Goal: Transaction & Acquisition: Book appointment/travel/reservation

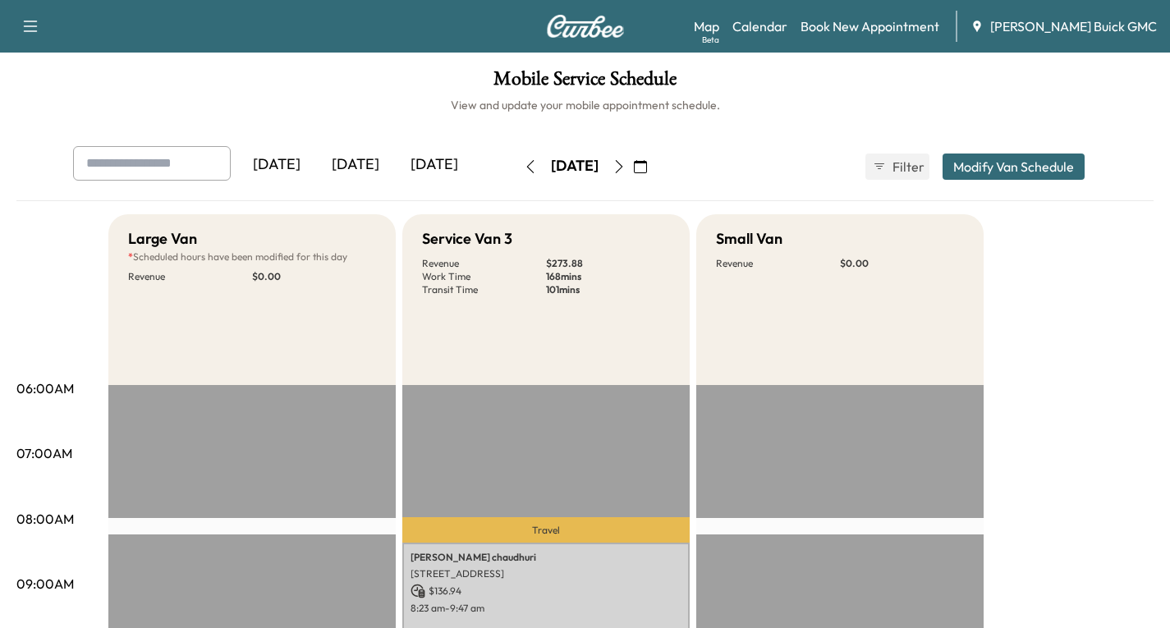
scroll to position [493, 0]
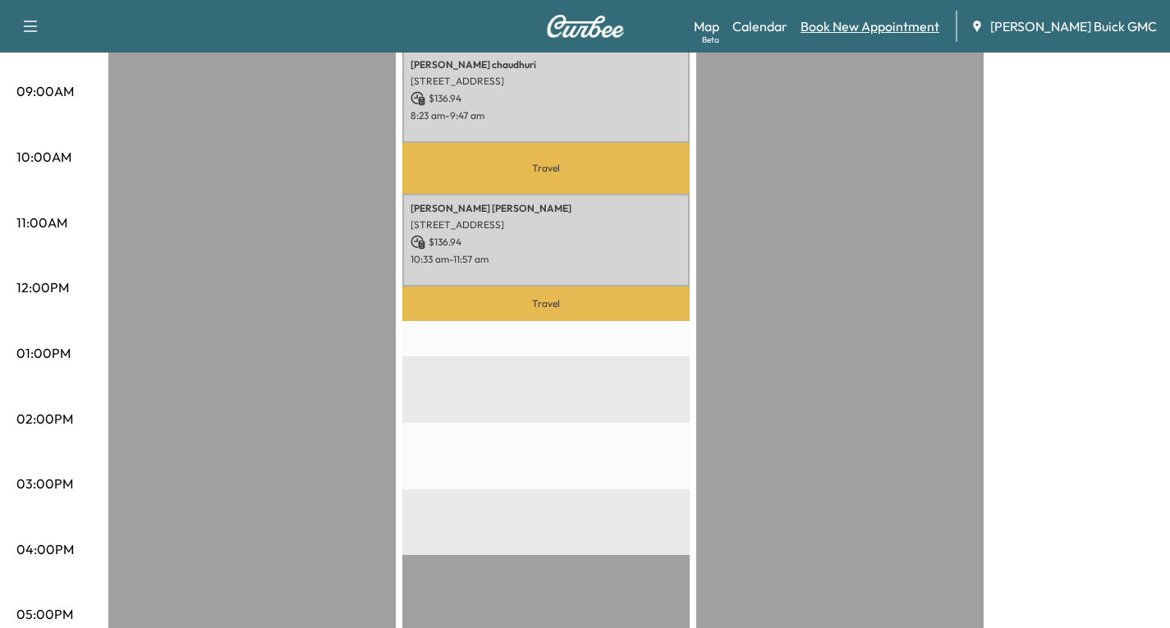
click at [893, 20] on link "Book New Appointment" at bounding box center [870, 26] width 139 height 20
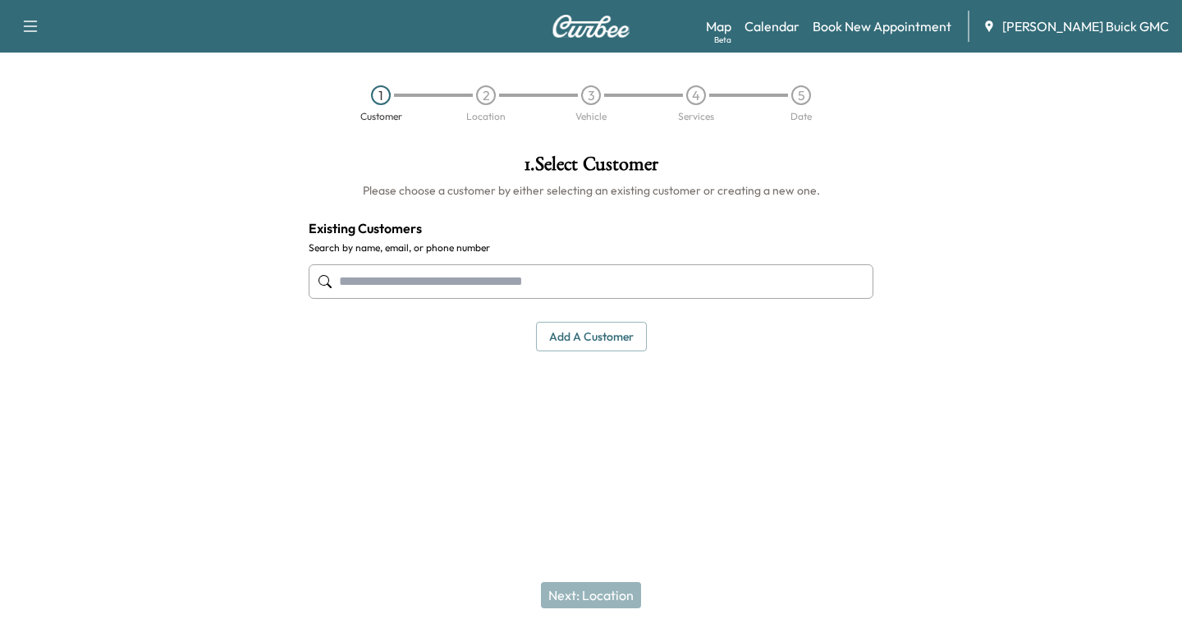
click at [336, 287] on input "text" at bounding box center [591, 281] width 565 height 34
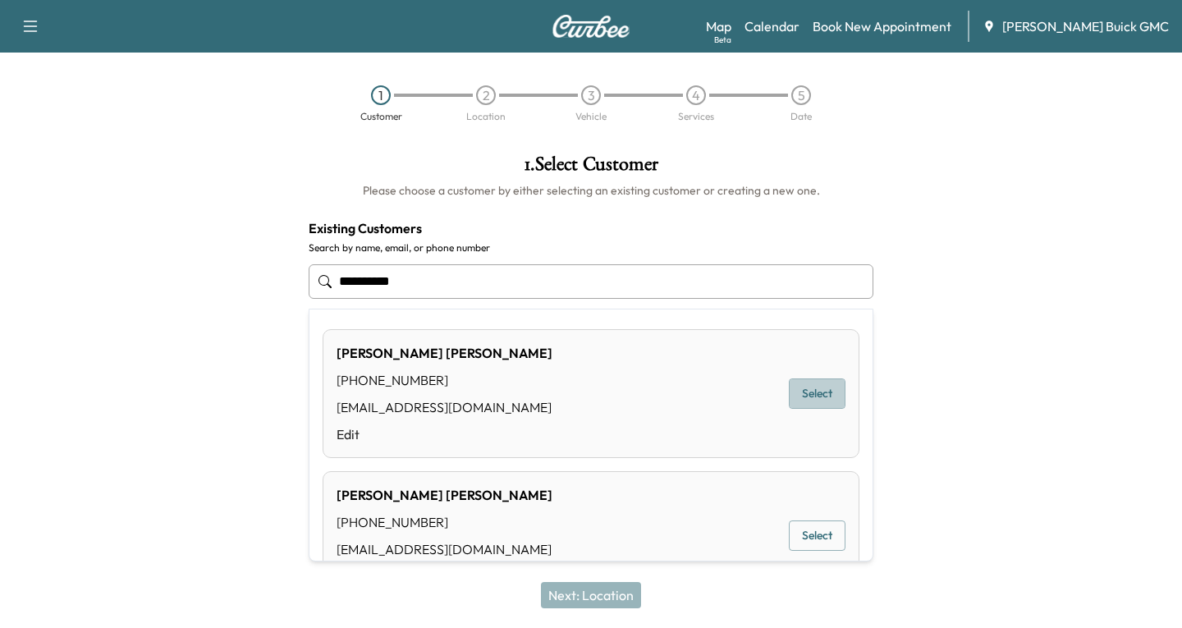
click at [801, 392] on button "Select" at bounding box center [817, 394] width 57 height 30
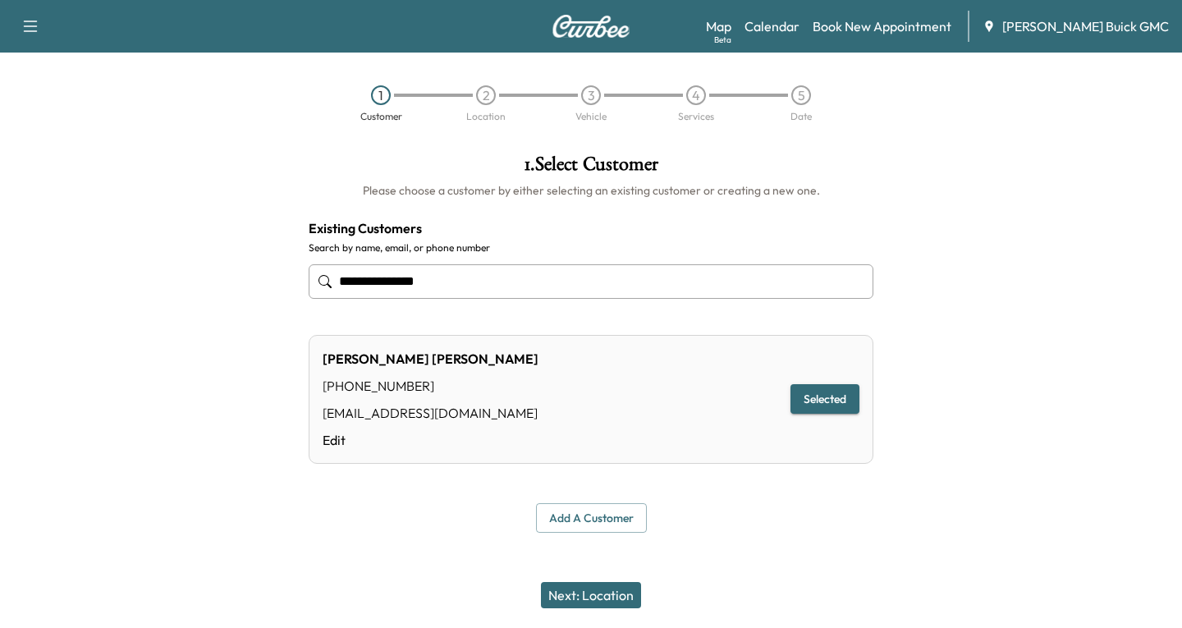
type input "**********"
click at [565, 591] on button "Next: Location" at bounding box center [591, 595] width 100 height 26
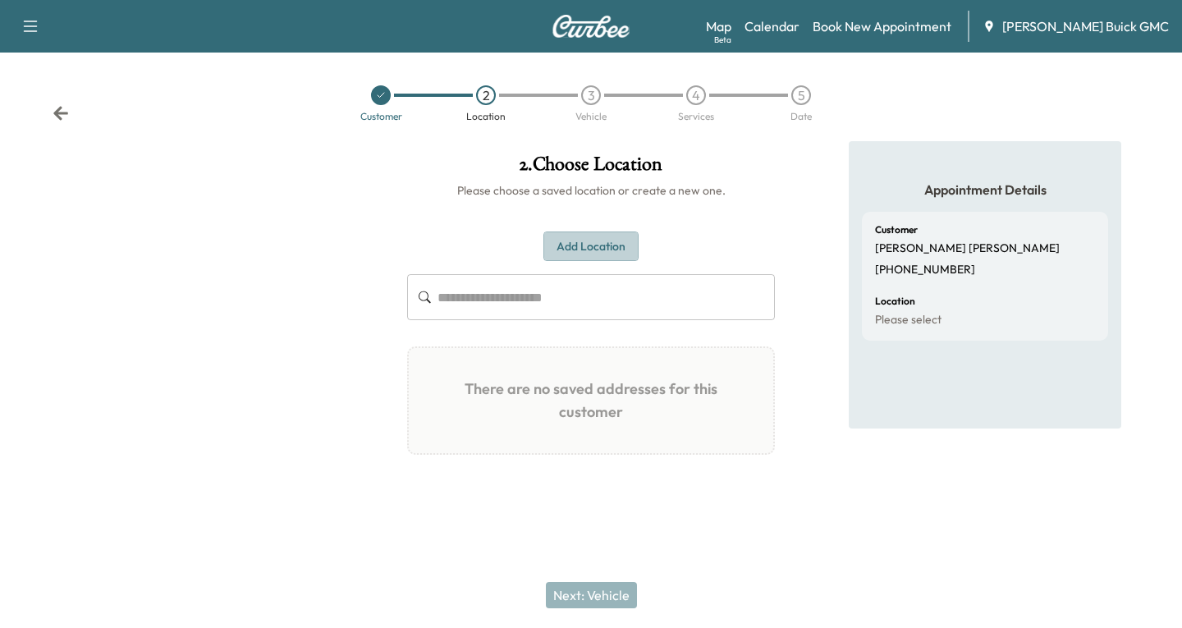
click at [585, 241] on button "Add Location" at bounding box center [591, 247] width 95 height 30
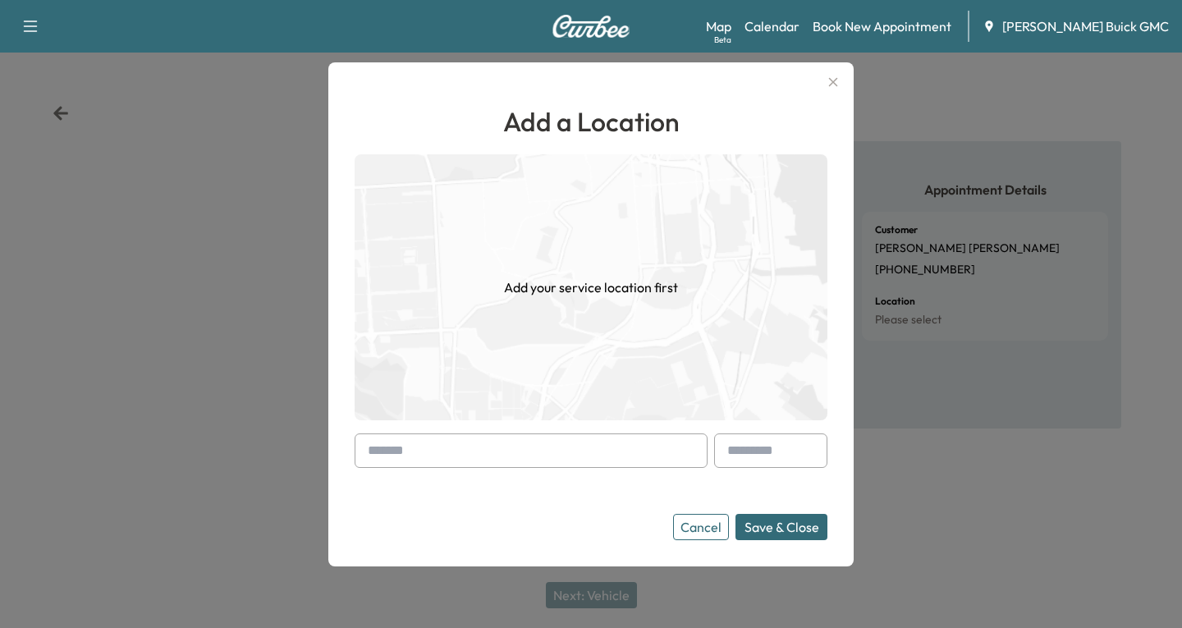
click at [361, 451] on div at bounding box center [371, 451] width 20 height 20
click at [352, 459] on div "Add a Location Add your service location first Cancel Save & Close" at bounding box center [590, 314] width 525 height 504
click at [362, 451] on div at bounding box center [371, 451] width 20 height 20
click at [356, 455] on input "text" at bounding box center [531, 451] width 353 height 34
click at [369, 448] on div at bounding box center [371, 451] width 20 height 20
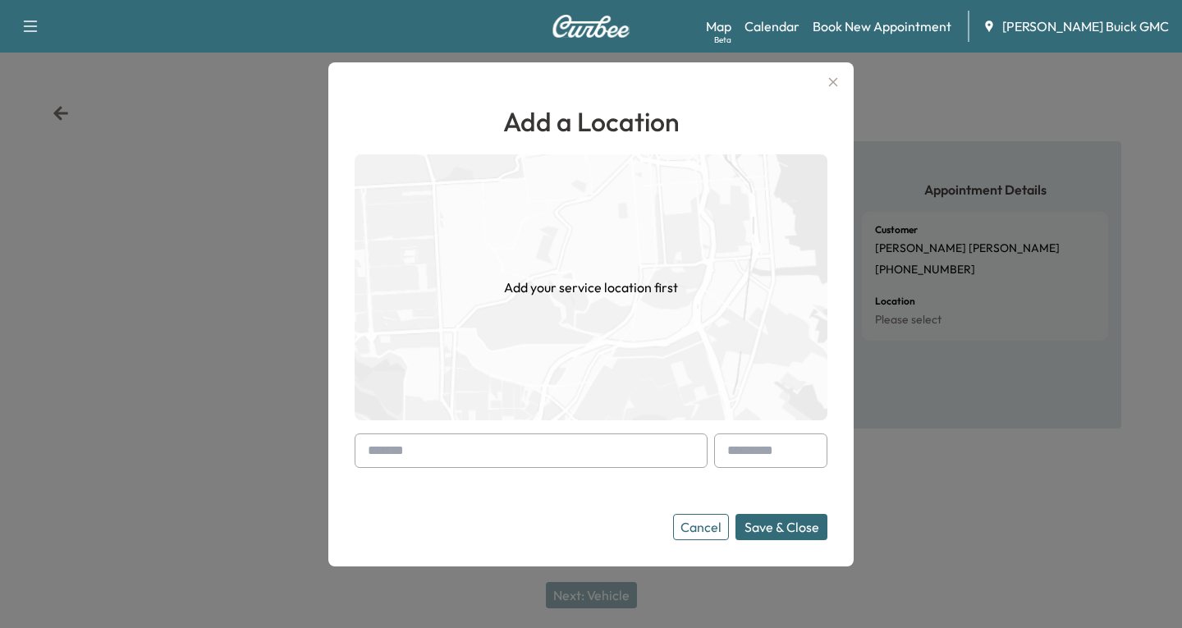
click at [362, 453] on div at bounding box center [371, 451] width 20 height 20
click at [361, 453] on div at bounding box center [371, 451] width 20 height 20
click at [375, 449] on div at bounding box center [371, 451] width 20 height 20
click at [372, 443] on div at bounding box center [371, 451] width 20 height 20
drag, startPoint x: 360, startPoint y: 505, endPoint x: 364, endPoint y: 523, distance: 18.4
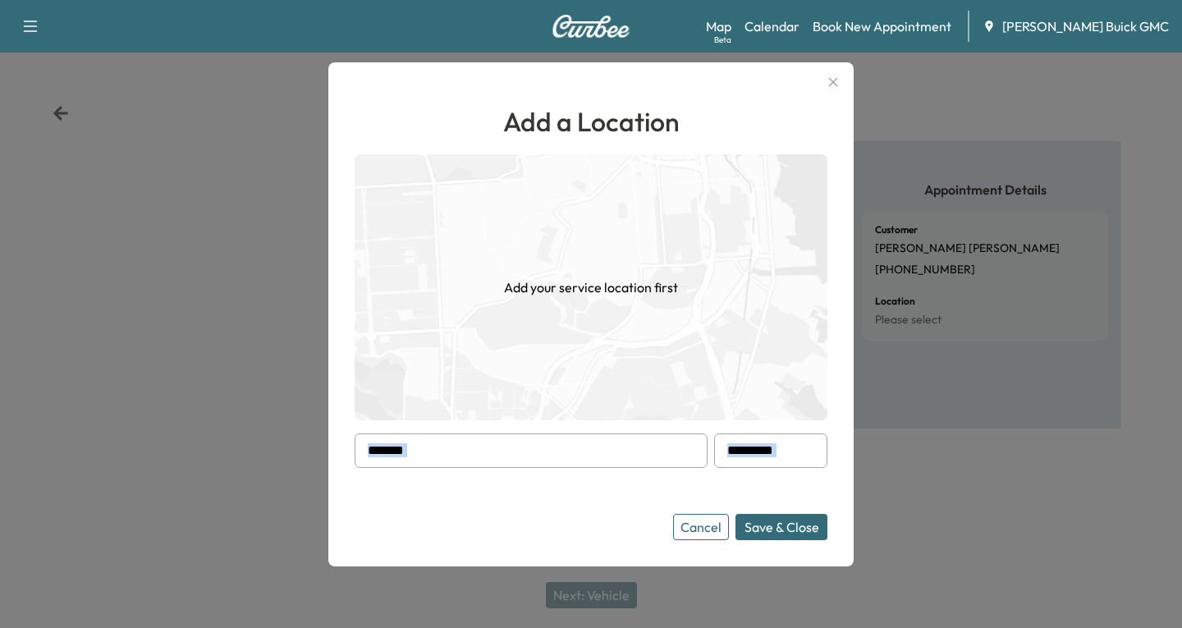
click at [364, 523] on form "Cancel Save & Close" at bounding box center [591, 487] width 473 height 107
click at [438, 444] on input "text" at bounding box center [531, 451] width 353 height 34
click at [362, 456] on div at bounding box center [371, 451] width 20 height 20
click at [364, 447] on div at bounding box center [371, 451] width 20 height 20
click at [364, 450] on div at bounding box center [371, 451] width 20 height 20
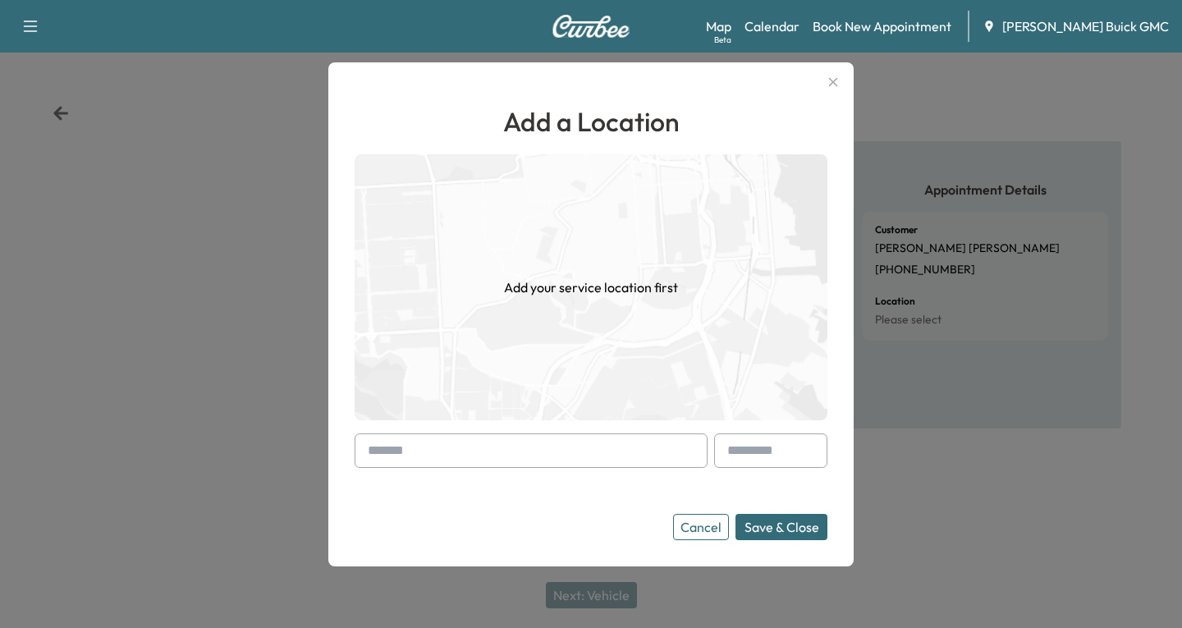
click at [372, 447] on div at bounding box center [371, 451] width 20 height 20
drag, startPoint x: 366, startPoint y: 448, endPoint x: 358, endPoint y: 452, distance: 8.8
click at [358, 452] on div at bounding box center [531, 451] width 353 height 34
click at [358, 452] on input "text" at bounding box center [531, 451] width 353 height 34
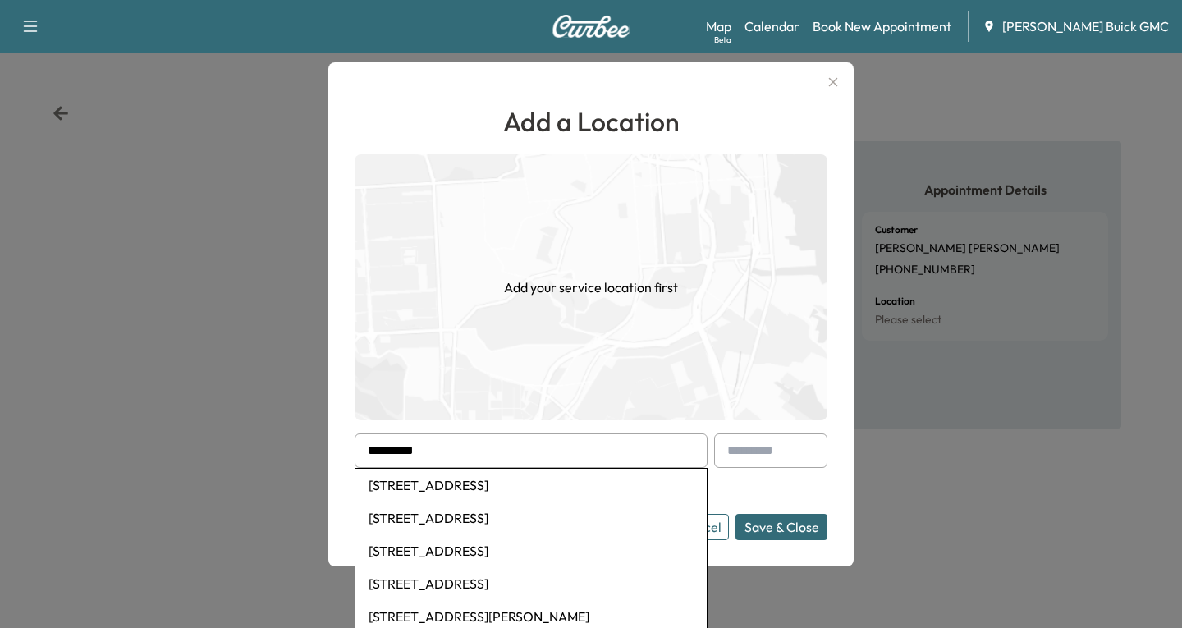
click at [442, 485] on li "[STREET_ADDRESS]" at bounding box center [531, 485] width 351 height 33
type input "**********"
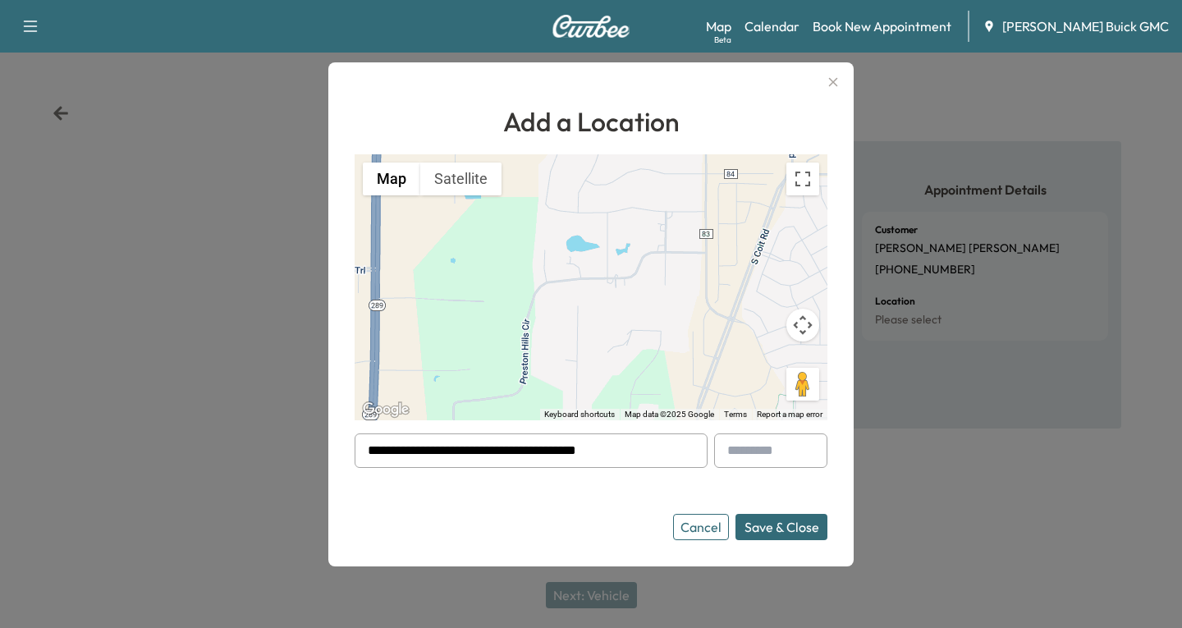
click at [779, 534] on button "Save & Close" at bounding box center [782, 527] width 92 height 26
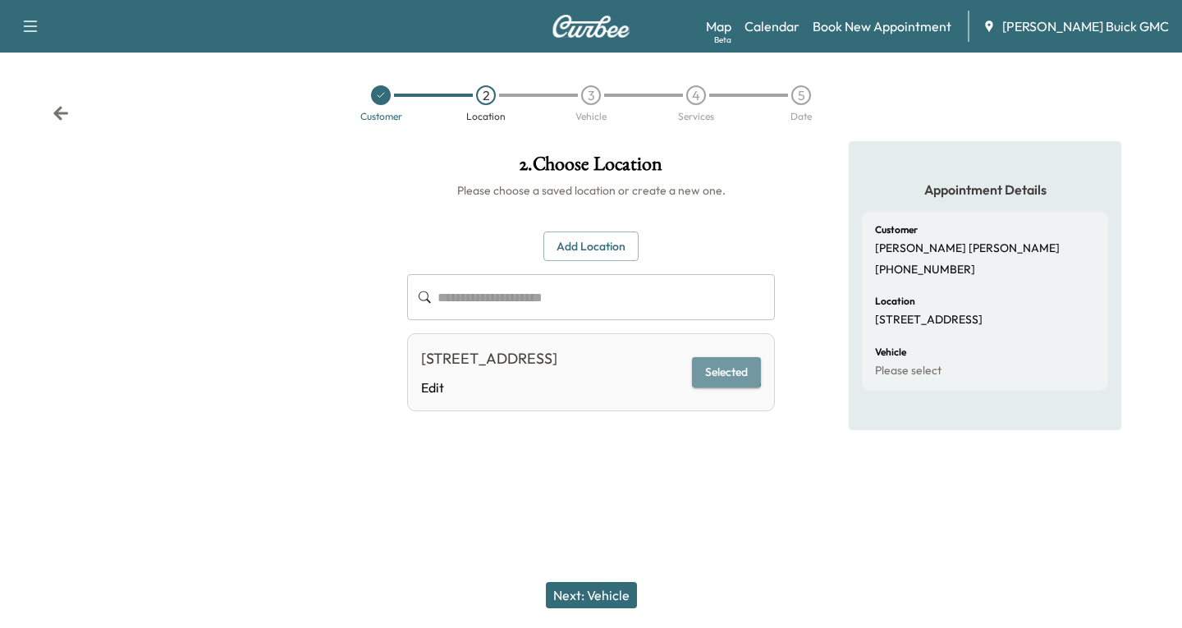
click at [710, 374] on button "Selected" at bounding box center [726, 372] width 69 height 30
click at [592, 593] on button "Next: Vehicle" at bounding box center [591, 595] width 91 height 26
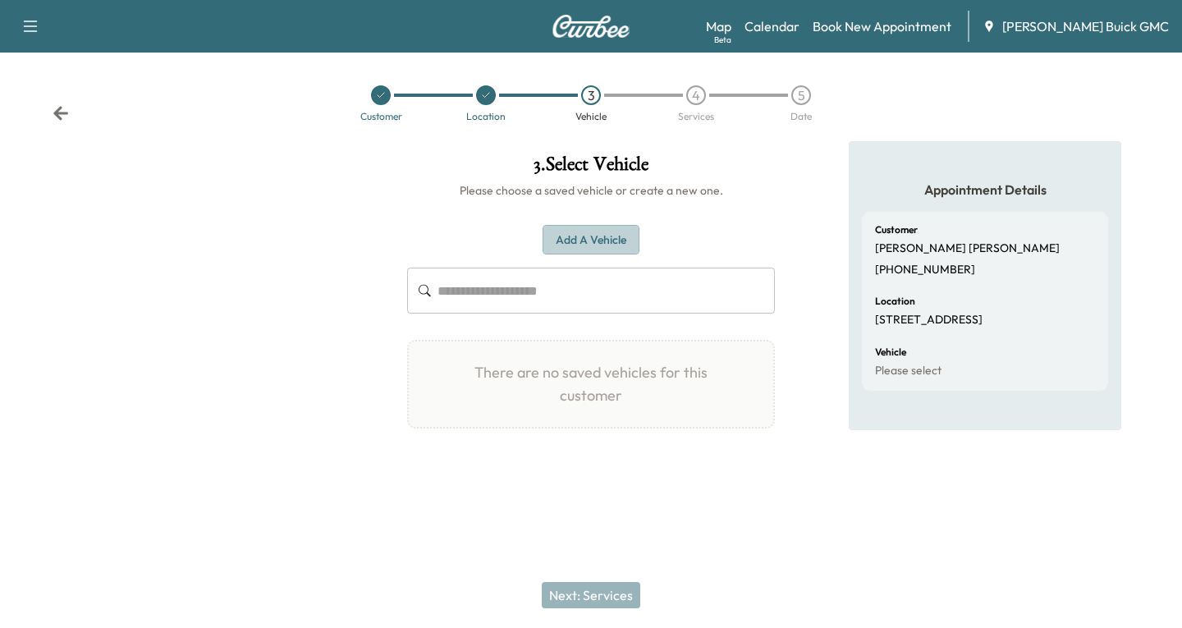
click at [604, 233] on button "Add a Vehicle" at bounding box center [591, 240] width 97 height 30
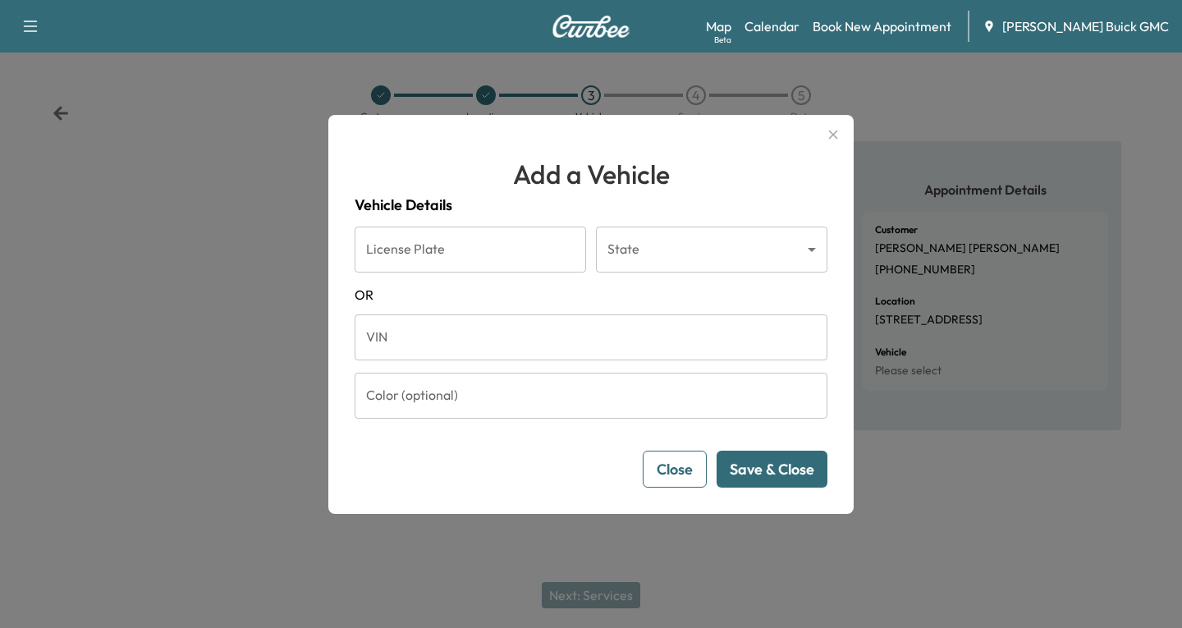
click at [405, 342] on input "VIN" at bounding box center [591, 337] width 473 height 46
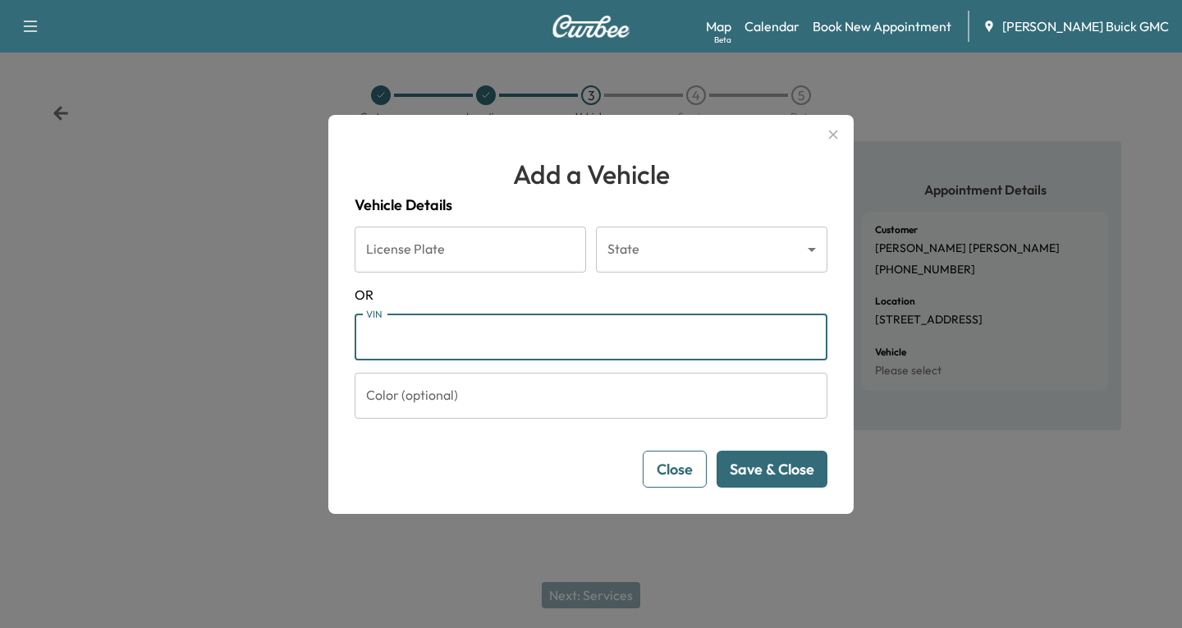
paste input "**********"
type input "**********"
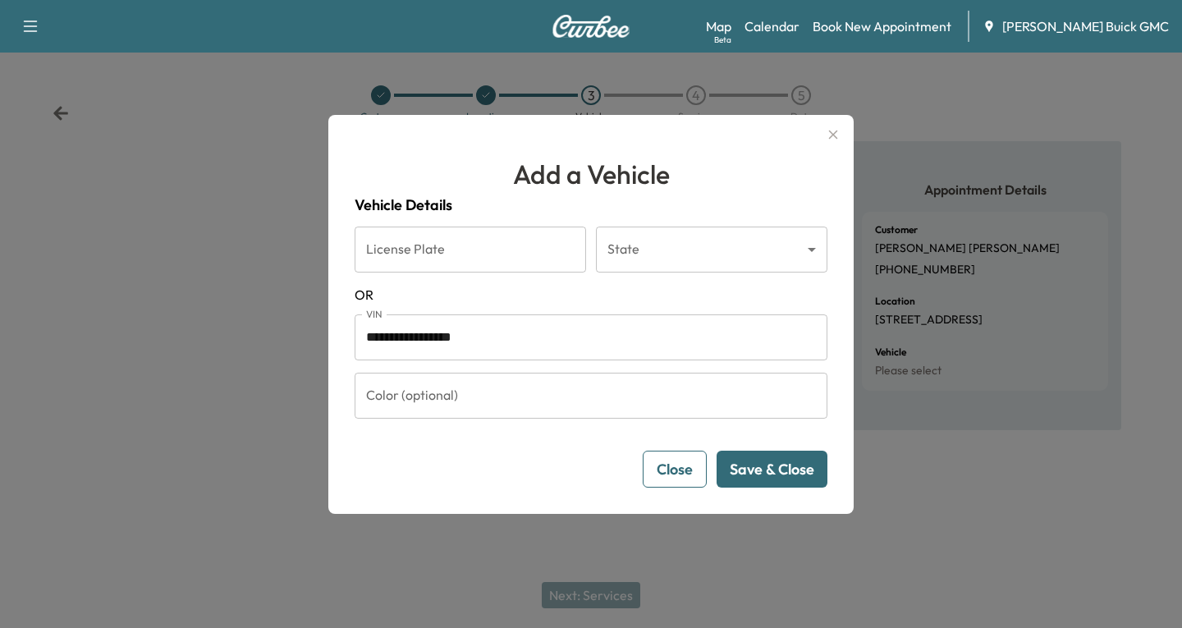
click at [800, 465] on button "Save & Close" at bounding box center [772, 469] width 111 height 37
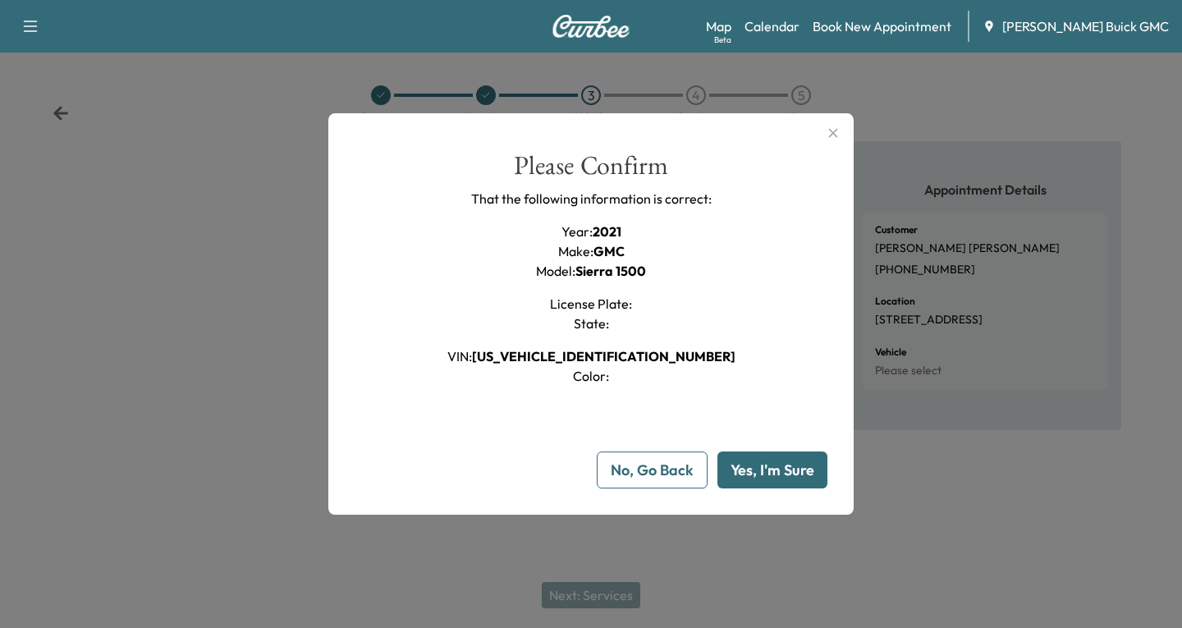
click at [751, 468] on button "Yes, I'm Sure" at bounding box center [773, 470] width 110 height 37
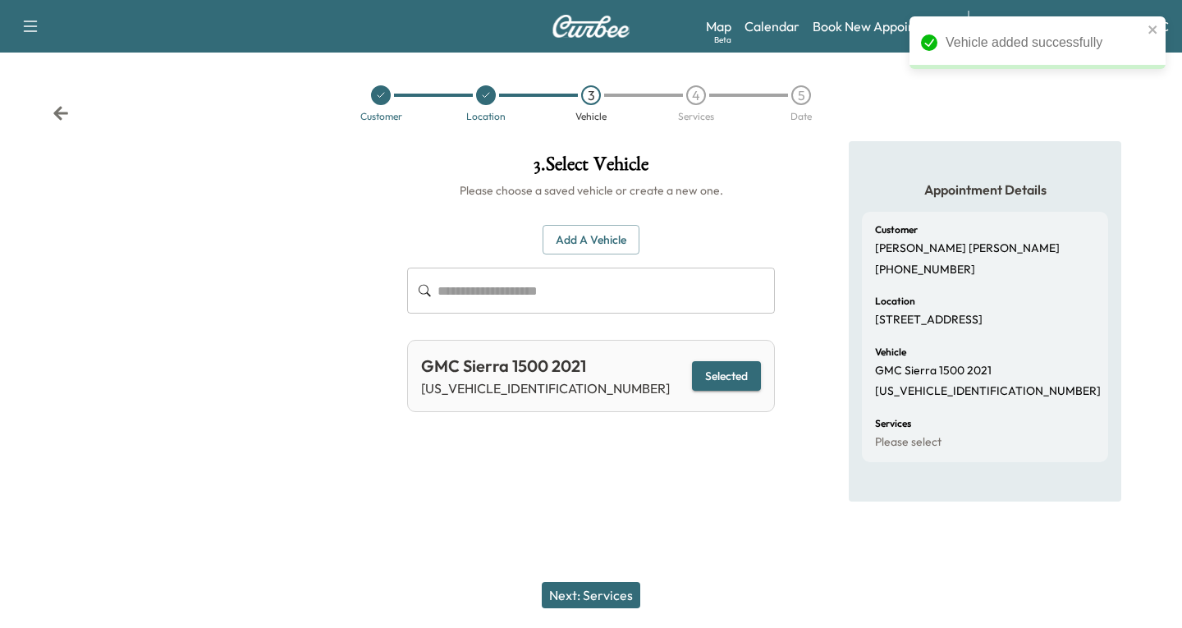
click at [589, 590] on button "Next: Services" at bounding box center [591, 595] width 99 height 26
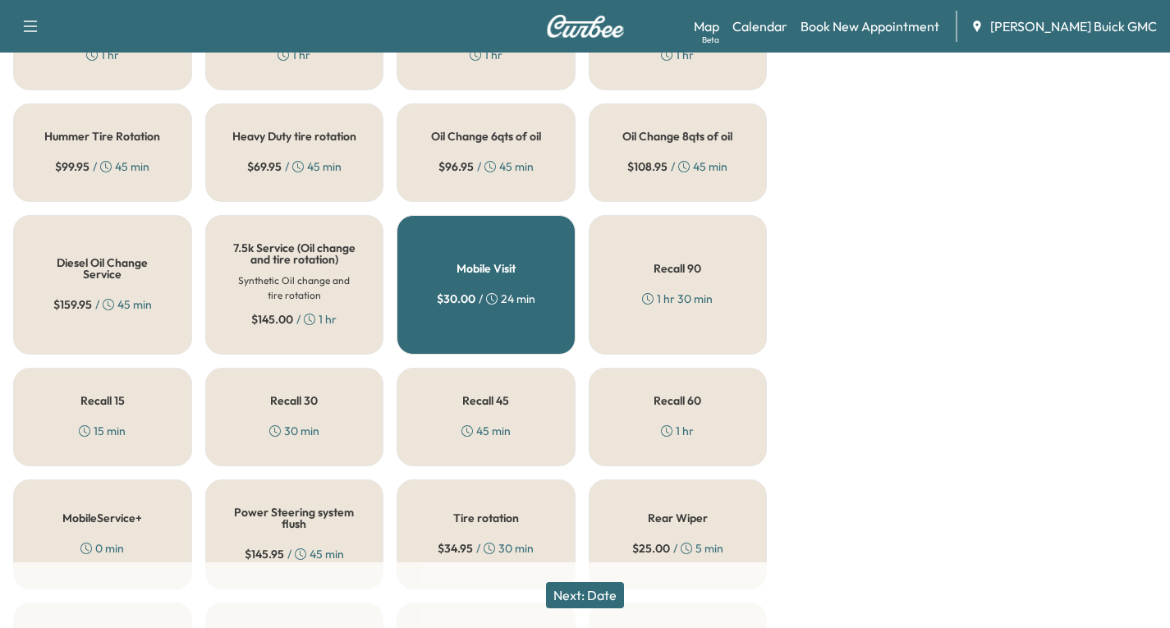
scroll to position [575, 0]
click at [467, 429] on div "Recall 45 45 min" at bounding box center [486, 415] width 179 height 99
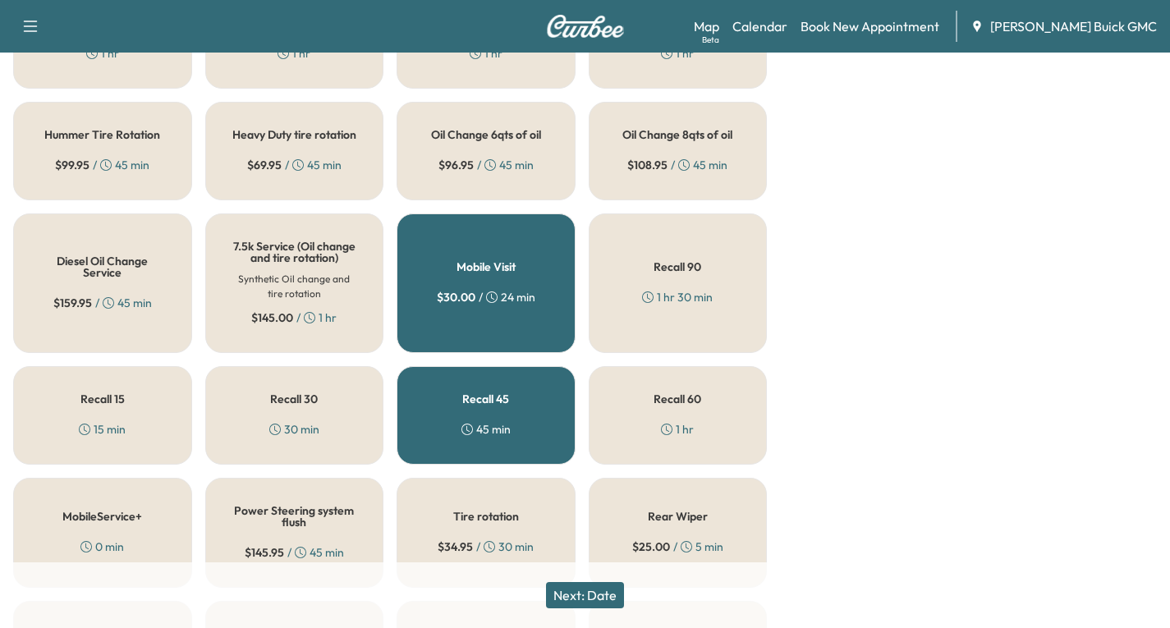
click at [595, 594] on button "Next: Date" at bounding box center [585, 595] width 78 height 26
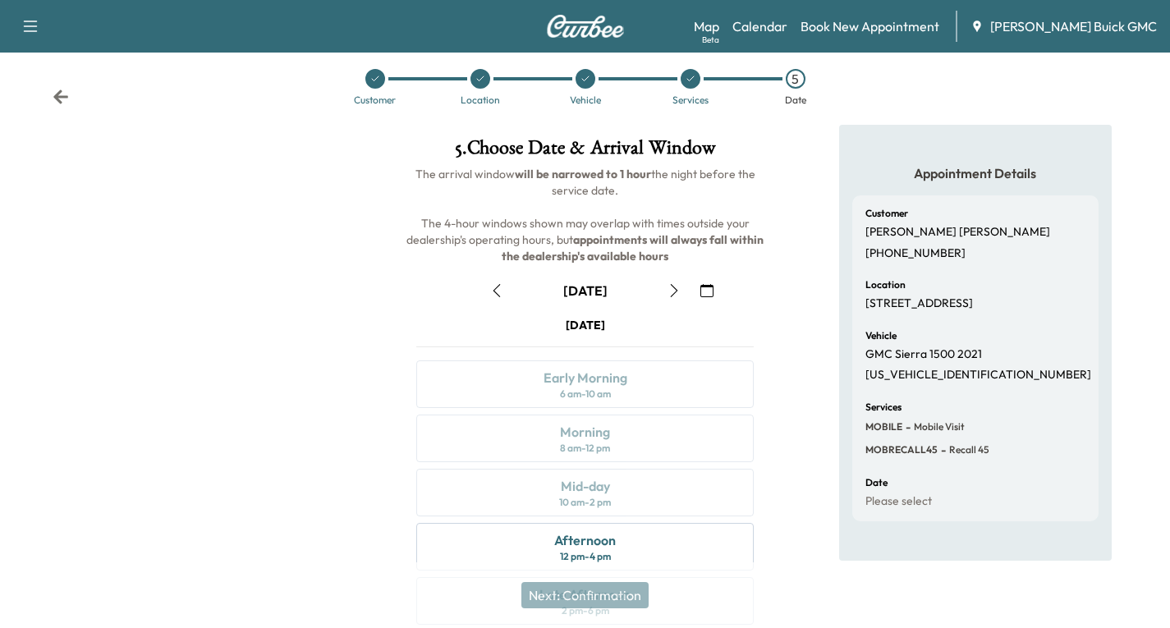
scroll to position [194, 0]
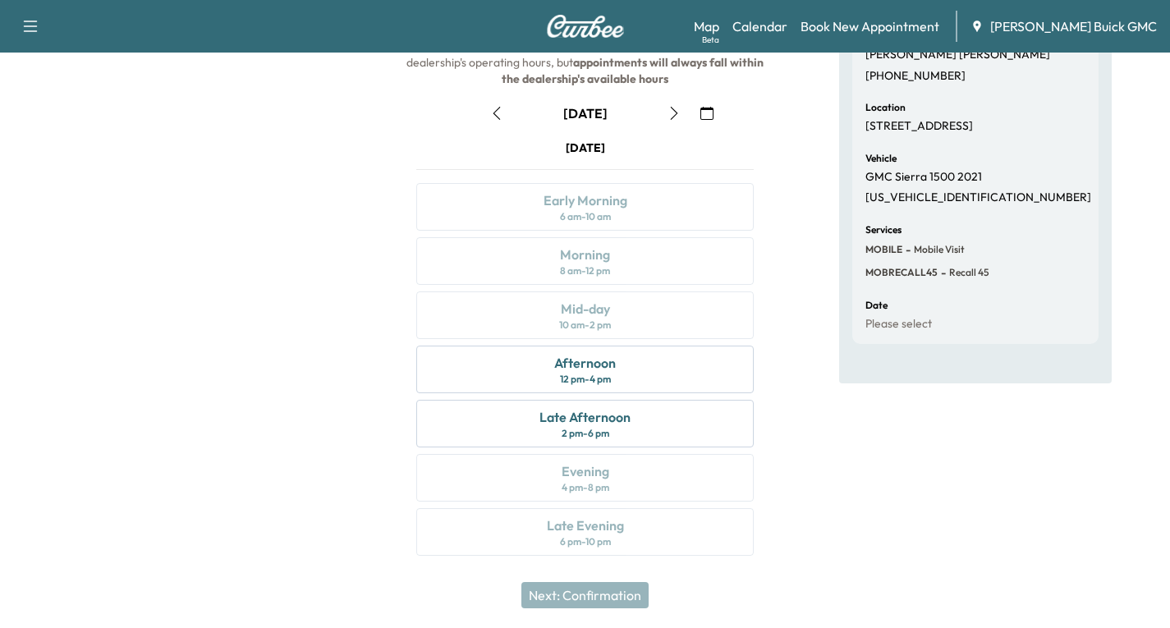
click at [670, 115] on icon "button" at bounding box center [674, 113] width 13 height 13
click at [490, 111] on icon "button" at bounding box center [496, 113] width 13 height 13
click at [493, 115] on icon "button" at bounding box center [496, 113] width 13 height 13
click at [642, 373] on div "Afternoon 12 pm - 4 pm" at bounding box center [584, 370] width 337 height 48
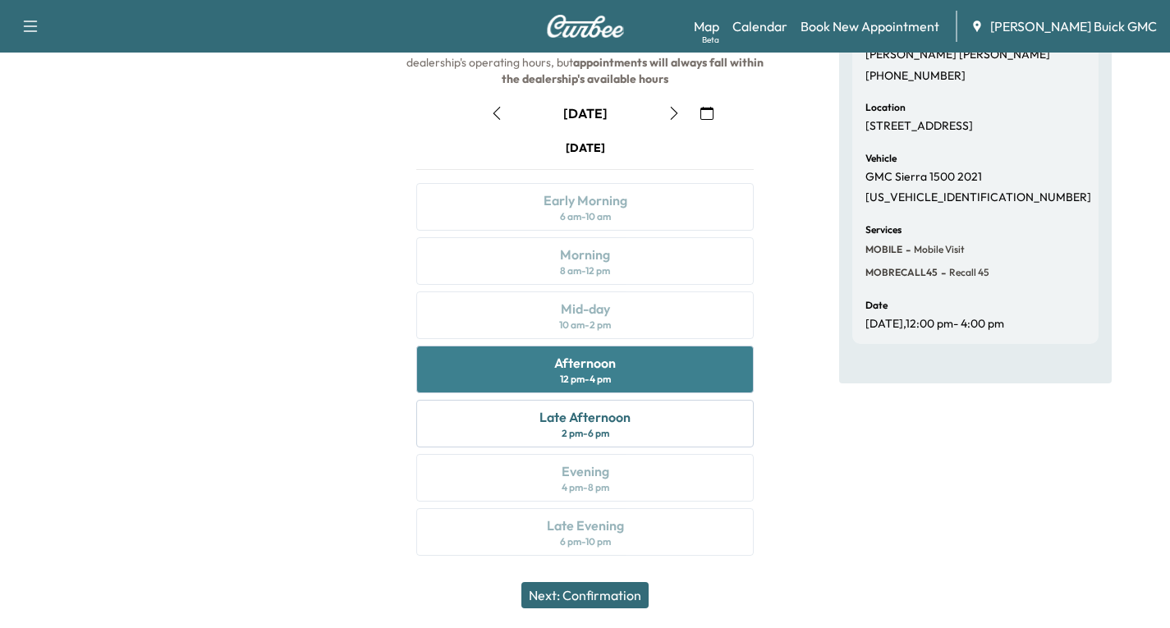
click at [637, 374] on div "Afternoon 12 pm - 4 pm" at bounding box center [584, 370] width 337 height 48
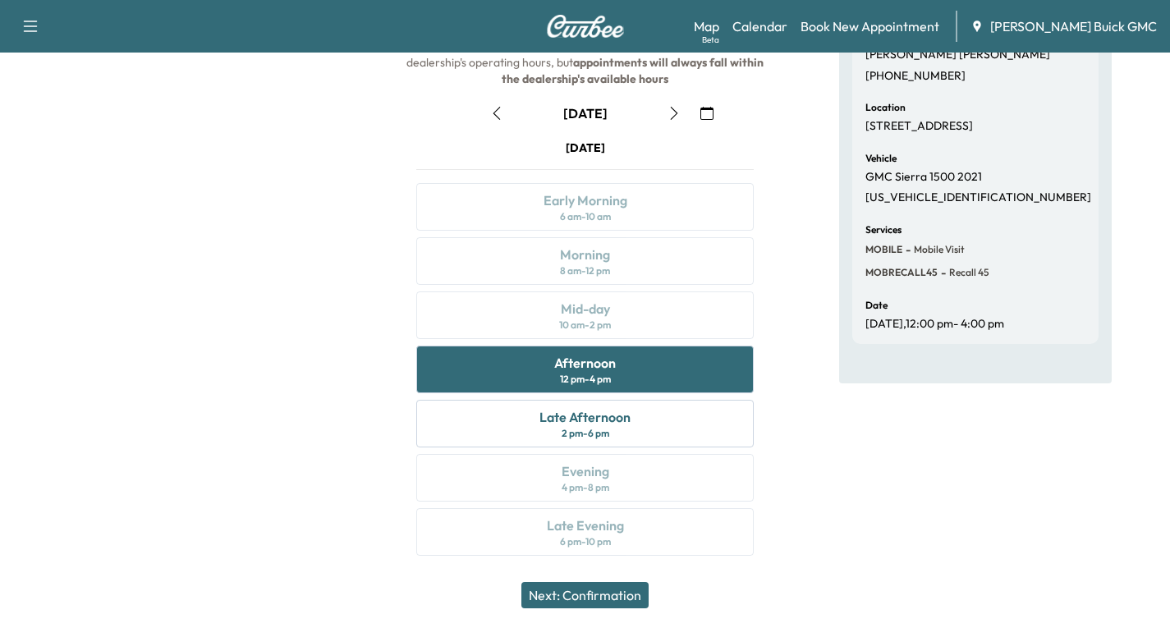
click at [549, 594] on button "Next: Confirmation" at bounding box center [584, 595] width 127 height 26
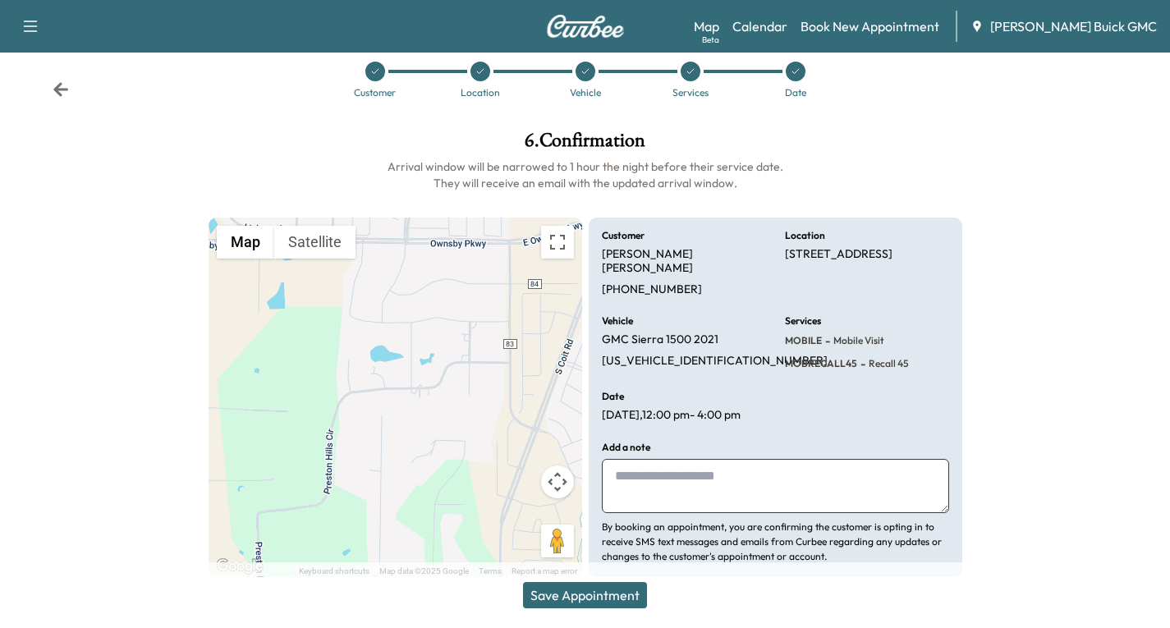
click at [581, 593] on button "Save Appointment" at bounding box center [585, 595] width 124 height 26
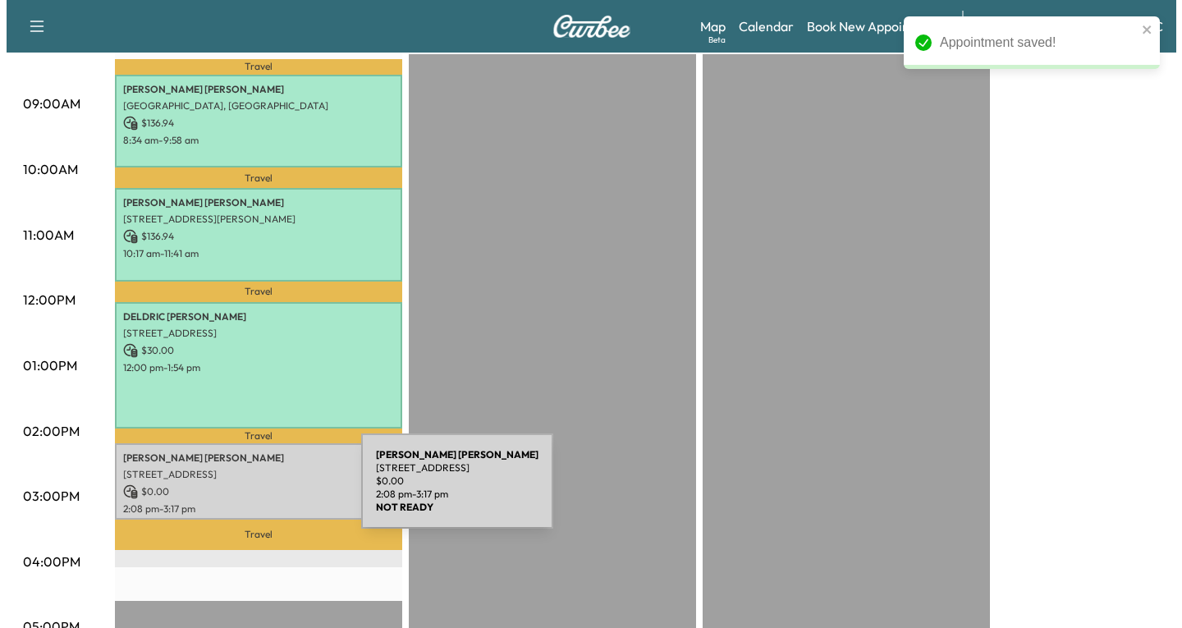
scroll to position [493, 0]
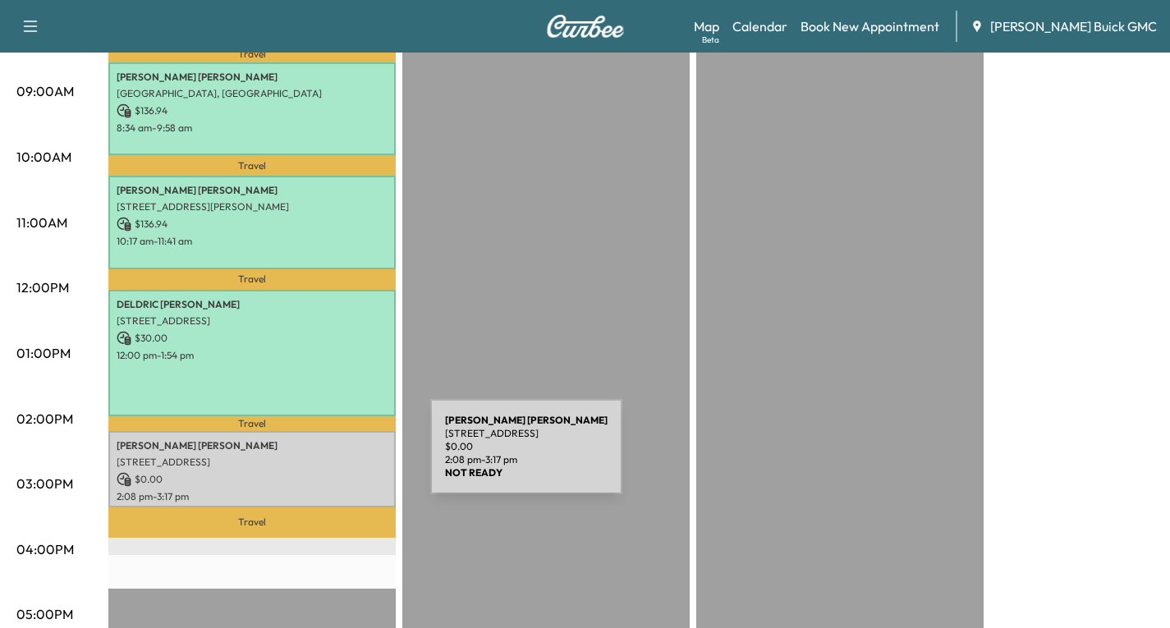
click at [307, 457] on p "[STREET_ADDRESS]" at bounding box center [252, 462] width 271 height 13
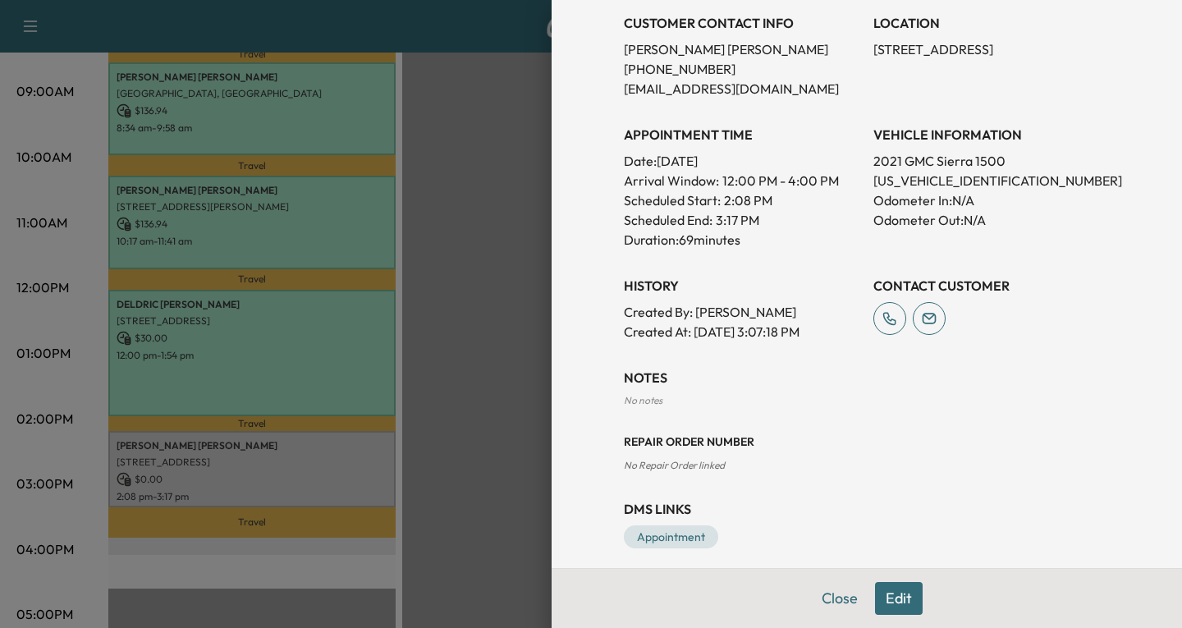
scroll to position [377, 0]
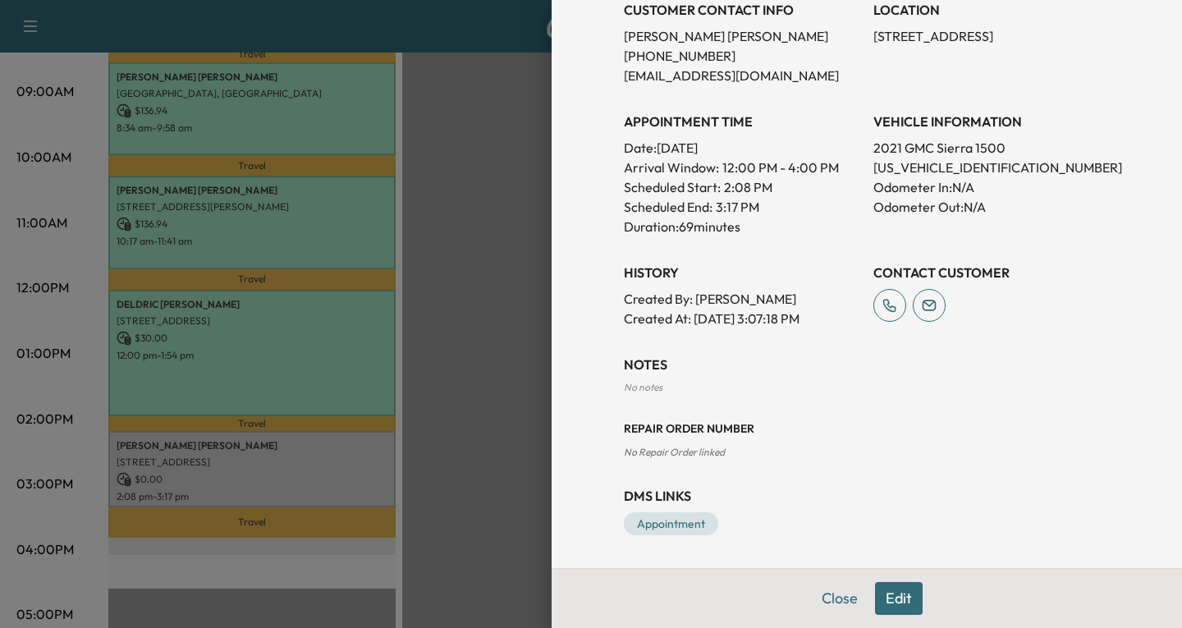
click at [884, 600] on button "Edit" at bounding box center [899, 598] width 48 height 33
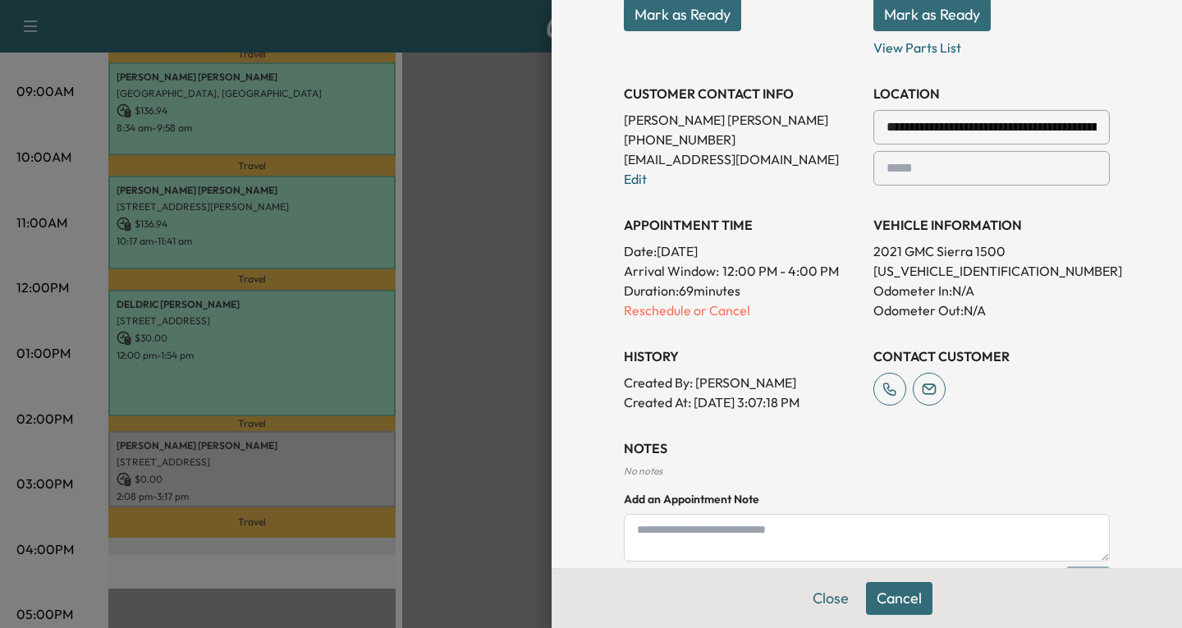
scroll to position [329, 0]
click at [640, 314] on p "Reschedule or Cancel" at bounding box center [742, 309] width 236 height 20
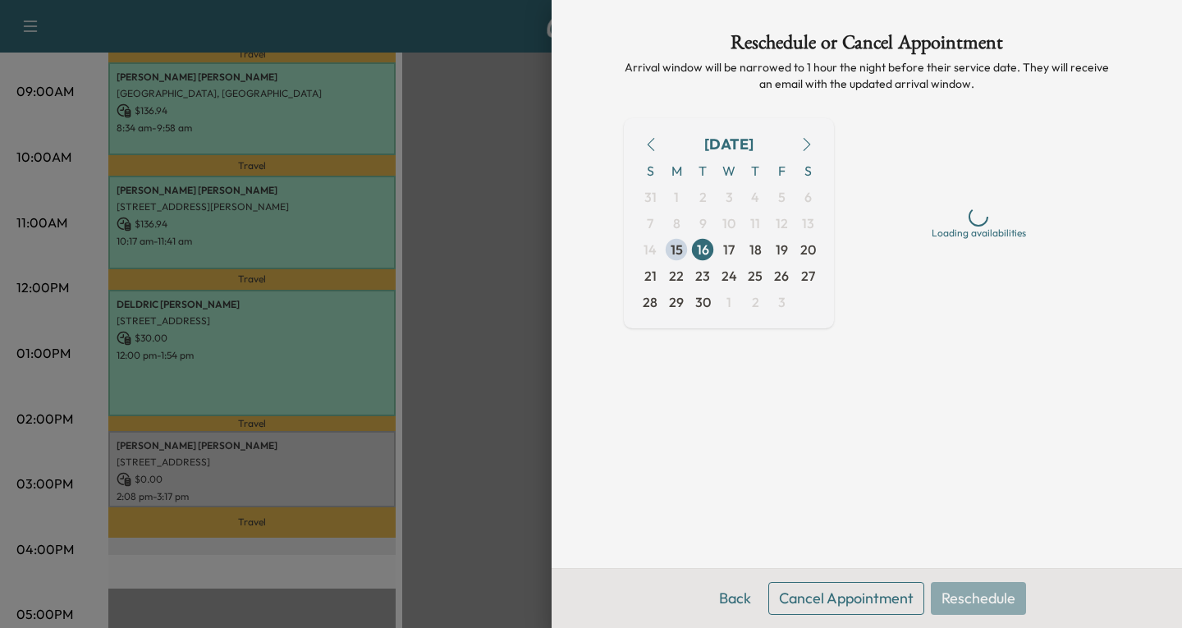
scroll to position [0, 0]
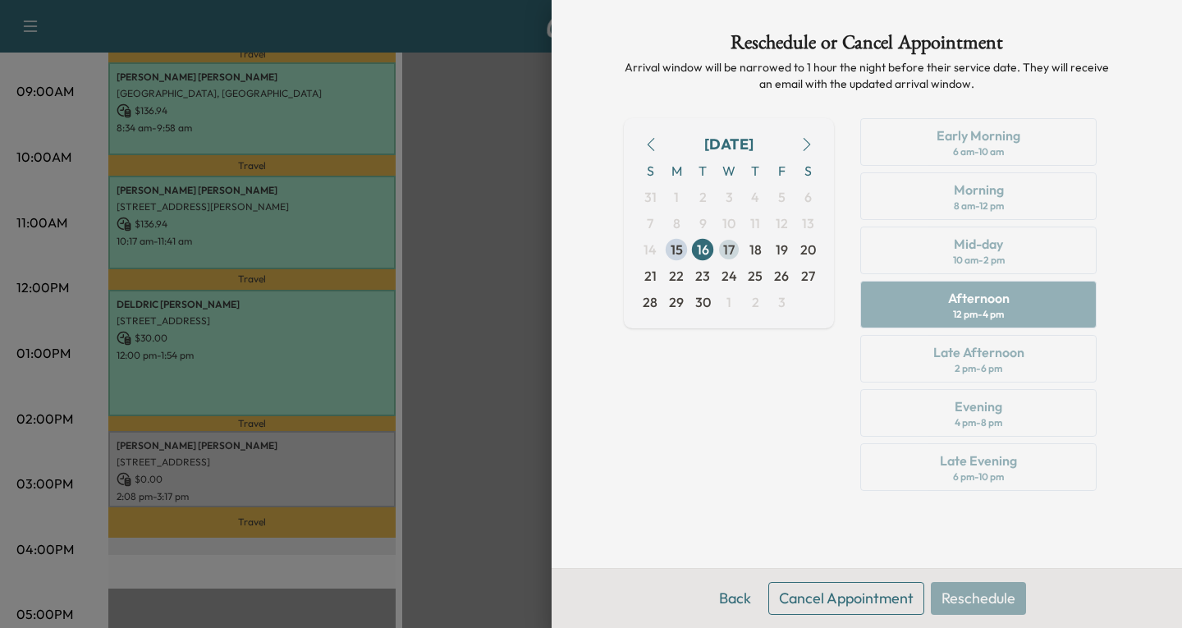
click at [729, 254] on span "17" at bounding box center [728, 250] width 11 height 20
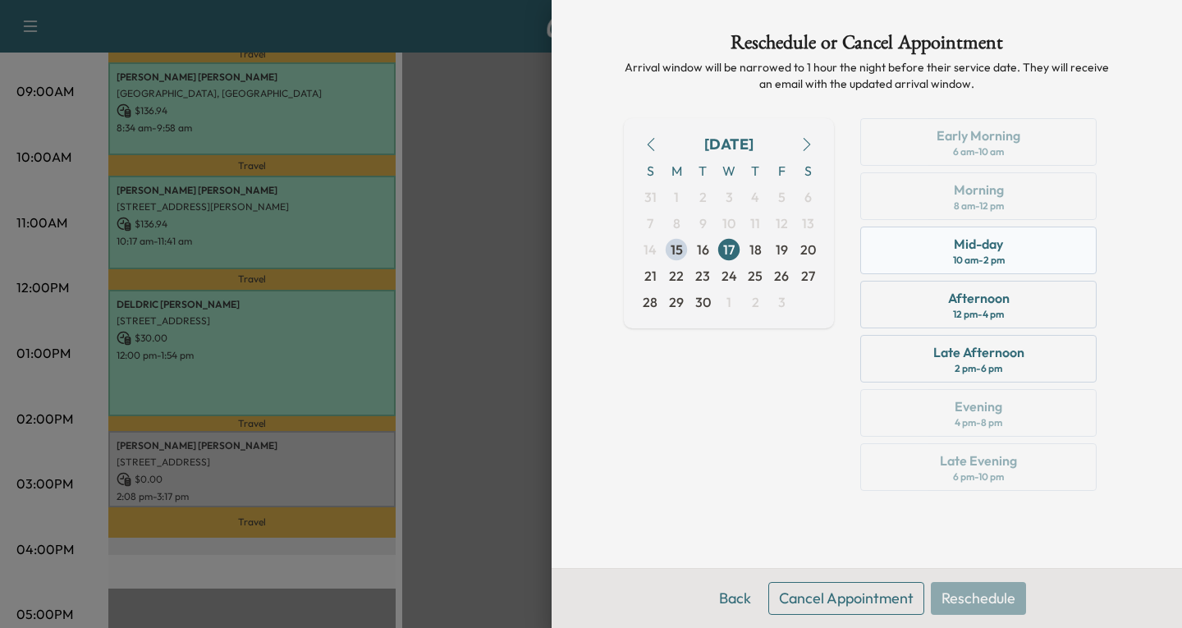
click at [990, 239] on div "Mid-day" at bounding box center [978, 244] width 49 height 20
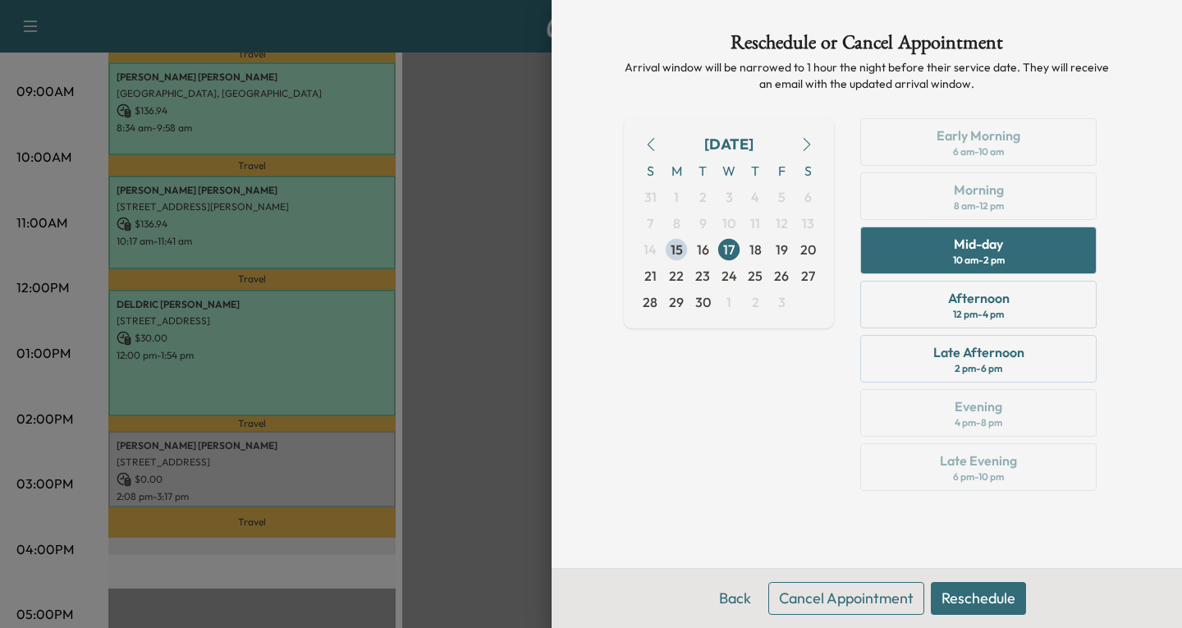
click at [995, 605] on button "Reschedule" at bounding box center [978, 598] width 95 height 33
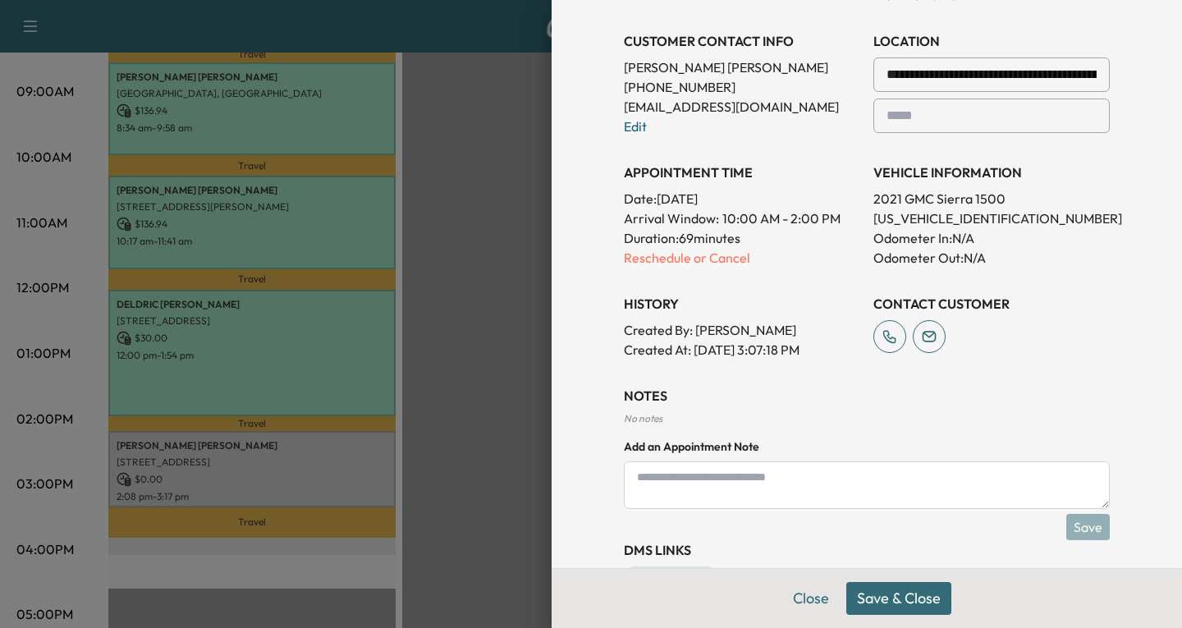
scroll to position [434, 0]
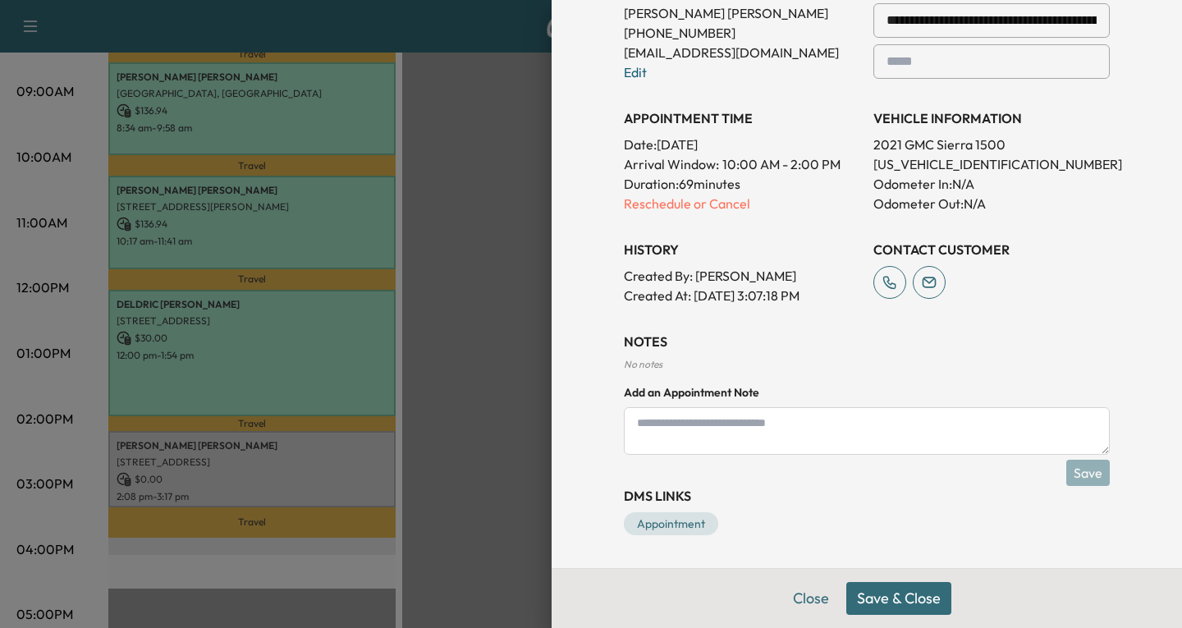
click at [667, 439] on textarea at bounding box center [867, 431] width 486 height 48
type textarea "**********"
click at [1071, 473] on button "Save" at bounding box center [1089, 473] width 44 height 26
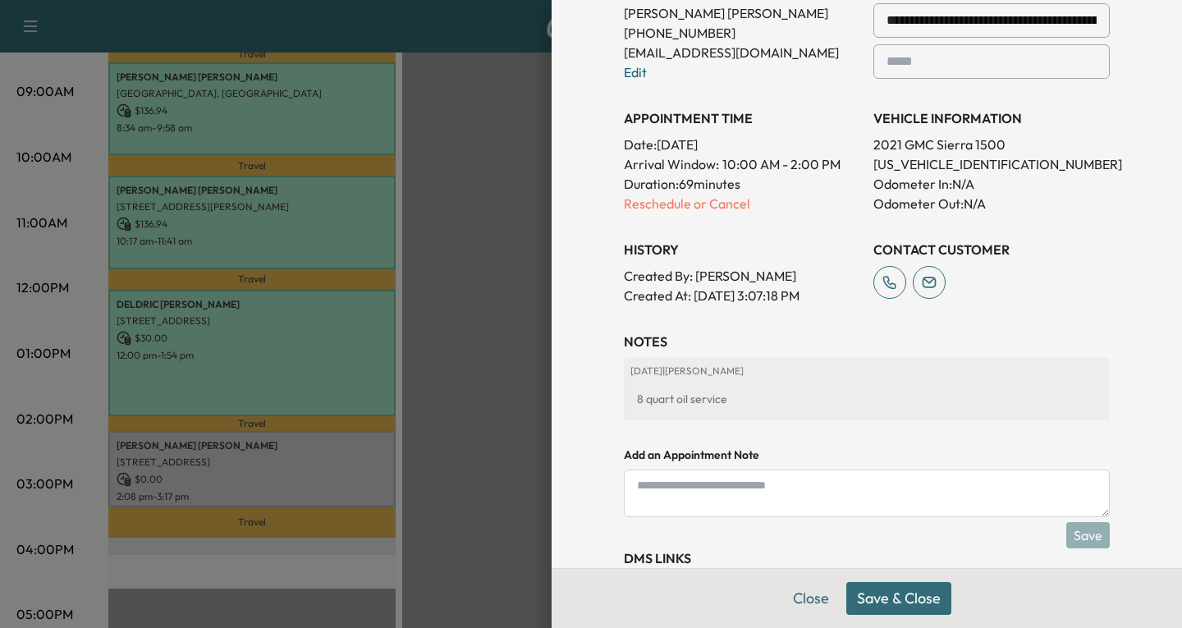
click at [871, 603] on button "Save & Close" at bounding box center [899, 598] width 105 height 33
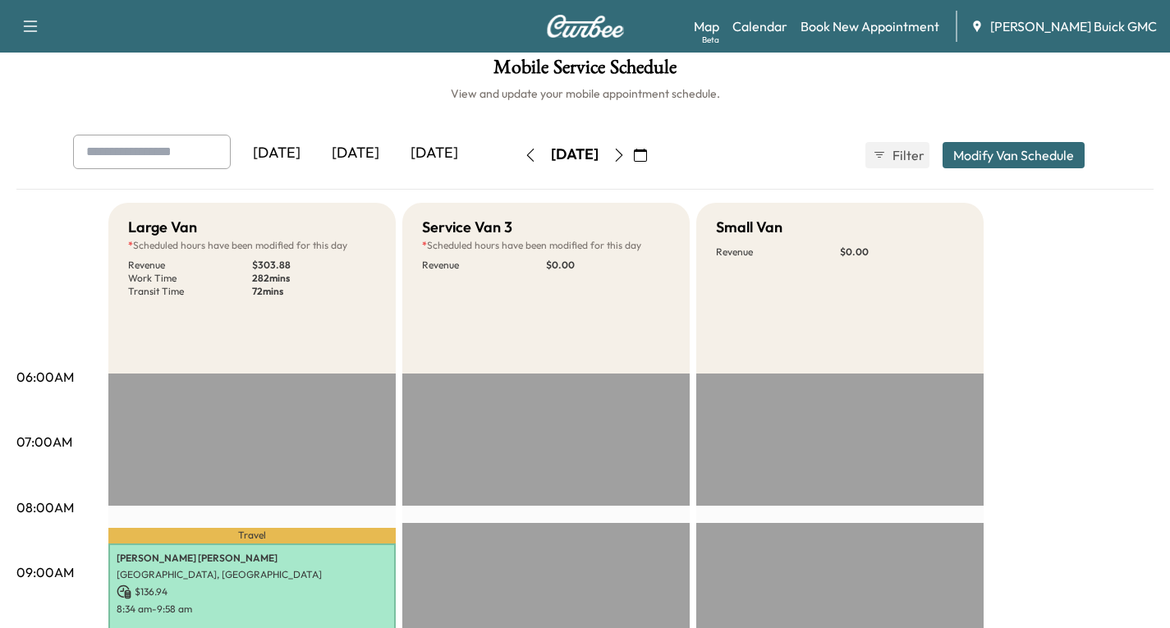
scroll to position [0, 0]
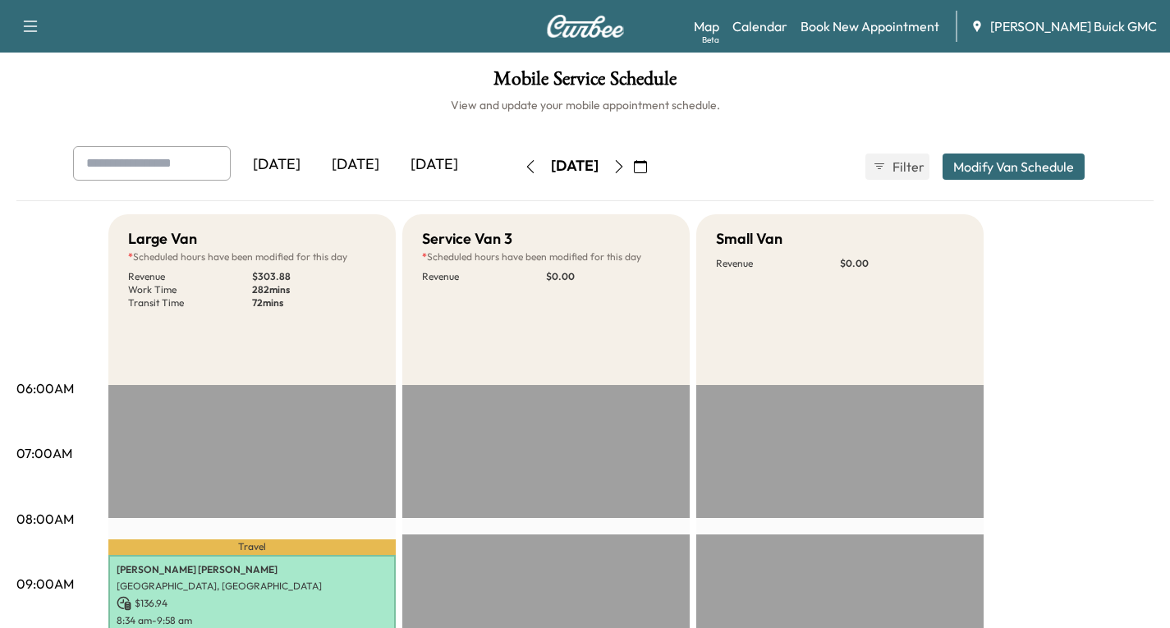
click at [626, 166] on icon "button" at bounding box center [619, 166] width 13 height 13
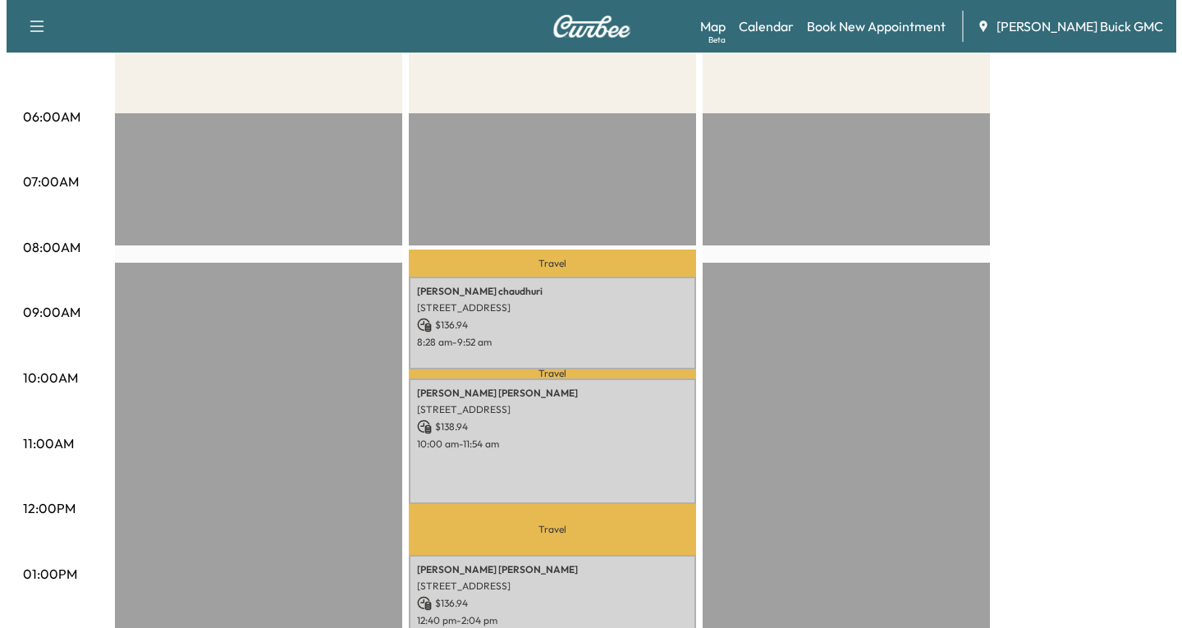
scroll to position [411, 0]
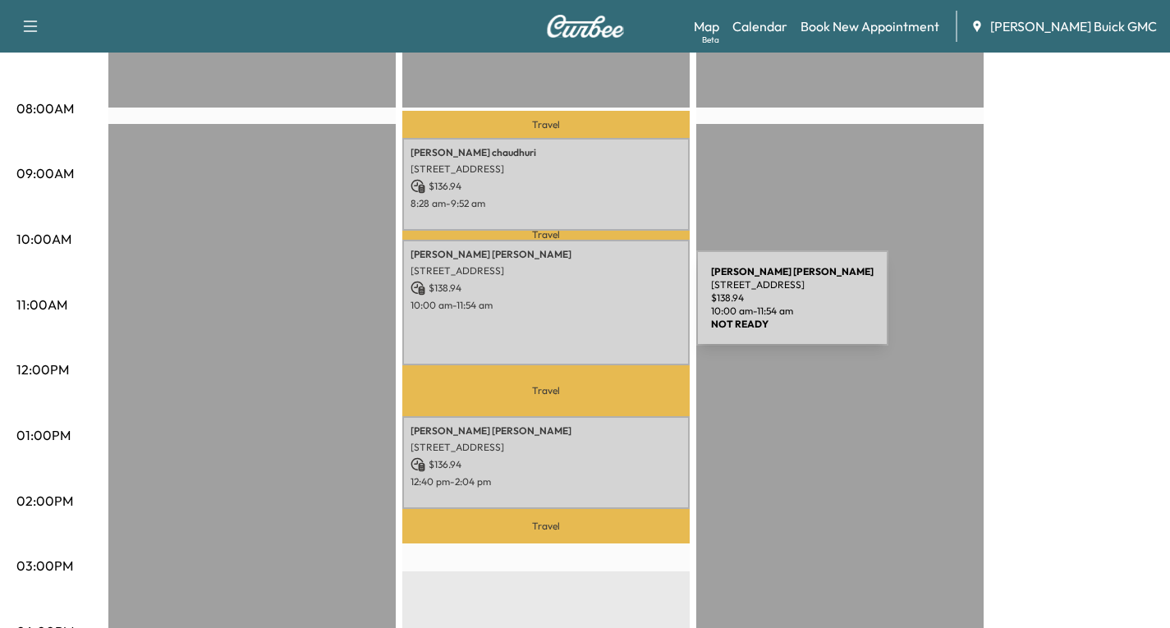
drag, startPoint x: 589, startPoint y: 307, endPoint x: 573, endPoint y: 308, distance: 15.6
click at [573, 308] on p "10:00 am - 11:54 am" at bounding box center [546, 305] width 271 height 13
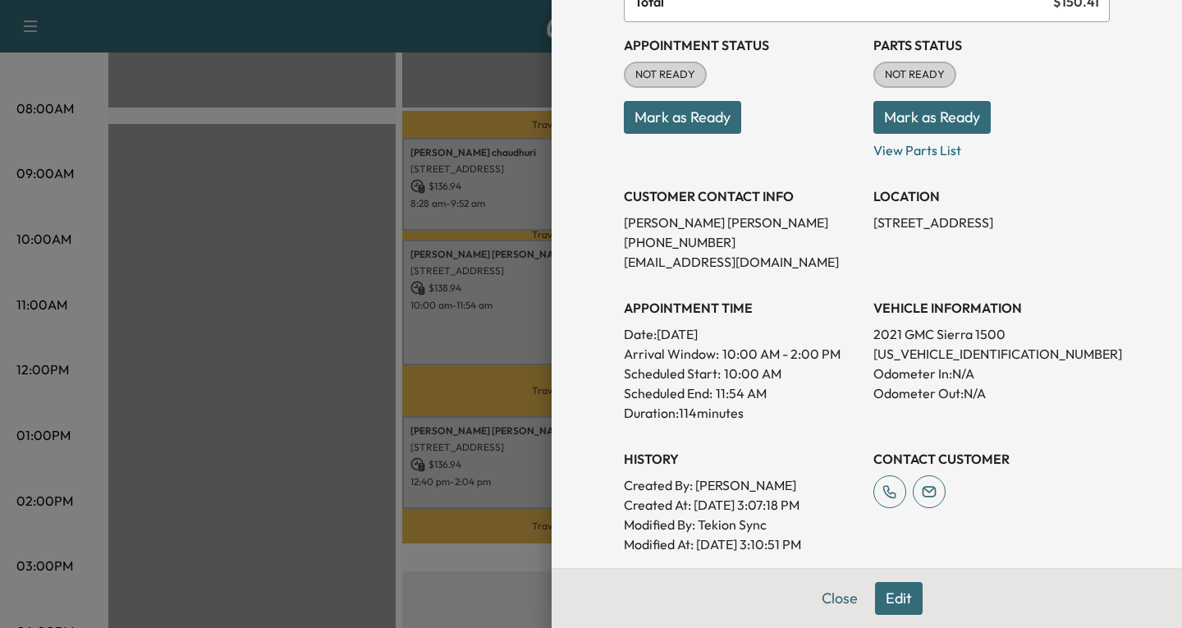
scroll to position [246, 0]
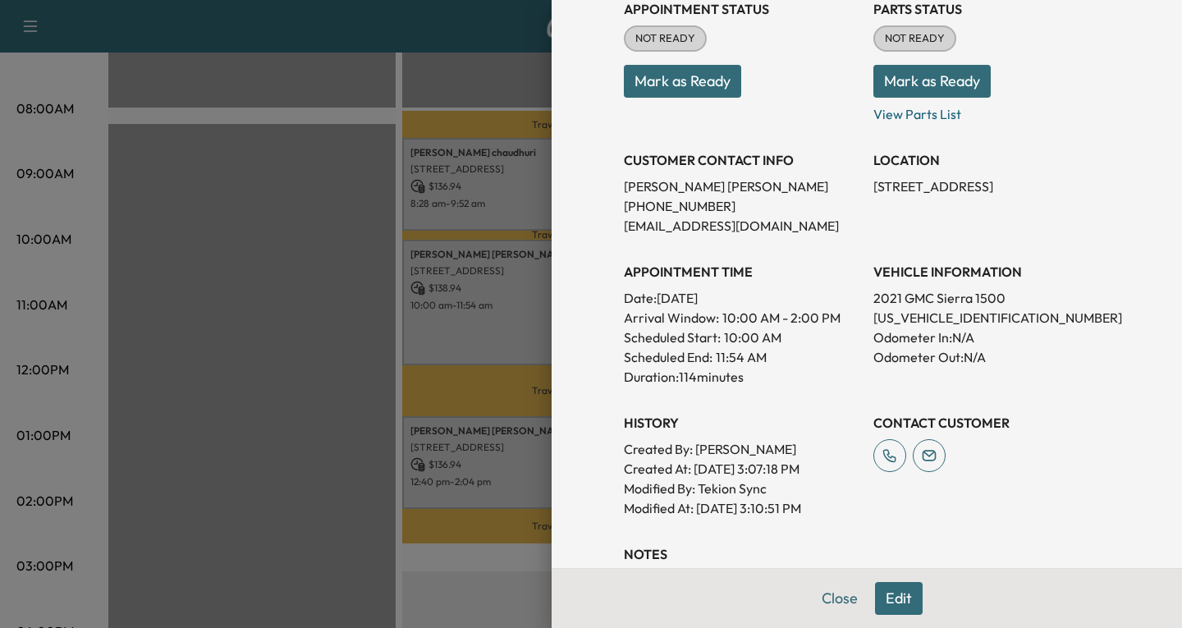
click at [883, 599] on button "Edit" at bounding box center [899, 598] width 48 height 33
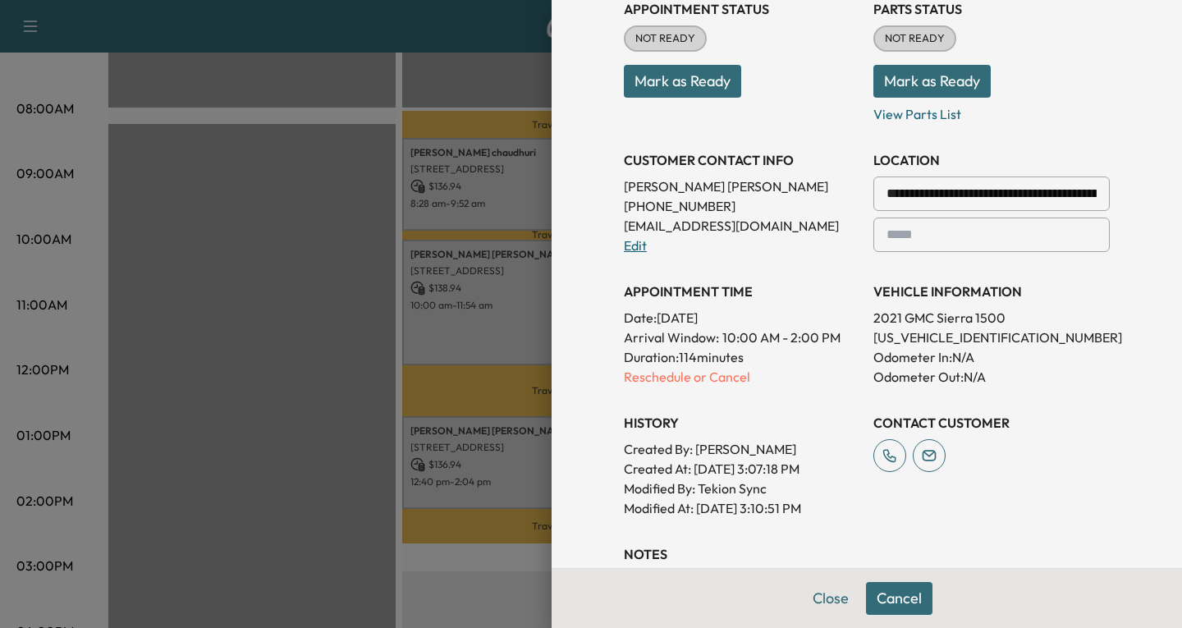
click at [625, 247] on link "Edit" at bounding box center [635, 245] width 23 height 16
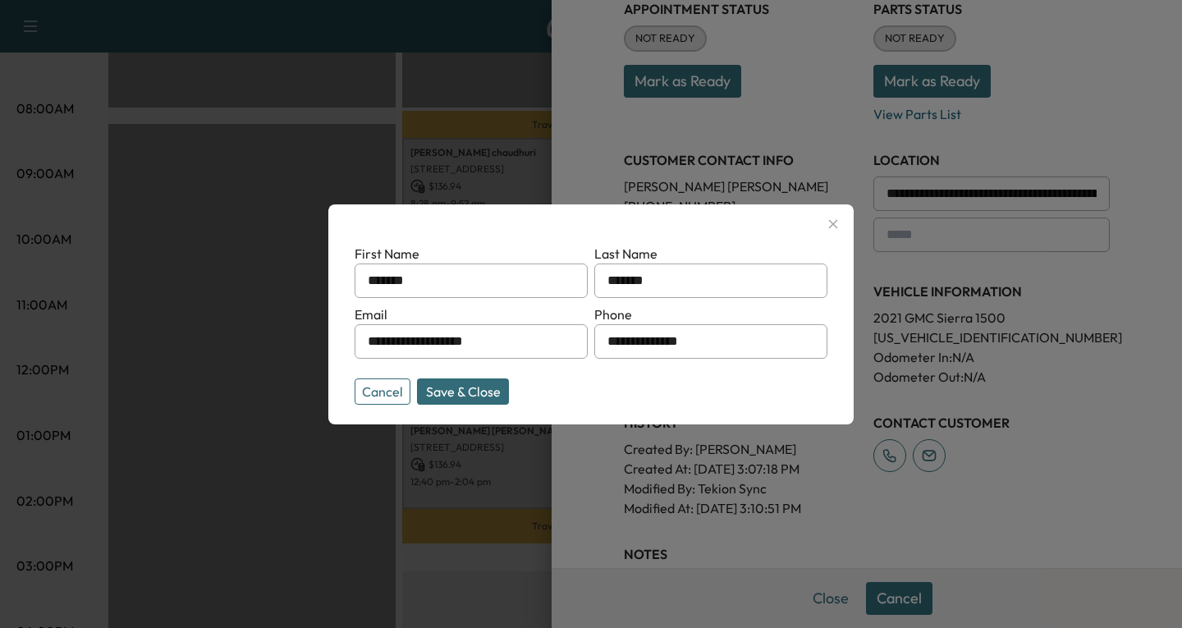
drag, startPoint x: 521, startPoint y: 343, endPoint x: 333, endPoint y: 381, distance: 192.6
click at [333, 381] on div "**********" at bounding box center [590, 314] width 525 height 220
type input "**********"
click at [464, 383] on button "Save & Close" at bounding box center [463, 392] width 92 height 26
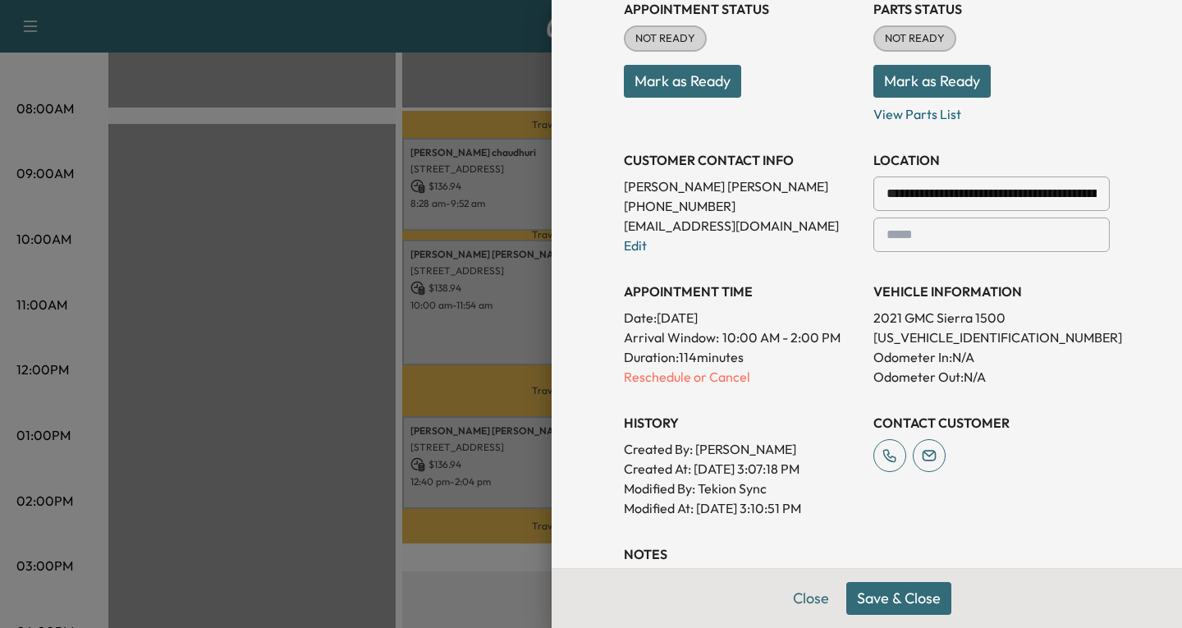
click at [896, 603] on button "Save & Close" at bounding box center [899, 598] width 105 height 33
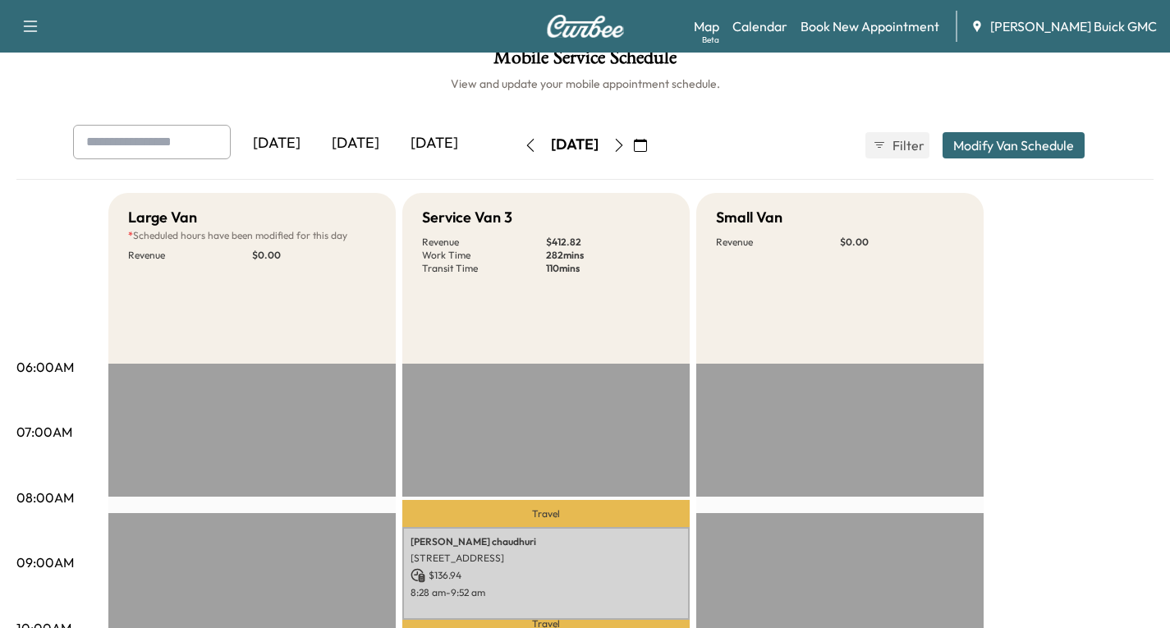
scroll to position [0, 0]
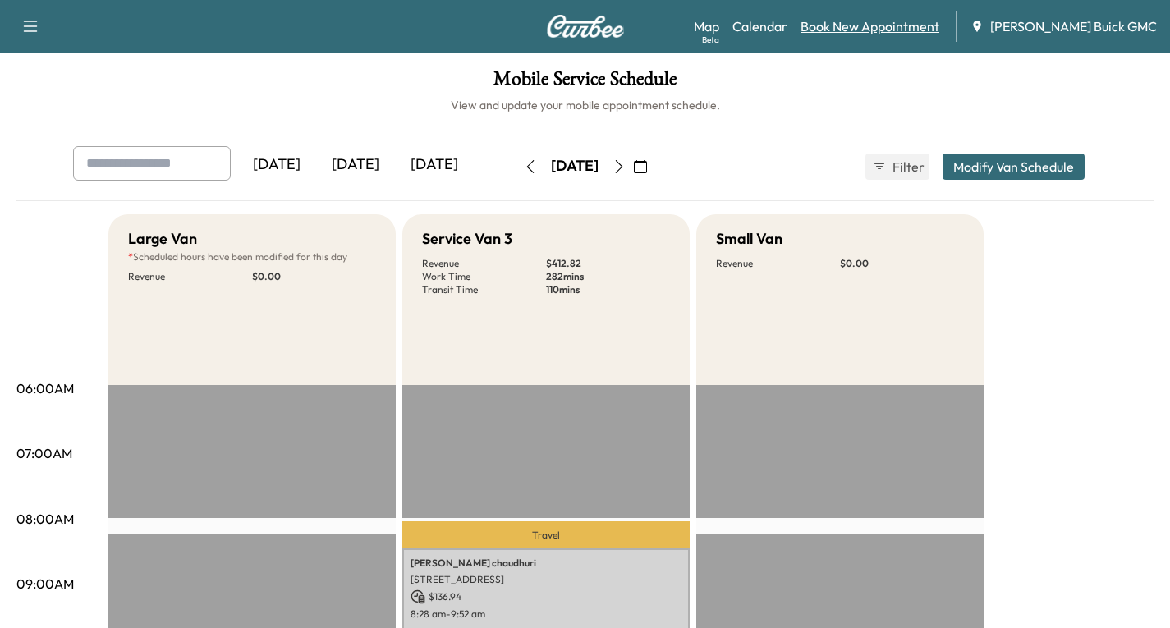
click at [863, 25] on link "Book New Appointment" at bounding box center [870, 26] width 139 height 20
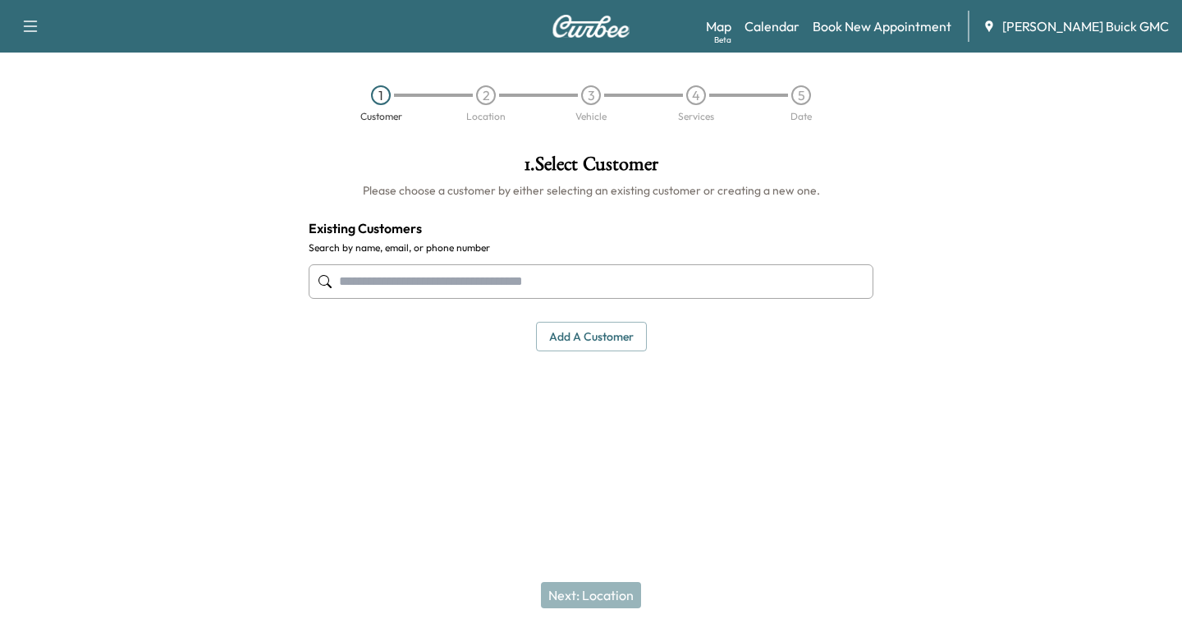
click at [381, 280] on input "text" at bounding box center [591, 281] width 565 height 34
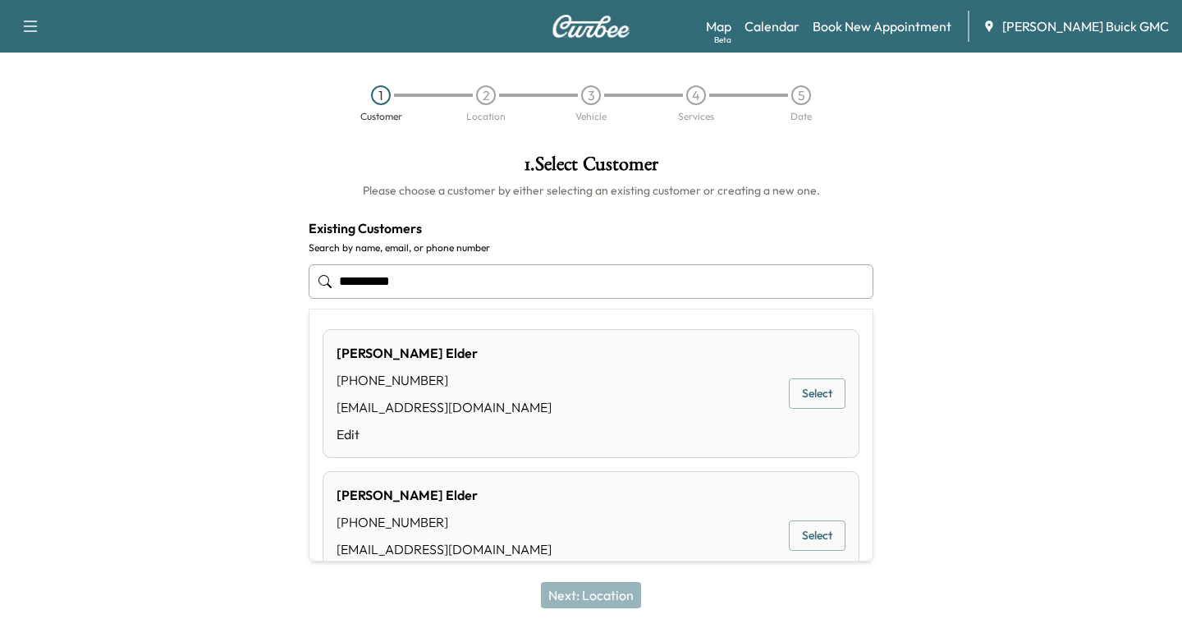
click at [810, 394] on button "Select" at bounding box center [817, 394] width 57 height 30
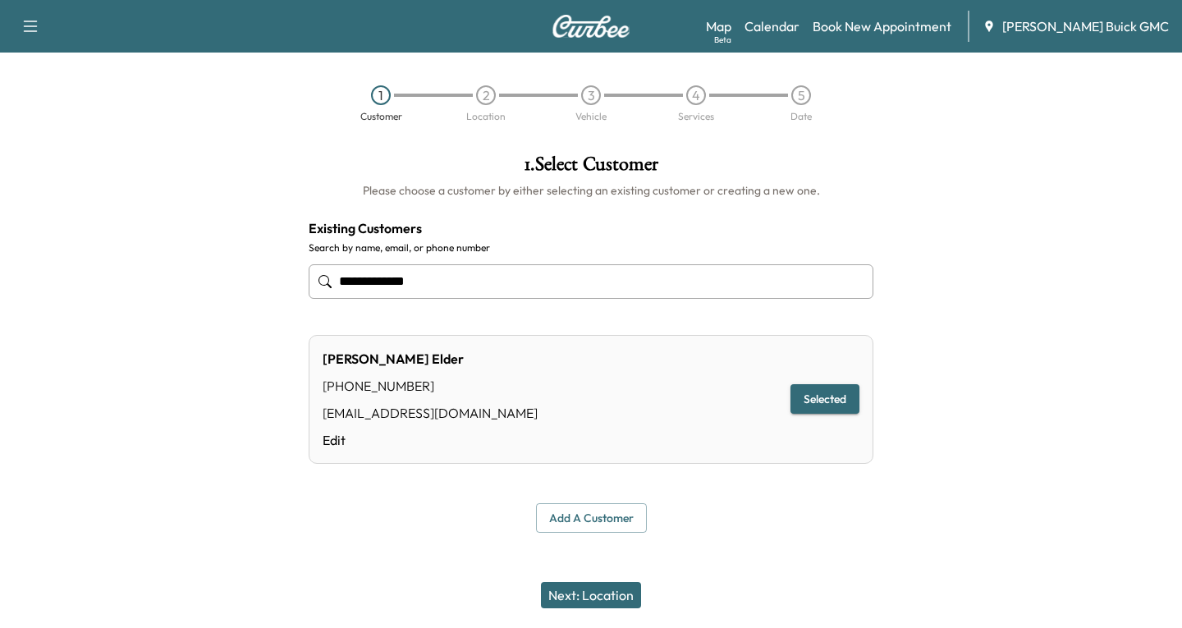
type input "**********"
click at [560, 599] on button "Next: Location" at bounding box center [591, 595] width 100 height 26
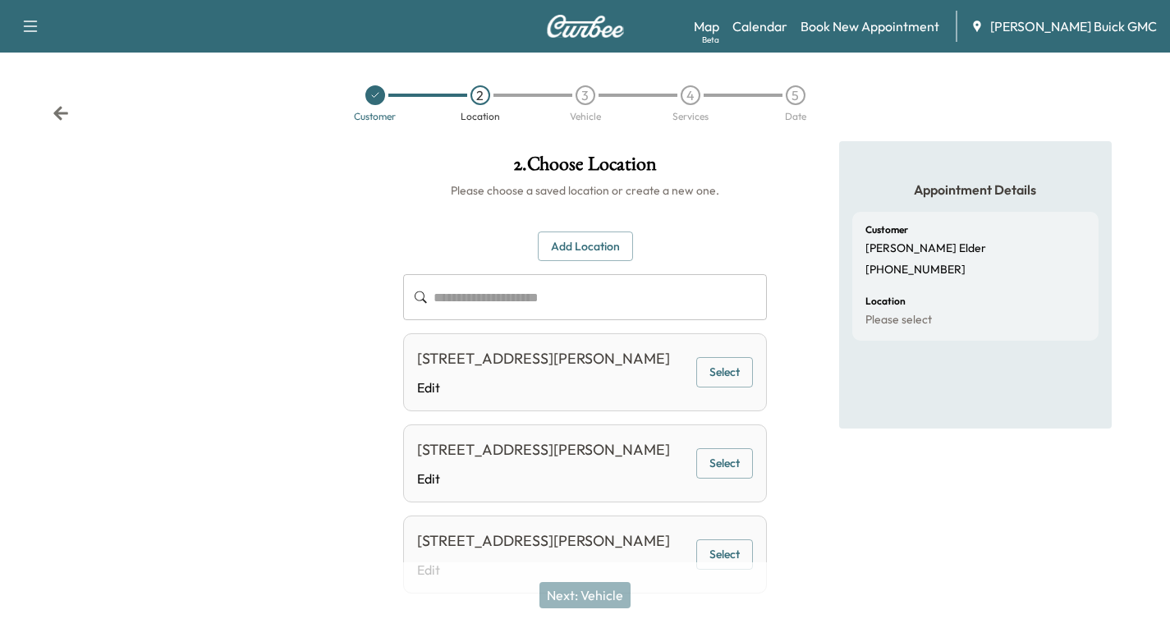
click at [580, 241] on button "Add Location" at bounding box center [585, 247] width 95 height 30
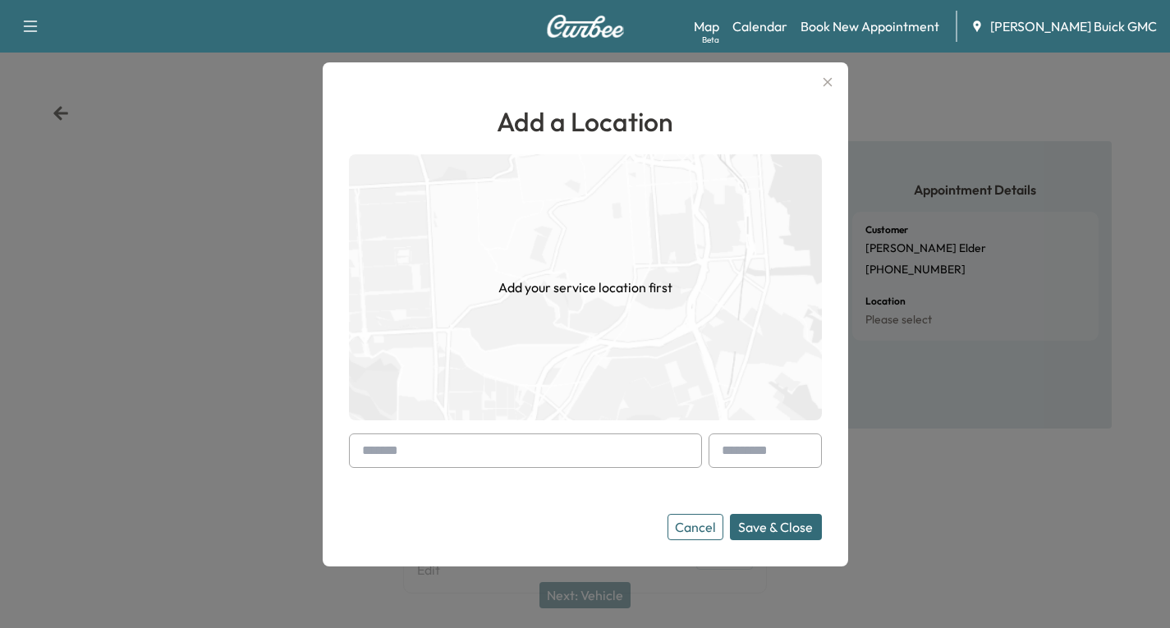
click at [368, 449] on div at bounding box center [366, 451] width 20 height 20
click at [374, 450] on div at bounding box center [366, 451] width 20 height 20
click at [365, 457] on div at bounding box center [366, 451] width 20 height 20
click at [363, 446] on div at bounding box center [366, 451] width 20 height 20
click at [375, 443] on div at bounding box center [366, 451] width 20 height 20
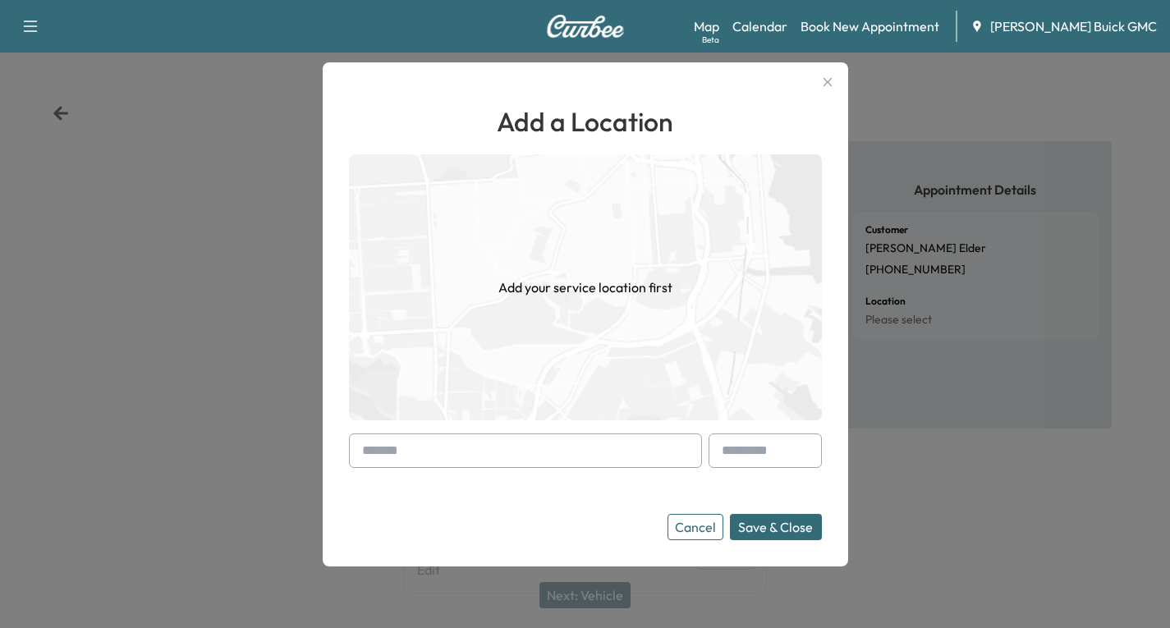
click at [355, 452] on input "text" at bounding box center [525, 451] width 353 height 34
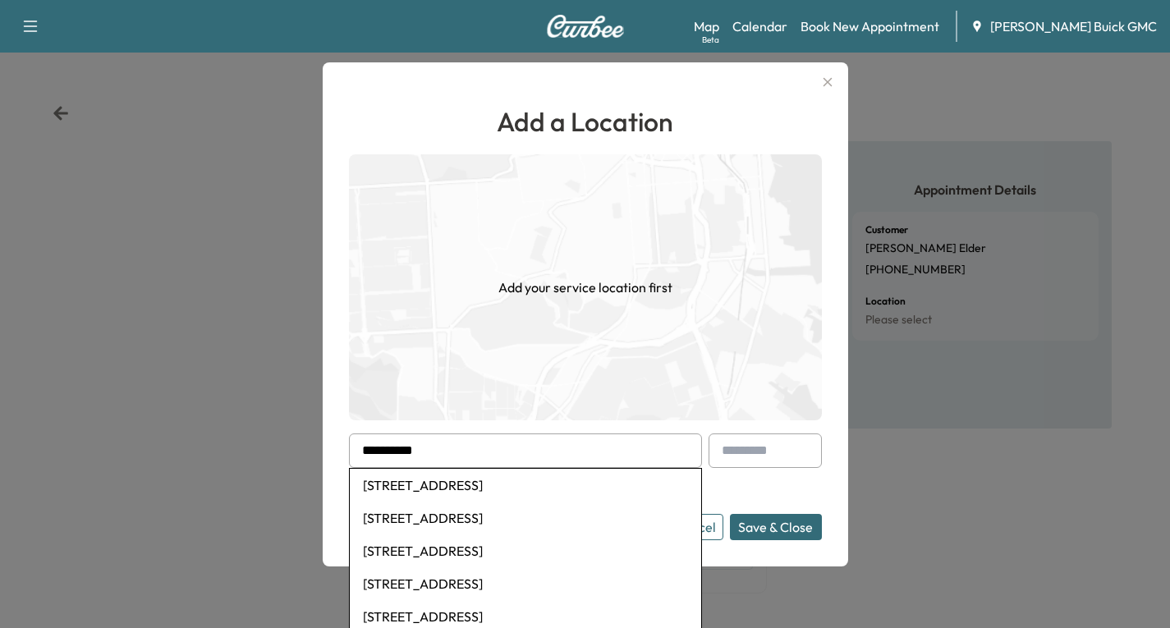
click at [462, 484] on li "[STREET_ADDRESS]" at bounding box center [525, 485] width 351 height 33
type input "**********"
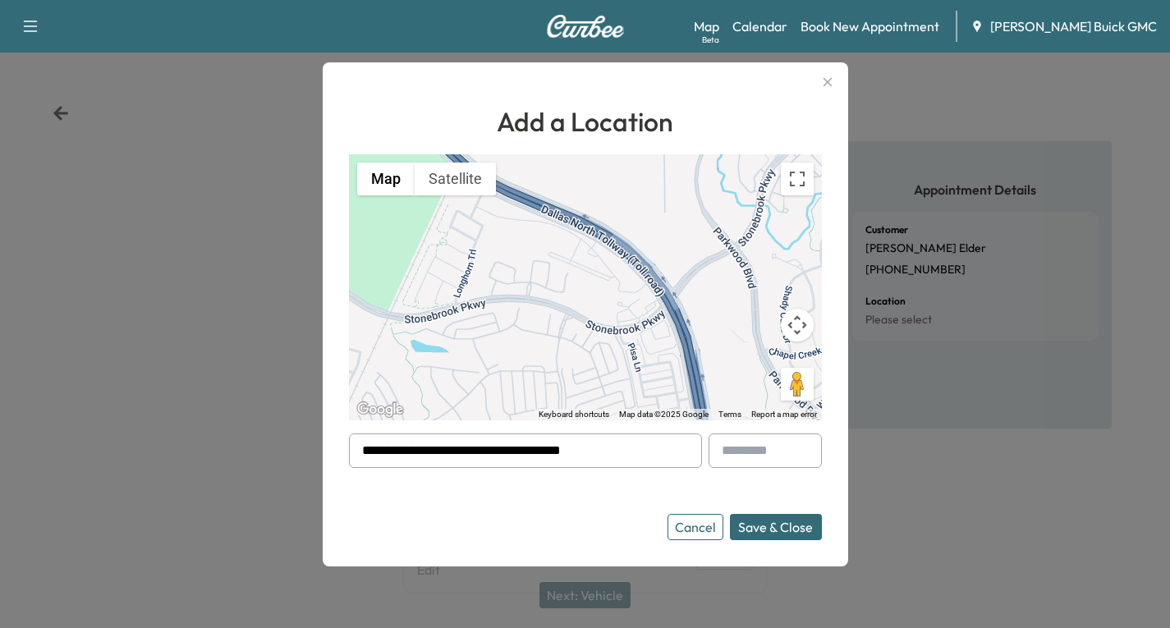
click at [768, 523] on button "Save & Close" at bounding box center [776, 527] width 92 height 26
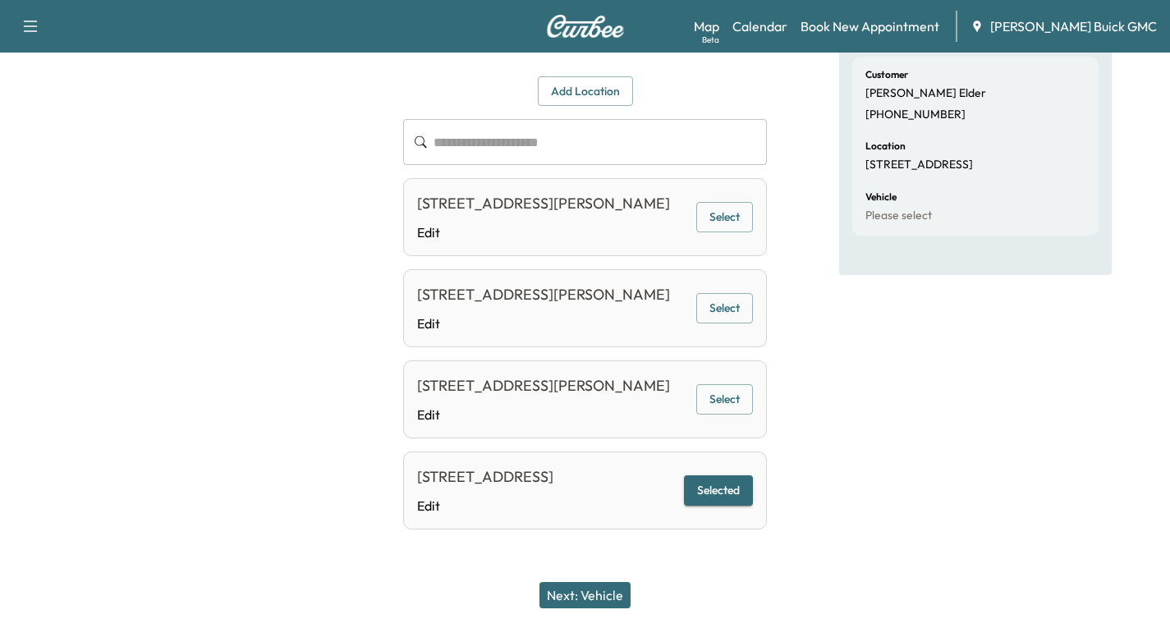
scroll to position [247, 0]
click at [724, 481] on button "Selected" at bounding box center [718, 490] width 69 height 30
click at [597, 598] on button "Next: Vehicle" at bounding box center [584, 595] width 91 height 26
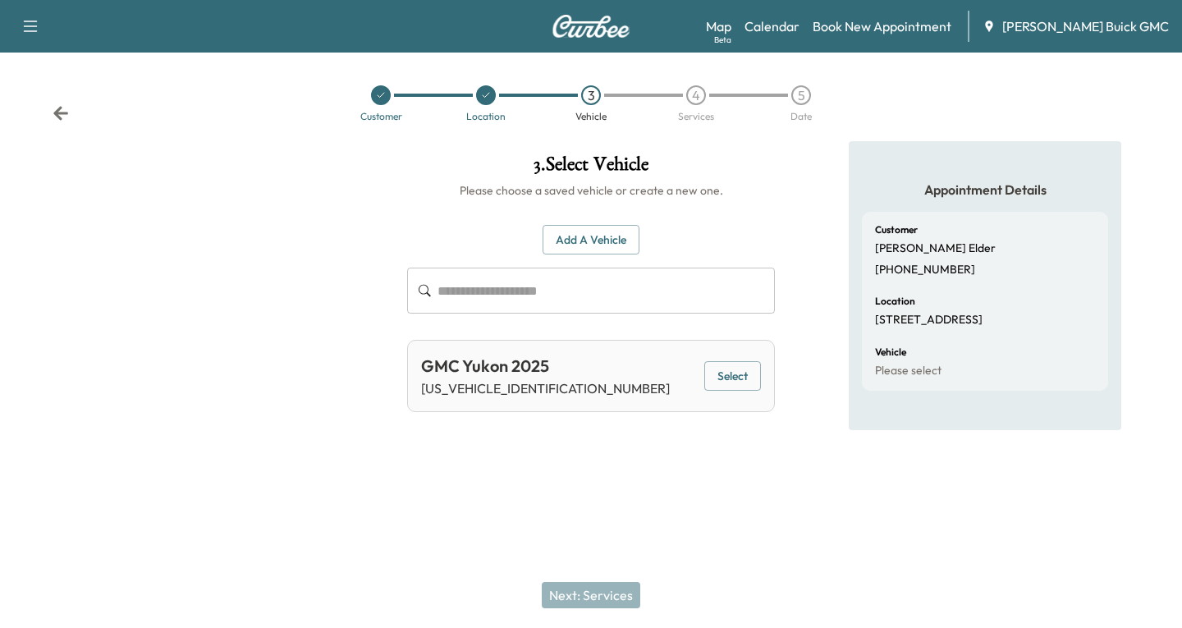
click at [732, 372] on button "Select" at bounding box center [732, 376] width 57 height 30
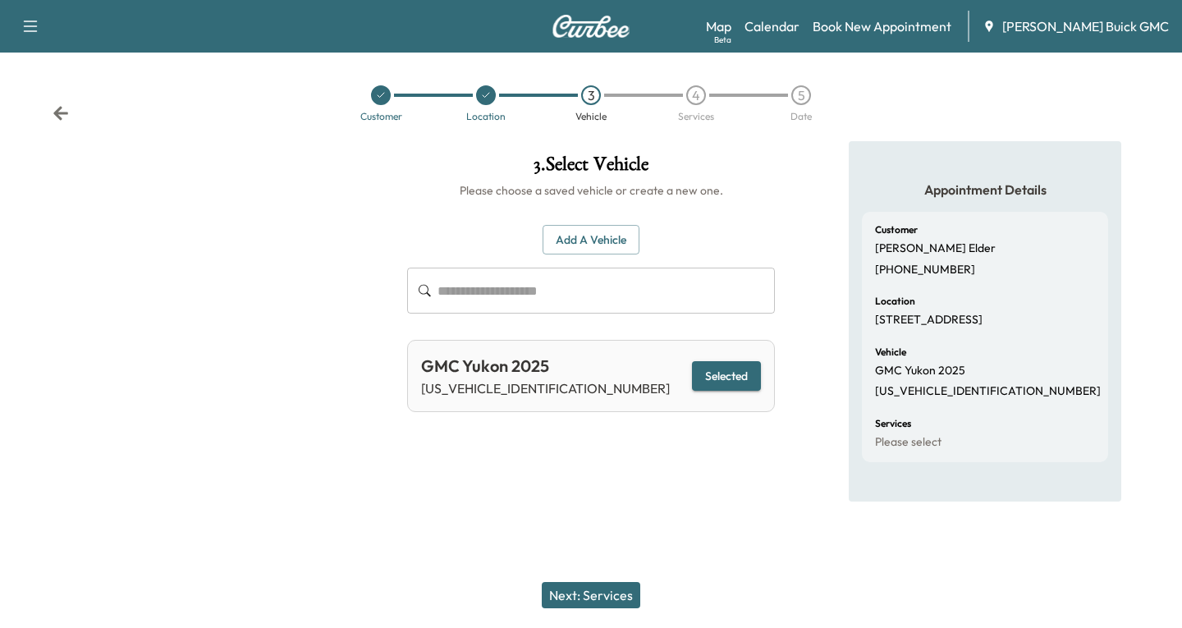
click at [590, 600] on button "Next: Services" at bounding box center [591, 595] width 99 height 26
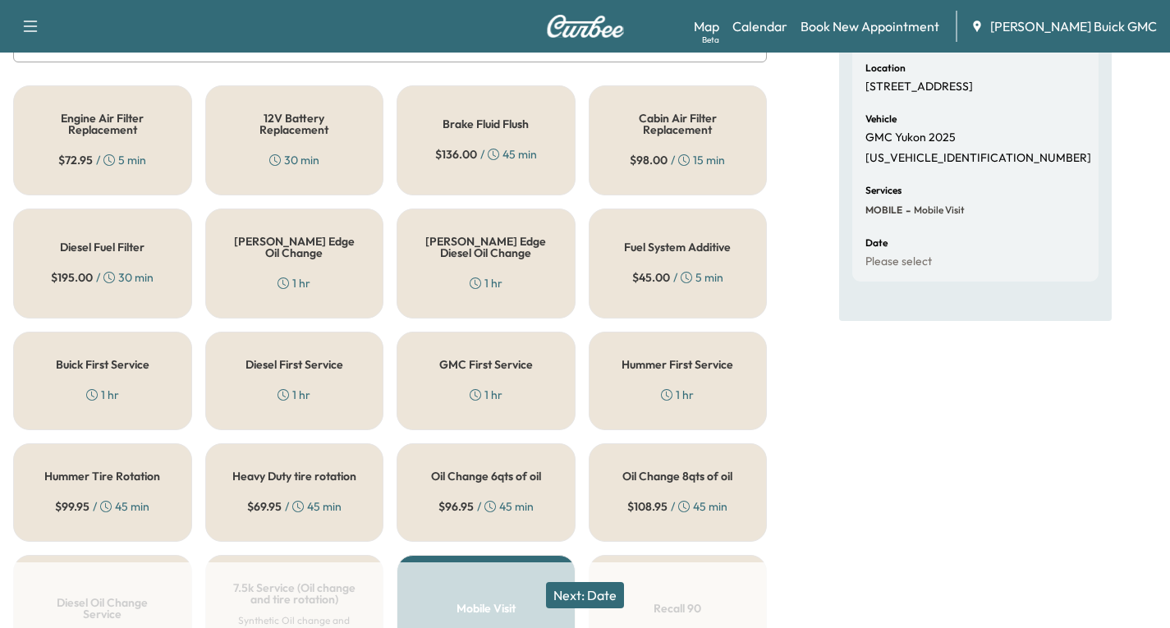
scroll to position [246, 0]
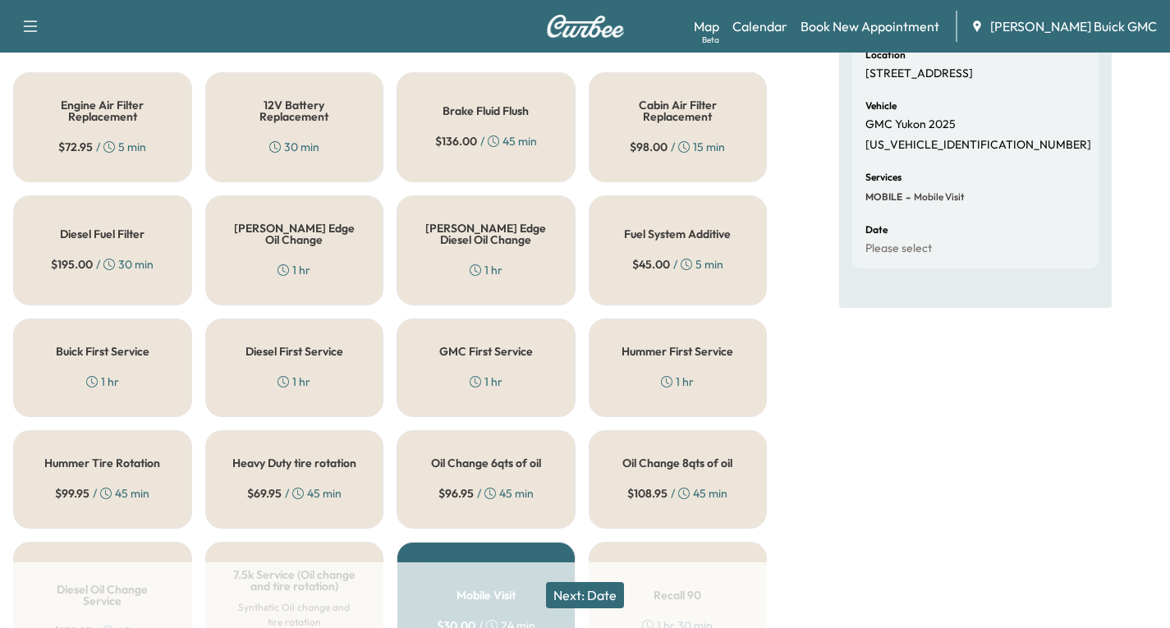
click at [333, 262] on div "[PERSON_NAME] Edge Oil Change 1 hr" at bounding box center [294, 250] width 179 height 110
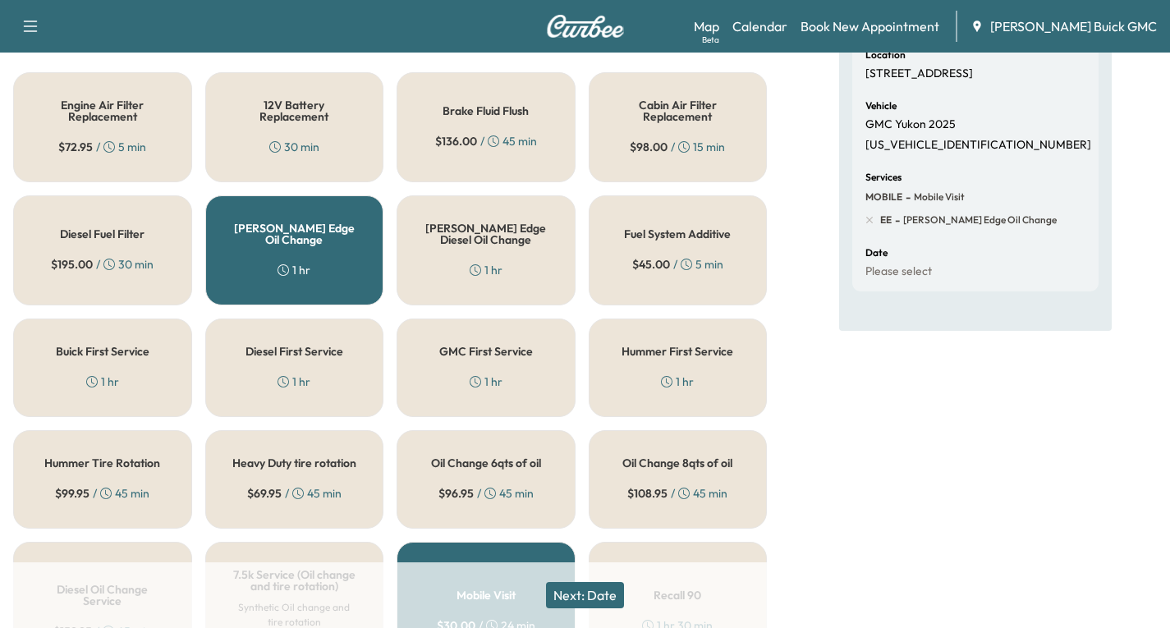
click at [583, 595] on button "Next: Date" at bounding box center [585, 595] width 78 height 26
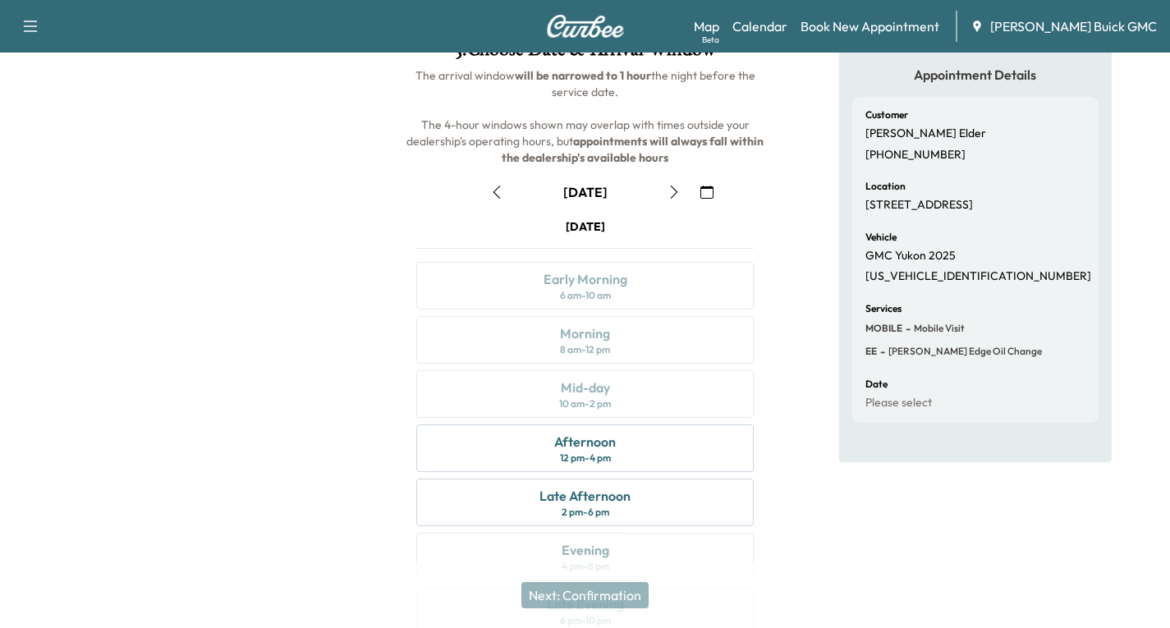
scroll to position [194, 0]
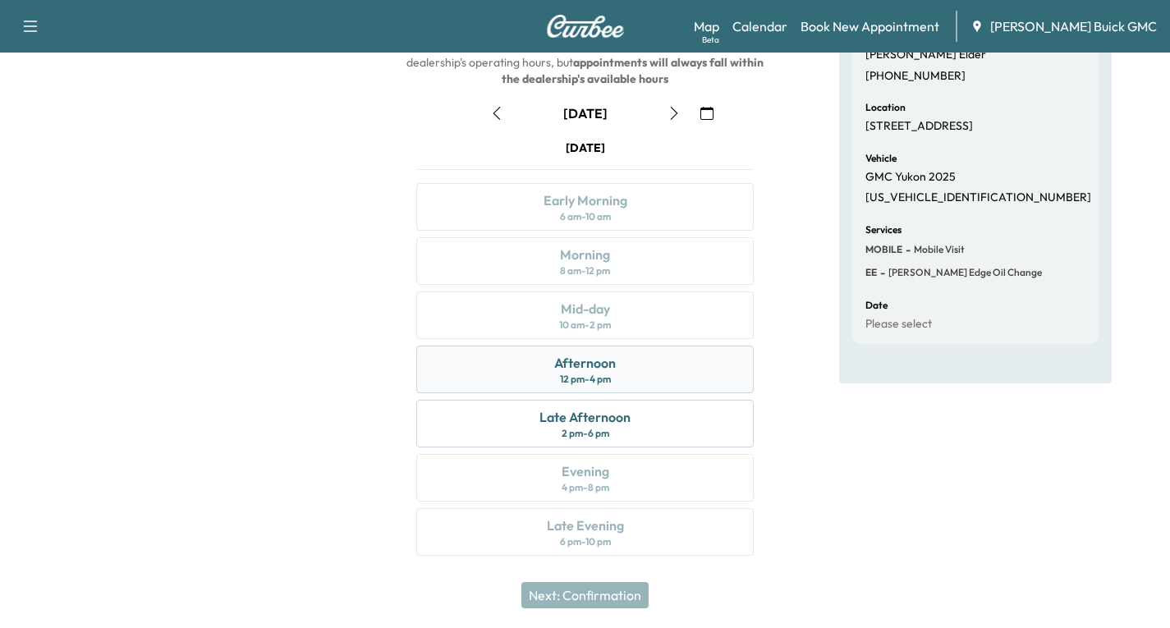
click at [642, 374] on div "Afternoon 12 pm - 4 pm" at bounding box center [584, 370] width 337 height 48
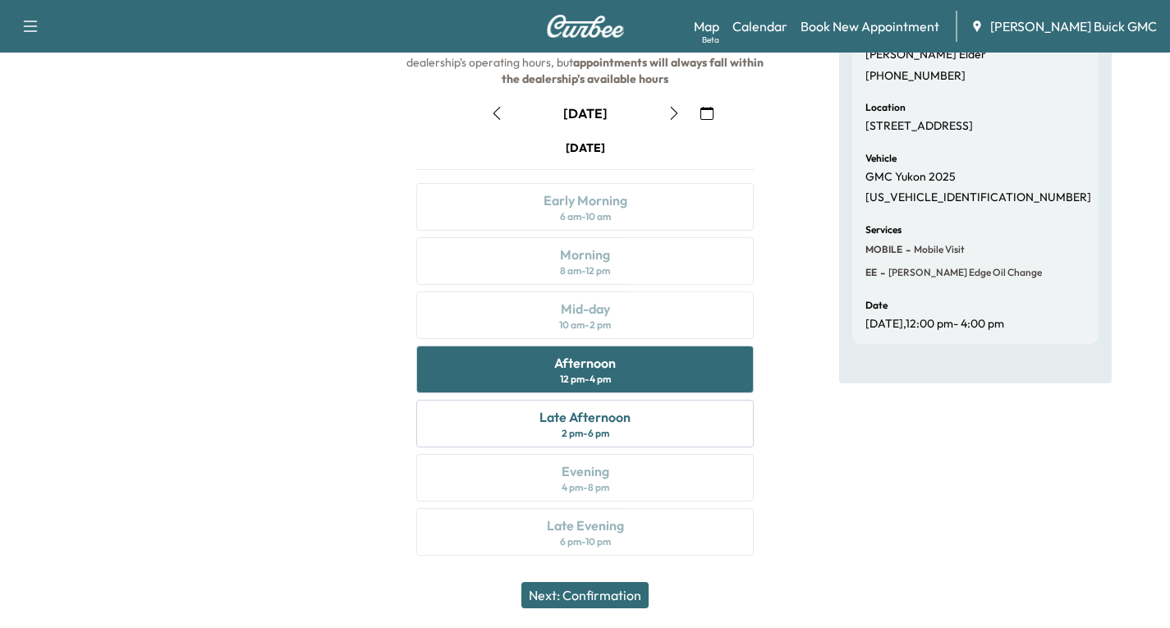
click at [576, 589] on button "Next: Confirmation" at bounding box center [584, 595] width 127 height 26
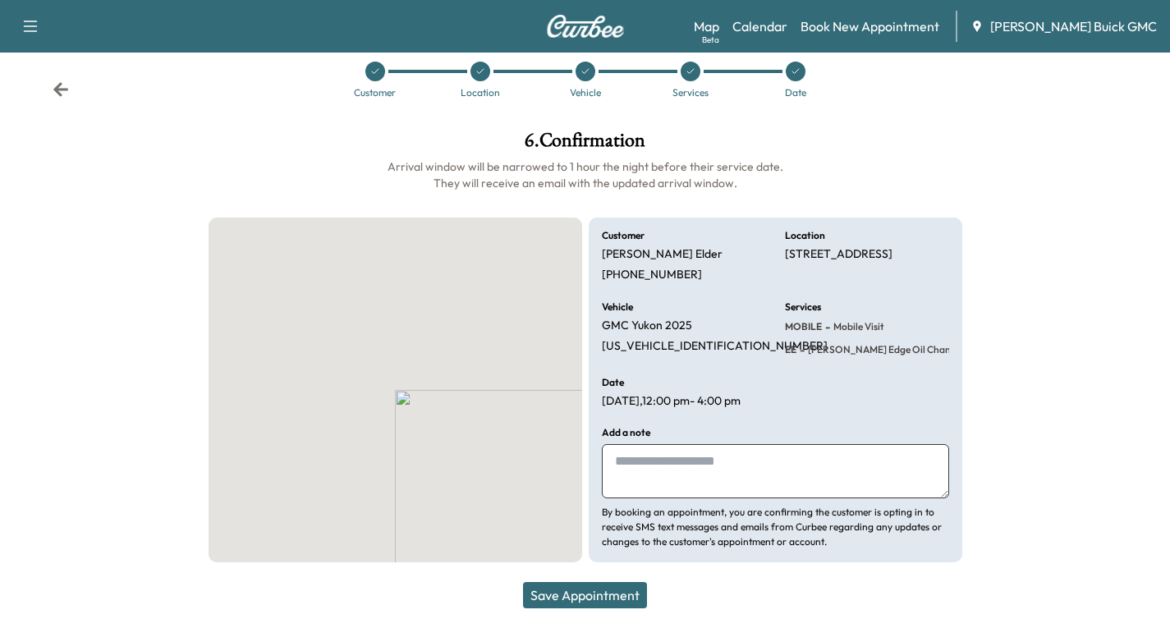
scroll to position [24, 0]
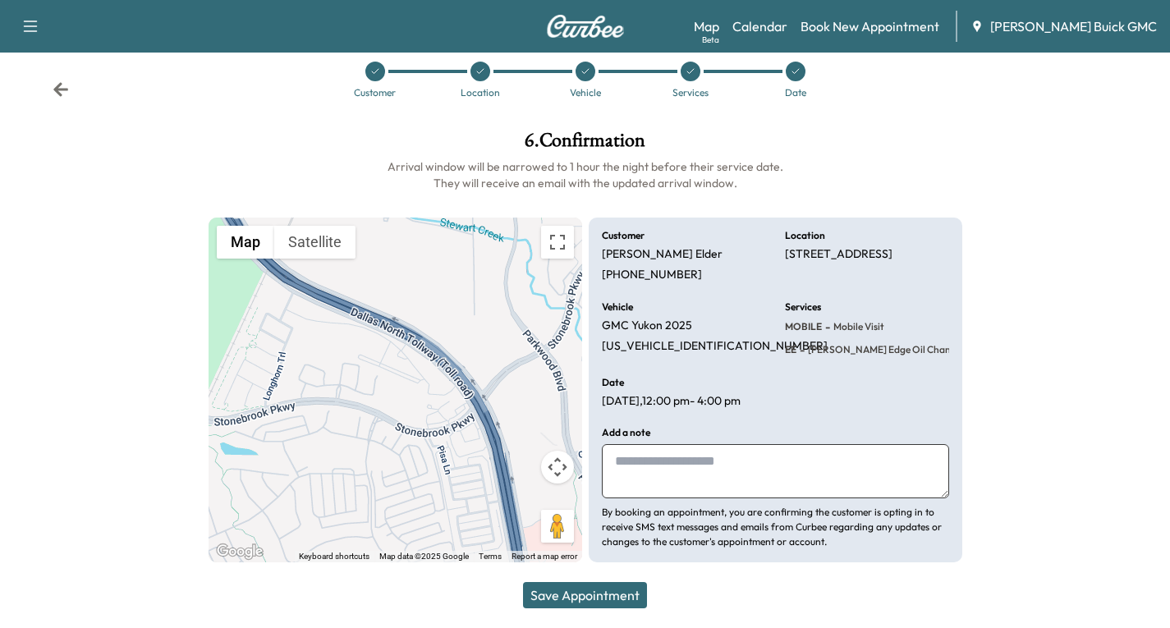
click at [599, 595] on button "Save Appointment" at bounding box center [585, 595] width 124 height 26
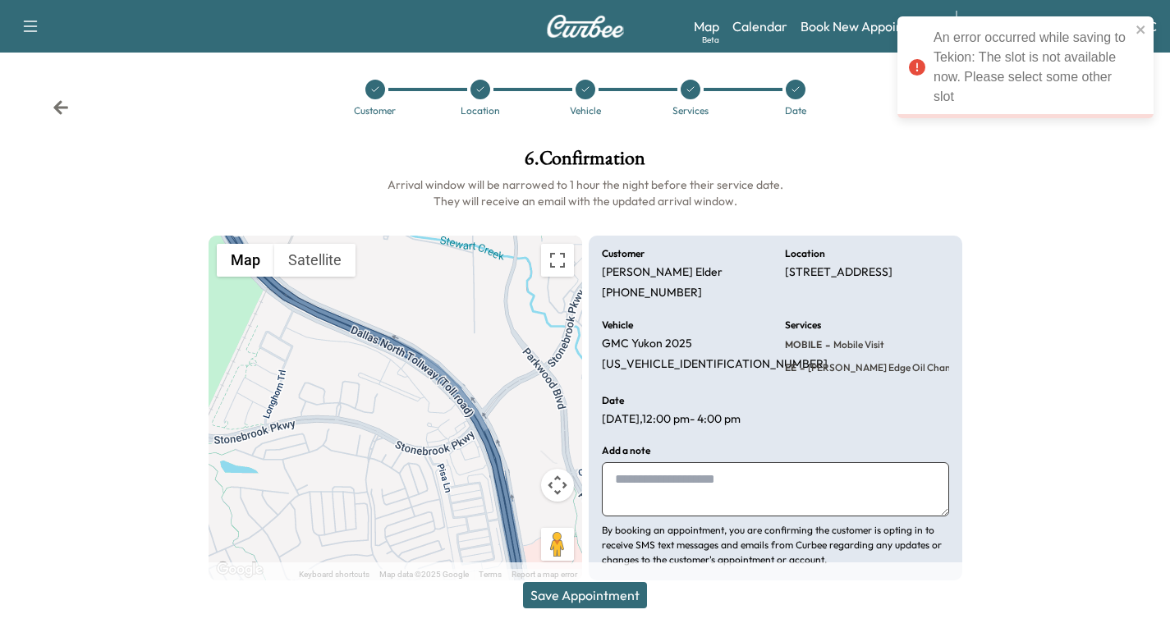
scroll to position [0, 0]
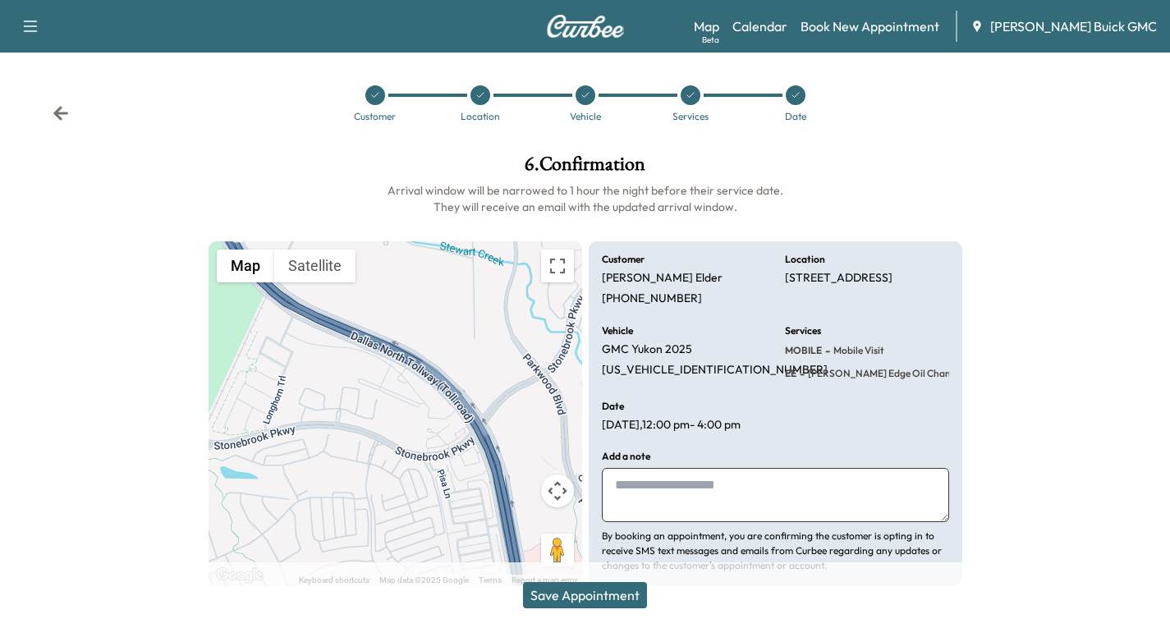
click at [57, 113] on icon at bounding box center [60, 113] width 15 height 14
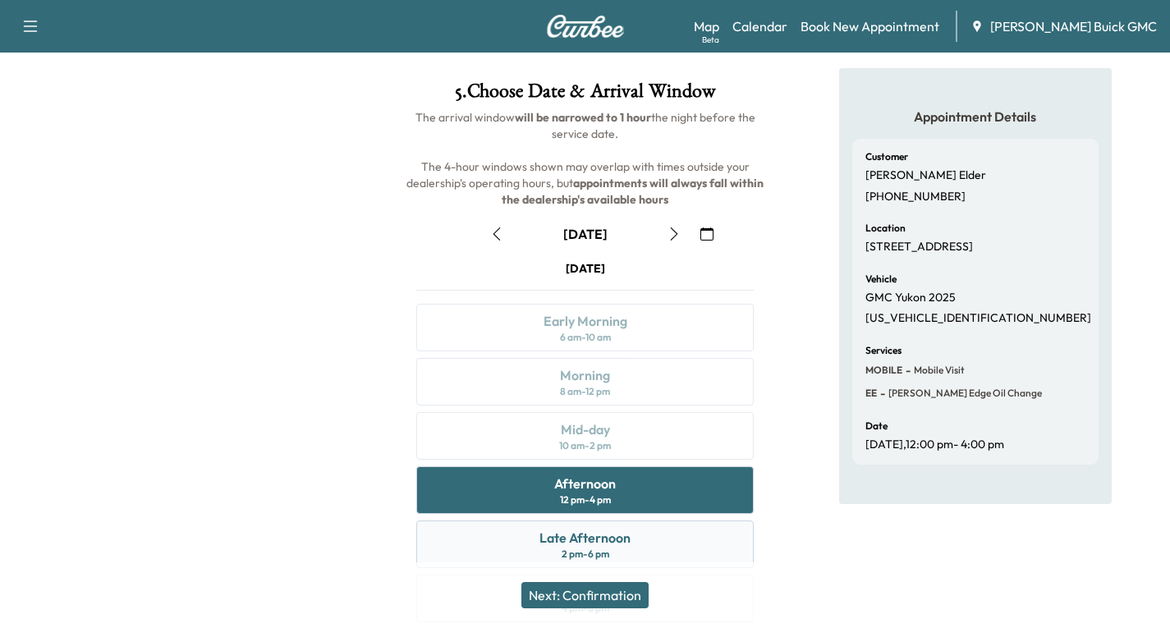
scroll to position [194, 0]
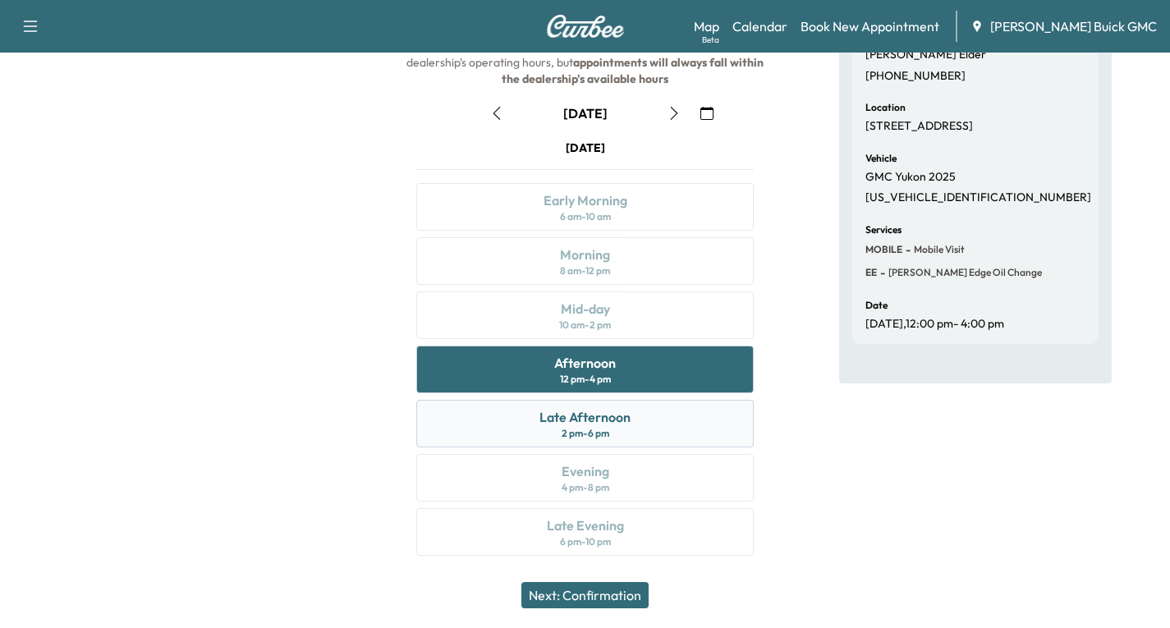
click at [615, 420] on div "Late Afternoon" at bounding box center [584, 417] width 91 height 20
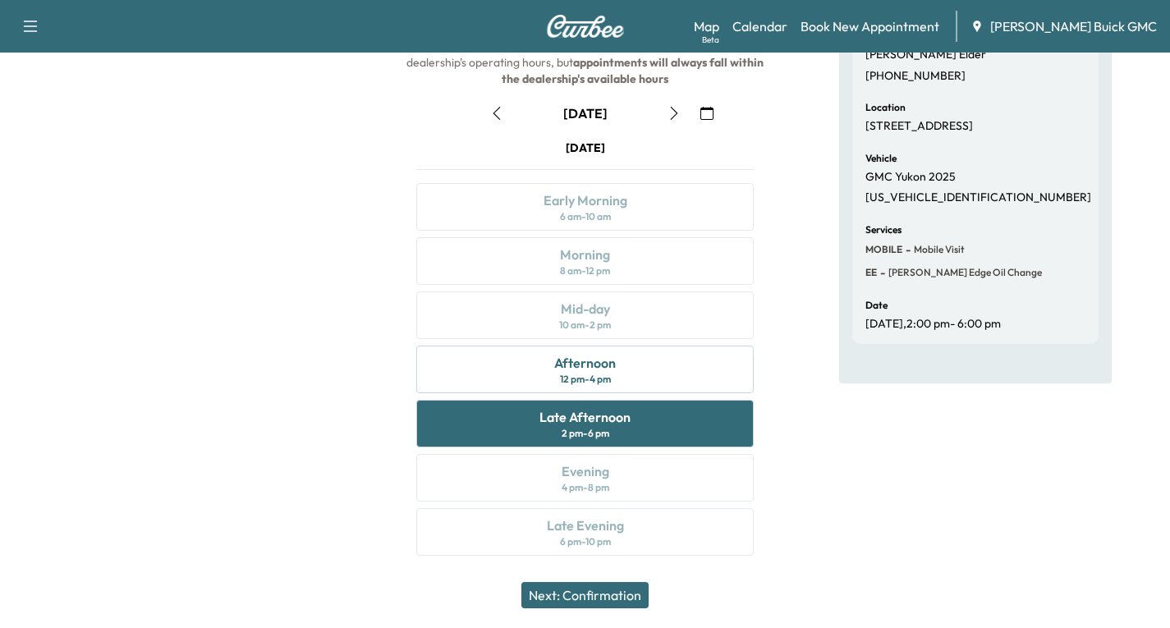
click at [603, 598] on button "Next: Confirmation" at bounding box center [584, 595] width 127 height 26
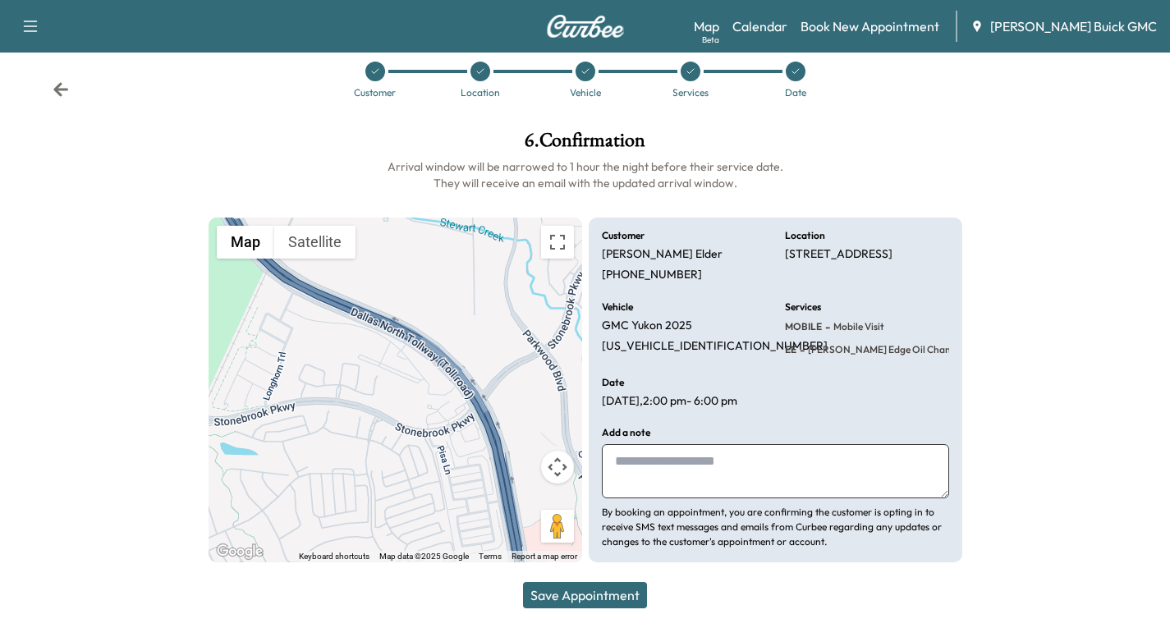
click at [619, 599] on button "Save Appointment" at bounding box center [585, 595] width 124 height 26
click at [587, 599] on button "Save Appointment" at bounding box center [585, 595] width 124 height 26
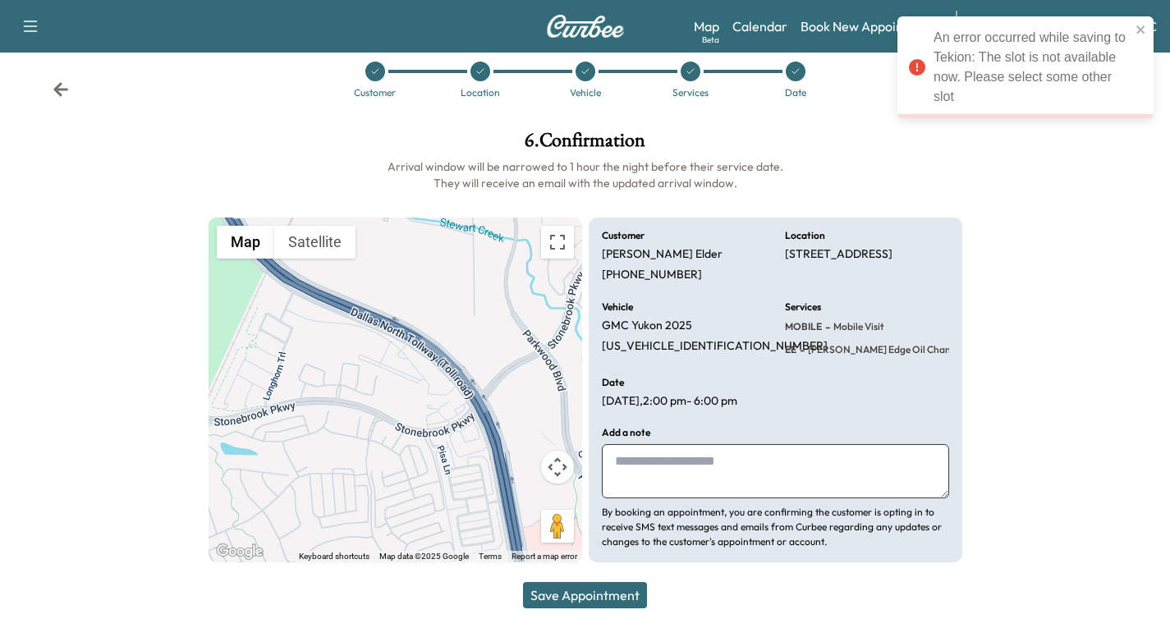
click at [57, 86] on icon at bounding box center [60, 89] width 15 height 14
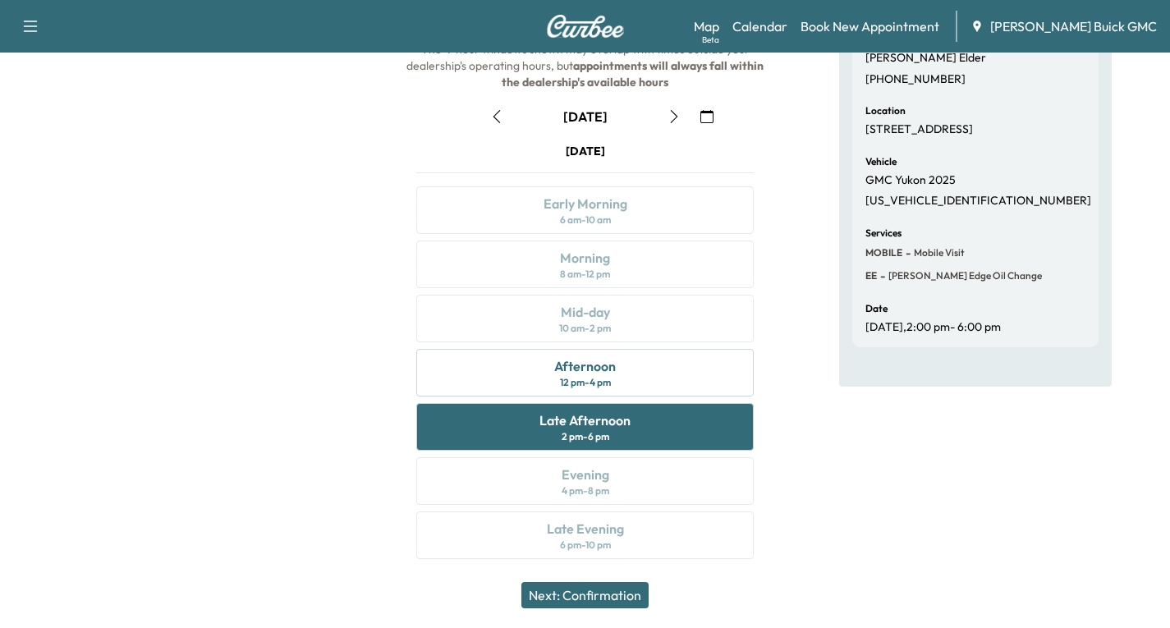
scroll to position [194, 0]
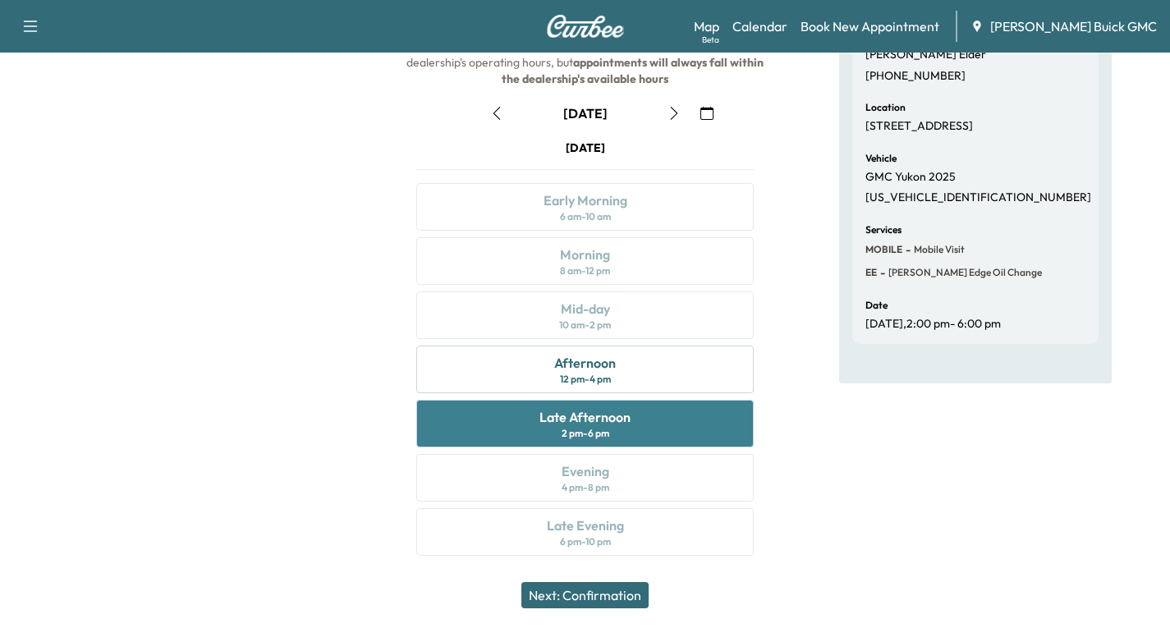
click at [641, 425] on div "Late Afternoon 2 pm - 6 pm" at bounding box center [584, 424] width 337 height 48
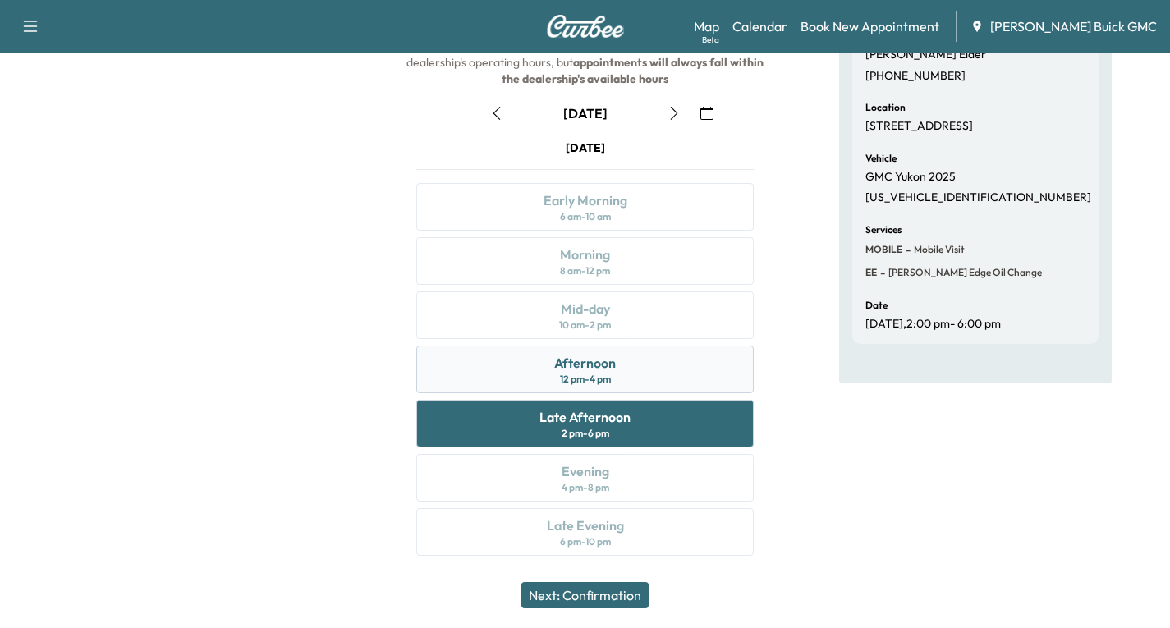
click at [701, 371] on div "Afternoon 12 pm - 4 pm" at bounding box center [584, 370] width 337 height 48
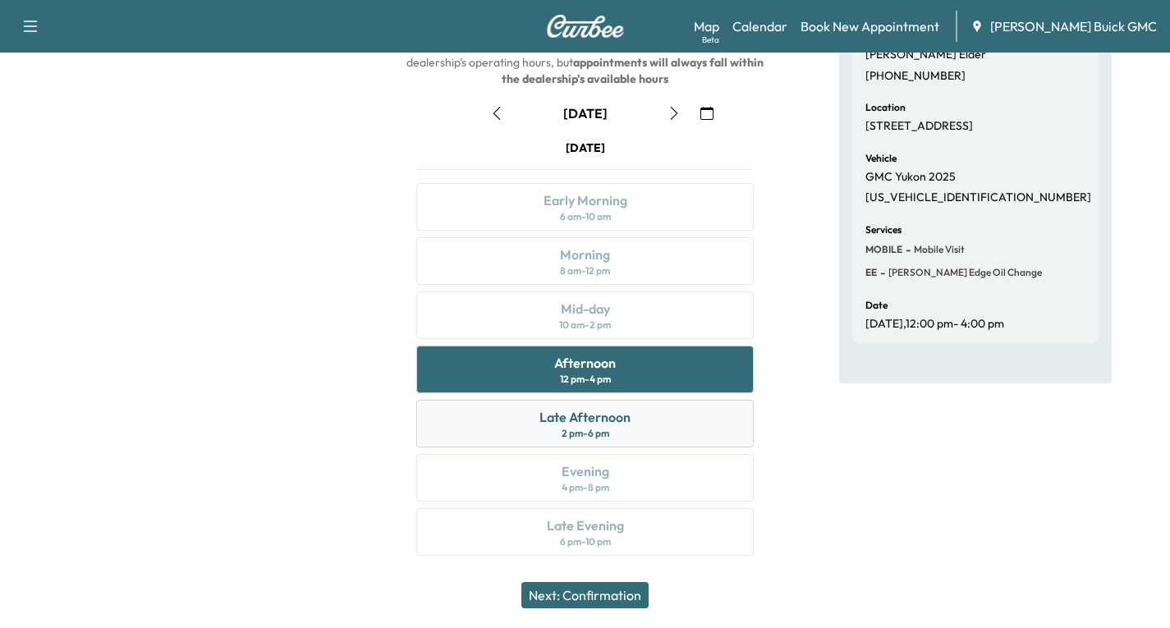
click at [654, 419] on div "Late Afternoon 2 pm - 6 pm" at bounding box center [584, 424] width 337 height 48
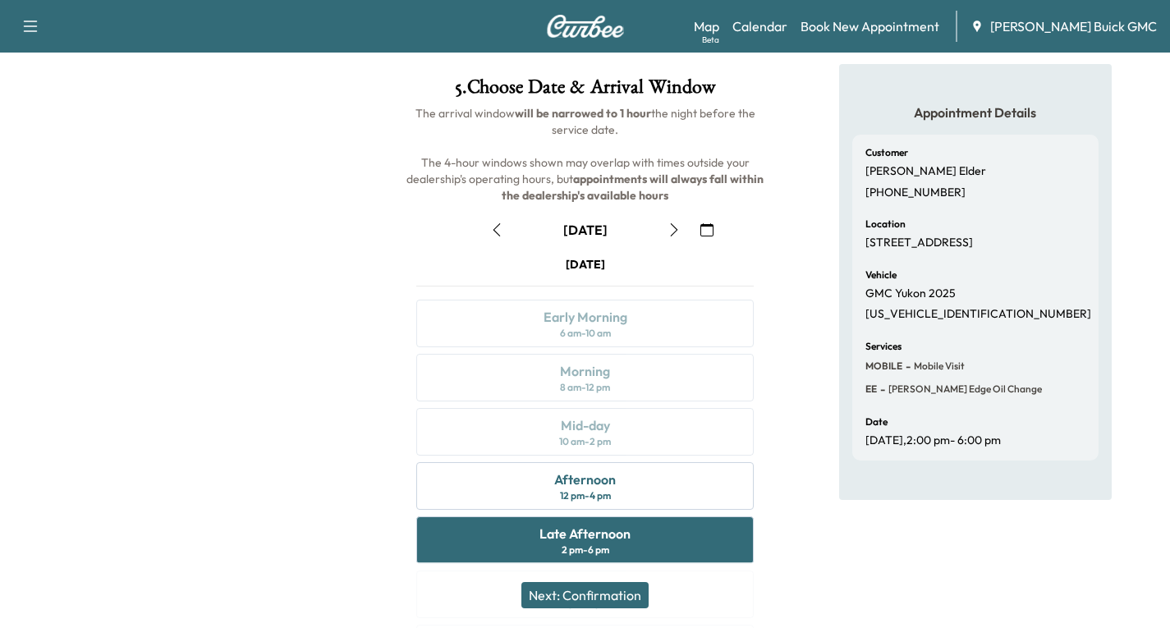
scroll to position [164, 0]
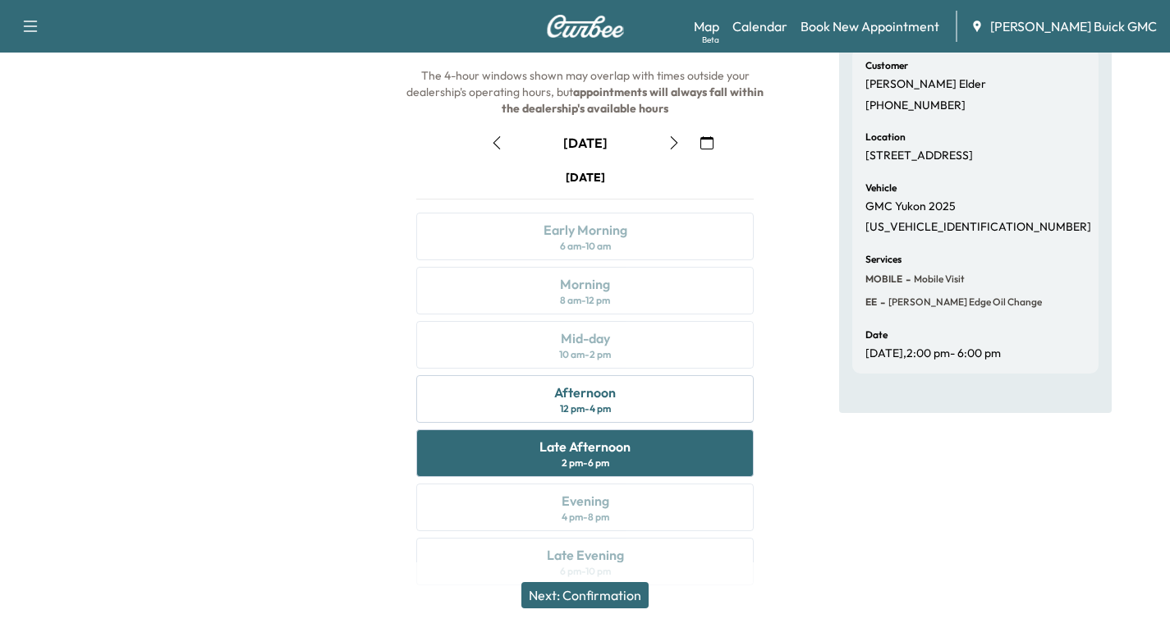
click at [671, 145] on icon "button" at bounding box center [674, 142] width 13 height 13
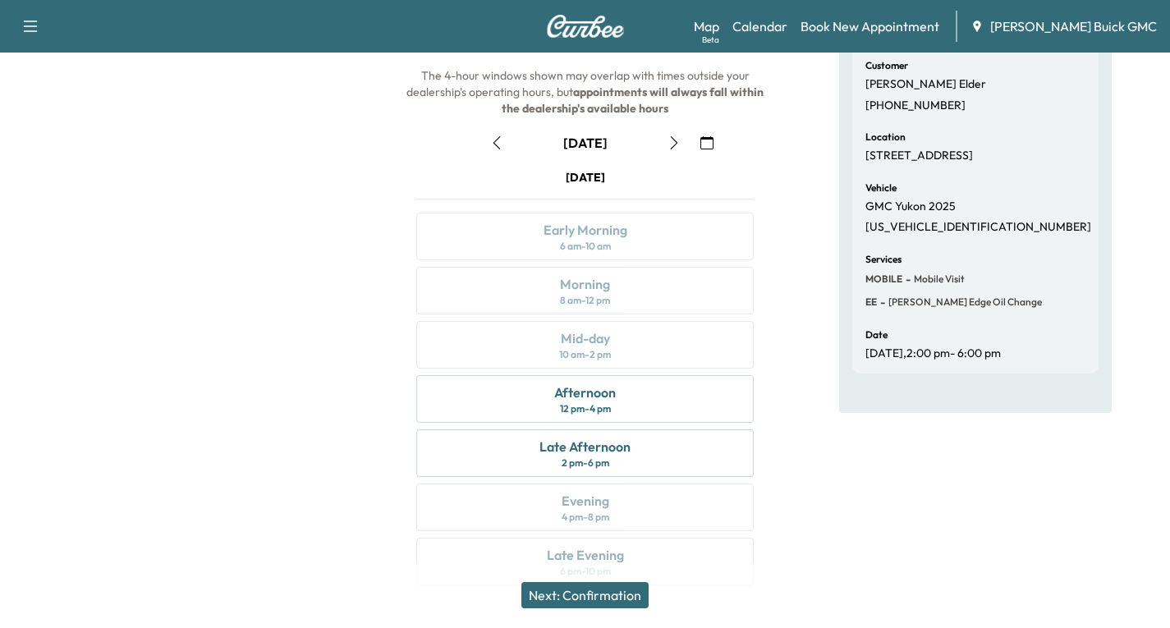
click at [493, 138] on icon "button" at bounding box center [496, 142] width 13 height 13
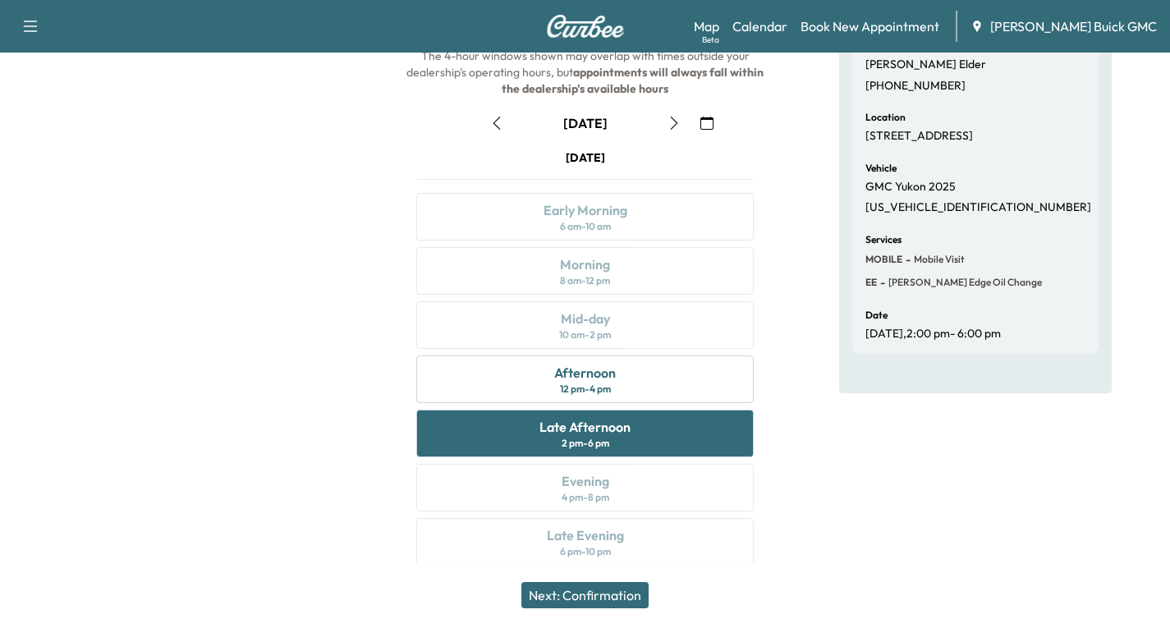
scroll to position [194, 0]
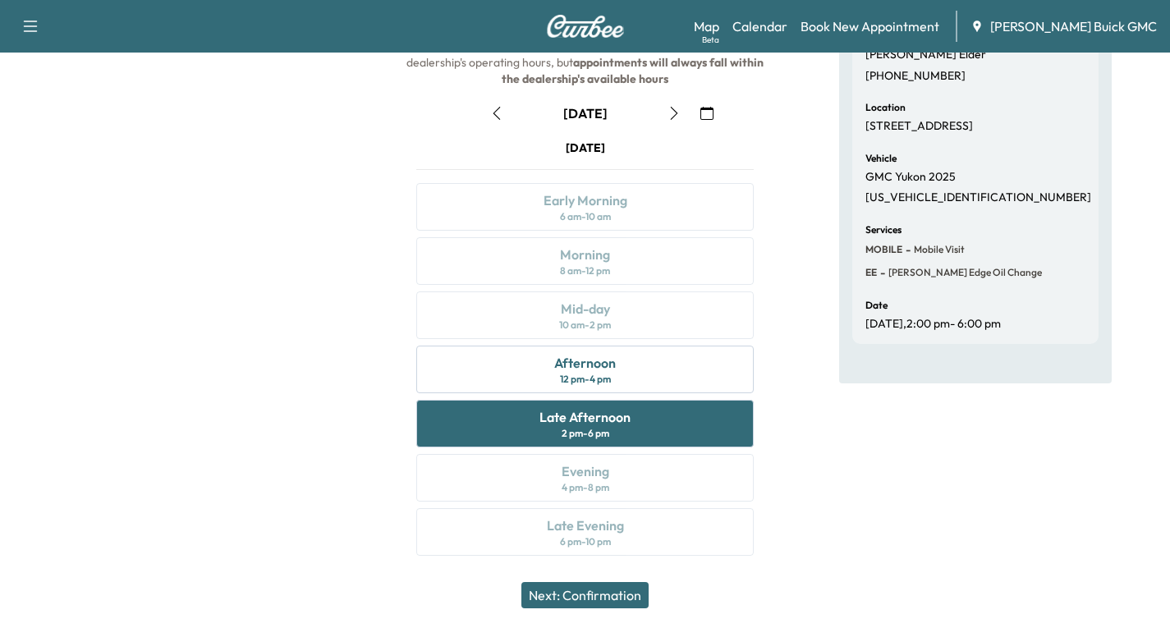
click at [609, 596] on button "Next: Confirmation" at bounding box center [584, 595] width 127 height 26
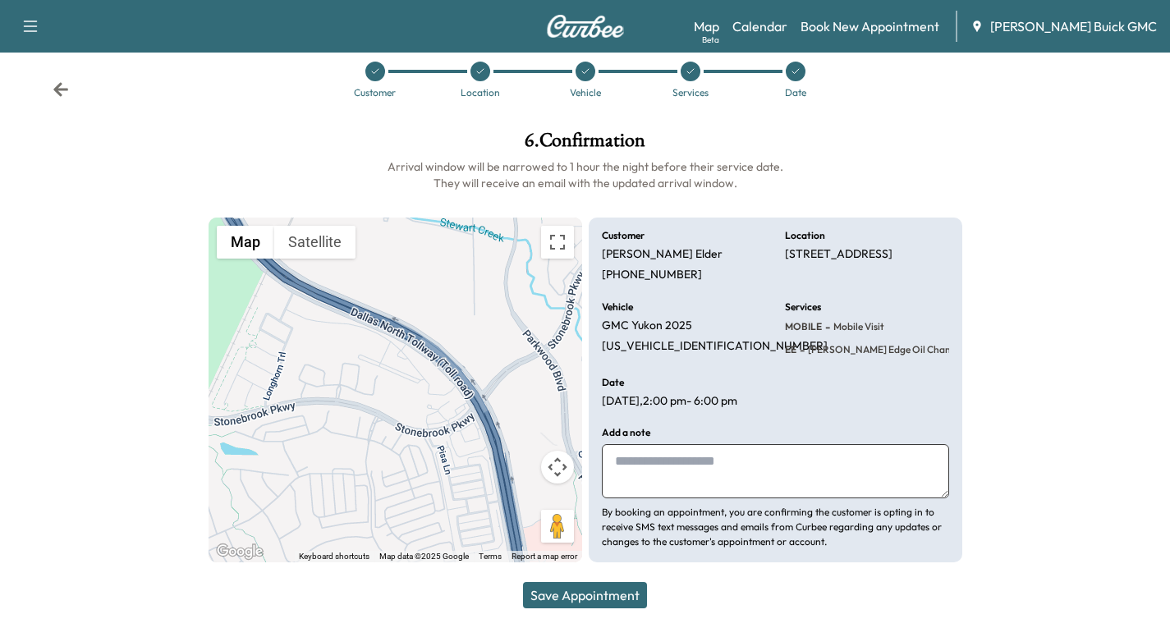
click at [609, 596] on button "Save Appointment" at bounding box center [585, 595] width 124 height 26
click at [56, 90] on icon at bounding box center [60, 89] width 15 height 14
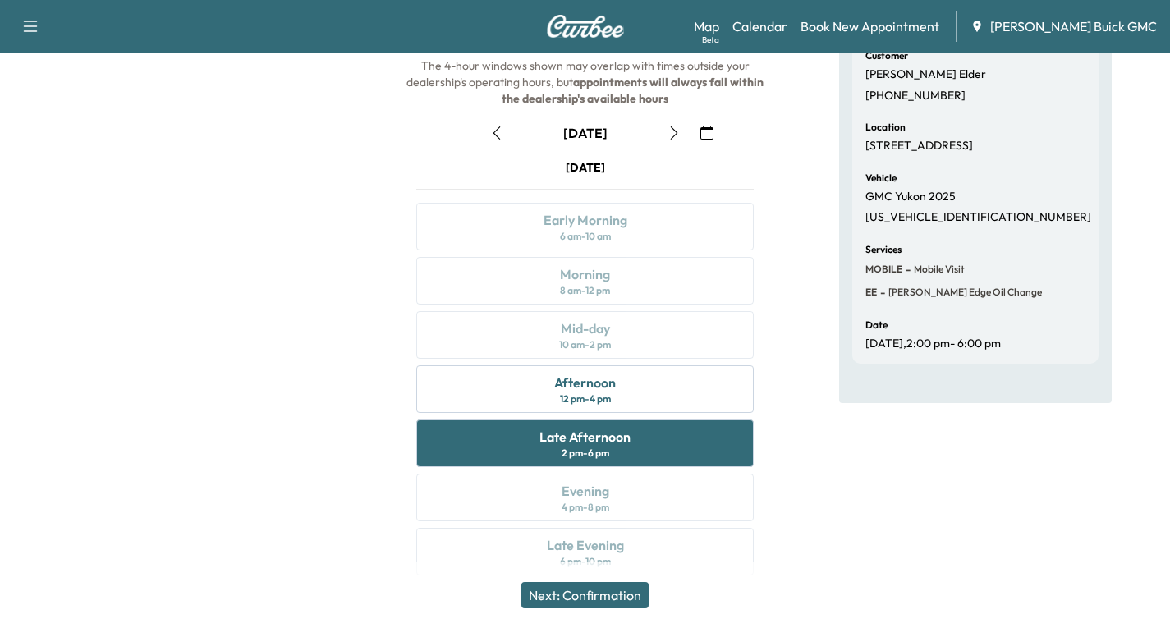
scroll to position [194, 0]
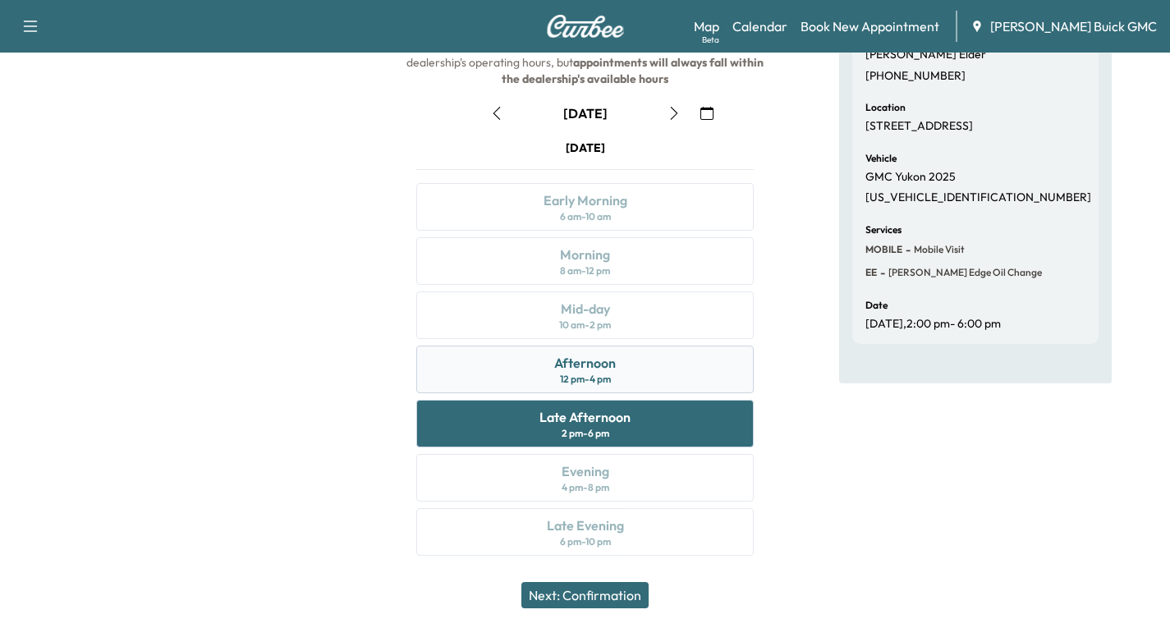
click at [652, 377] on div "Afternoon 12 pm - 4 pm" at bounding box center [584, 370] width 337 height 48
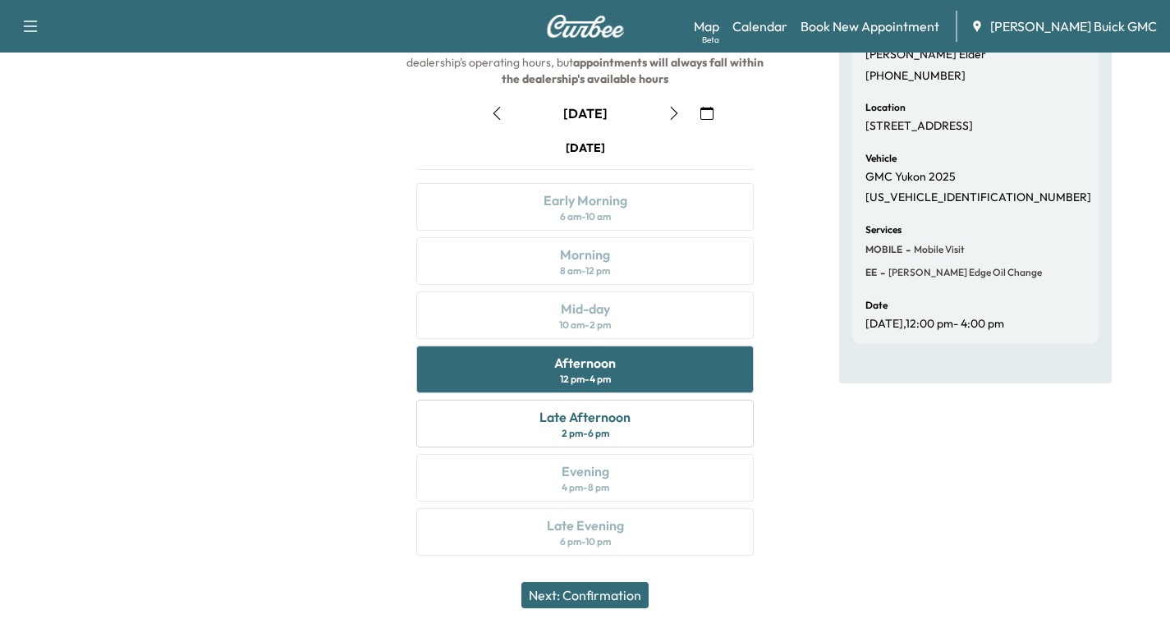
click at [584, 590] on button "Next: Confirmation" at bounding box center [584, 595] width 127 height 26
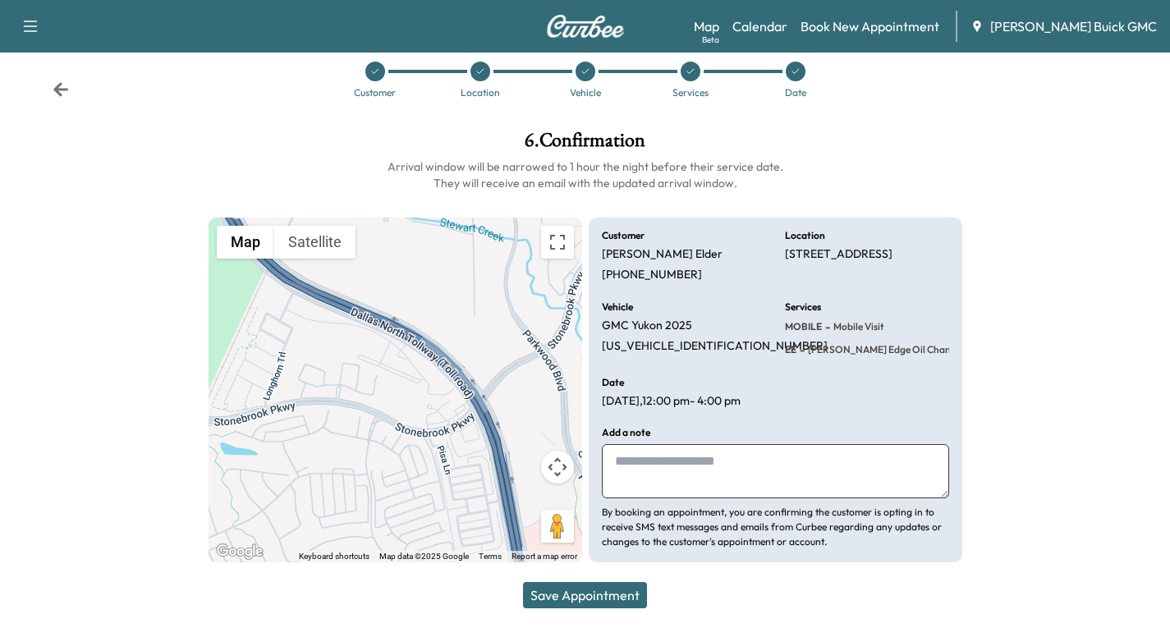
click at [616, 596] on button "Save Appointment" at bounding box center [585, 595] width 124 height 26
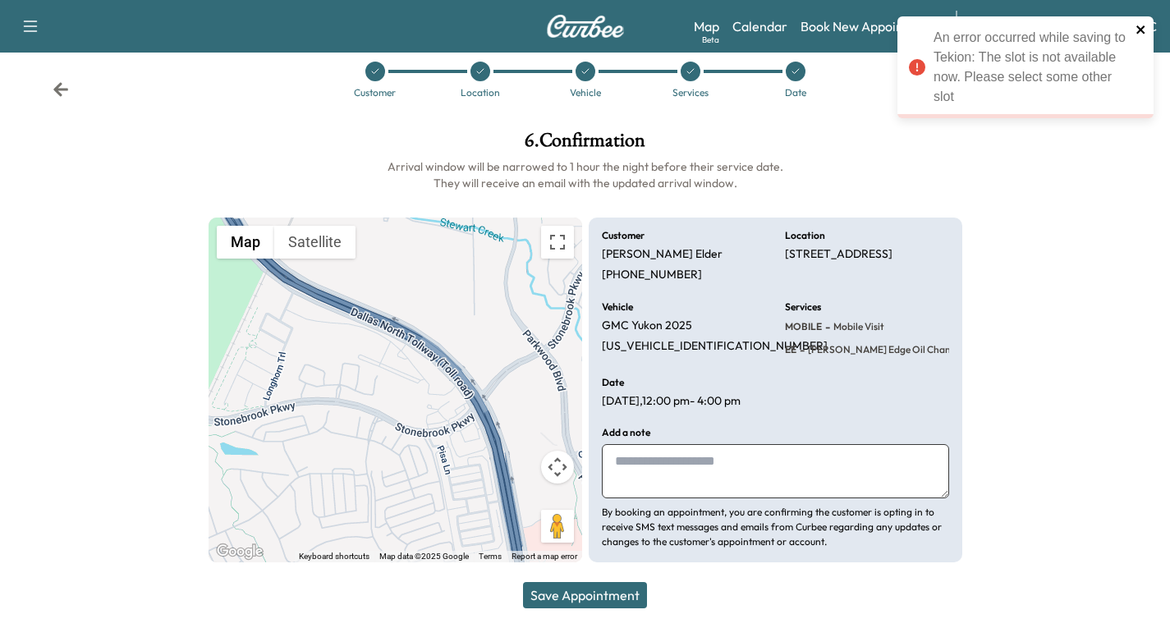
click at [1142, 27] on icon "close" at bounding box center [1140, 29] width 8 height 8
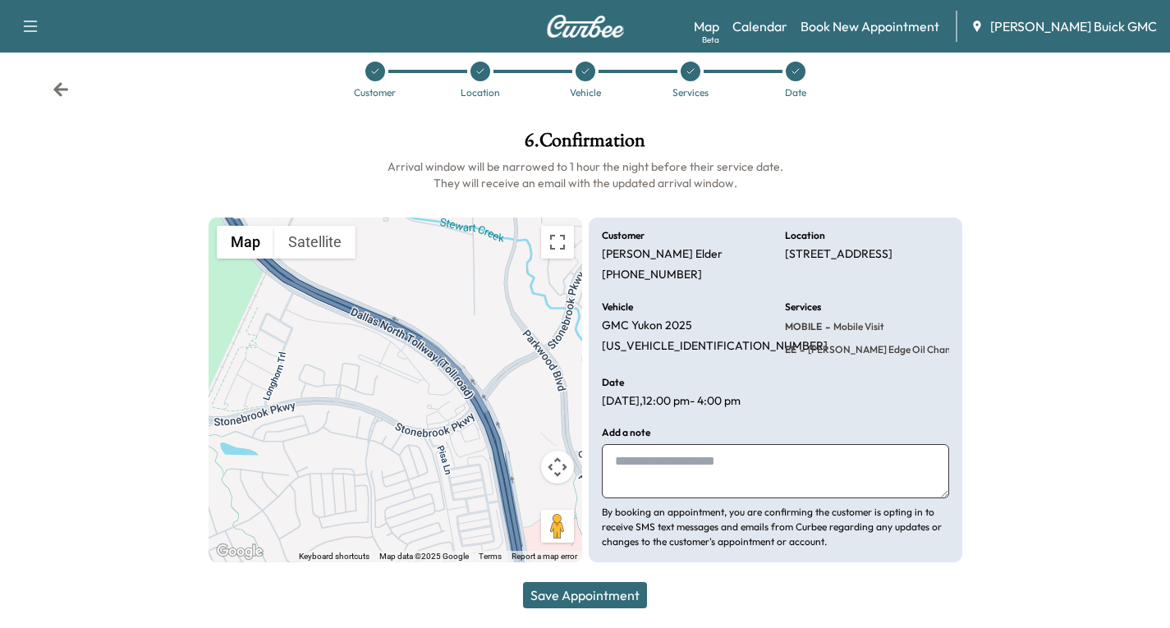
click at [60, 88] on icon at bounding box center [61, 89] width 16 height 16
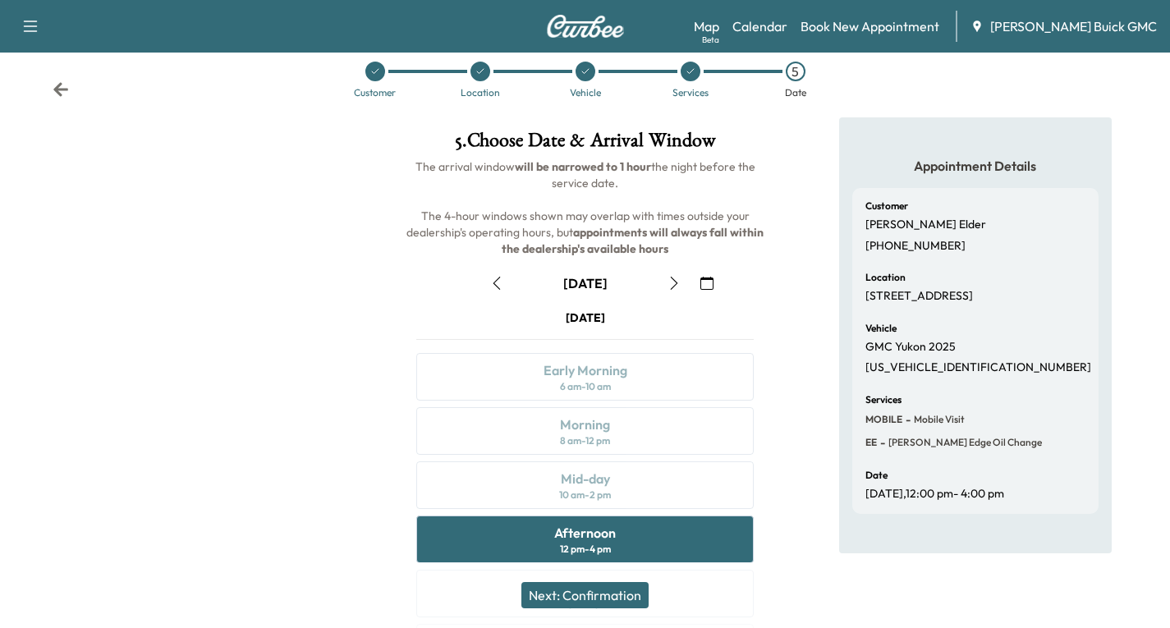
click at [674, 284] on icon "button" at bounding box center [674, 283] width 13 height 13
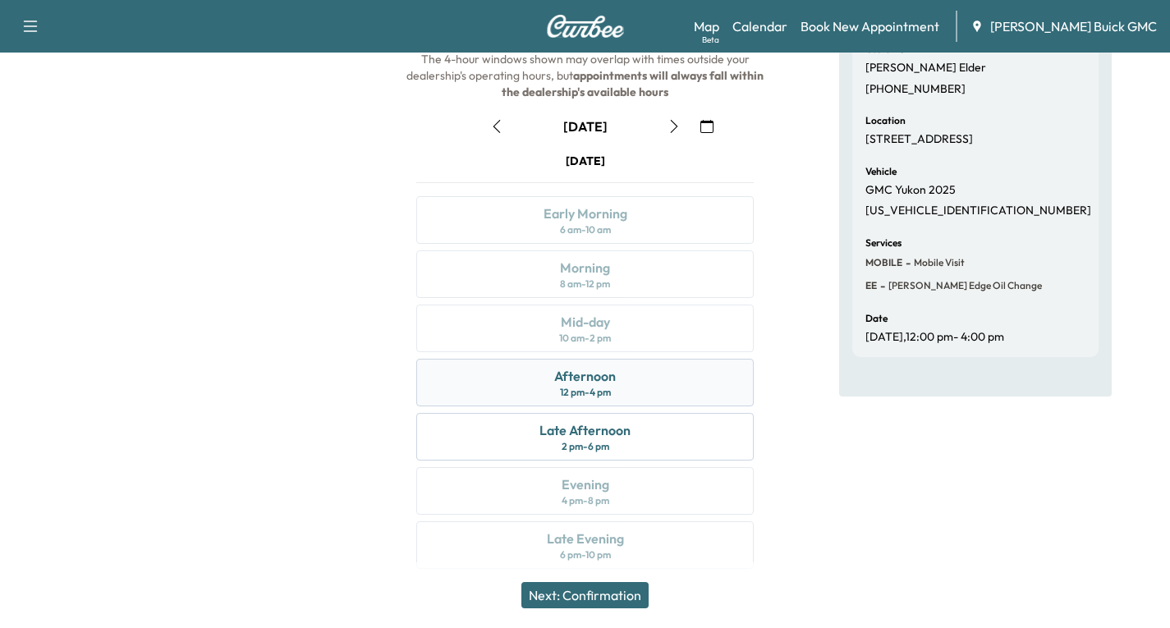
scroll to position [194, 0]
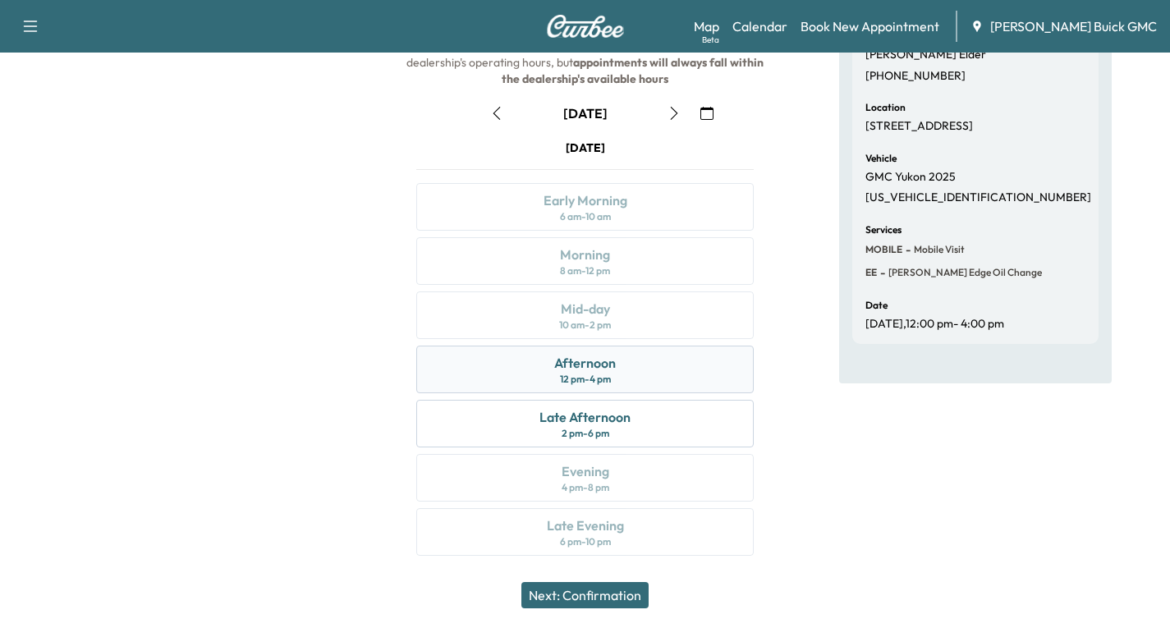
click at [629, 372] on div "Afternoon 12 pm - 4 pm" at bounding box center [584, 370] width 337 height 48
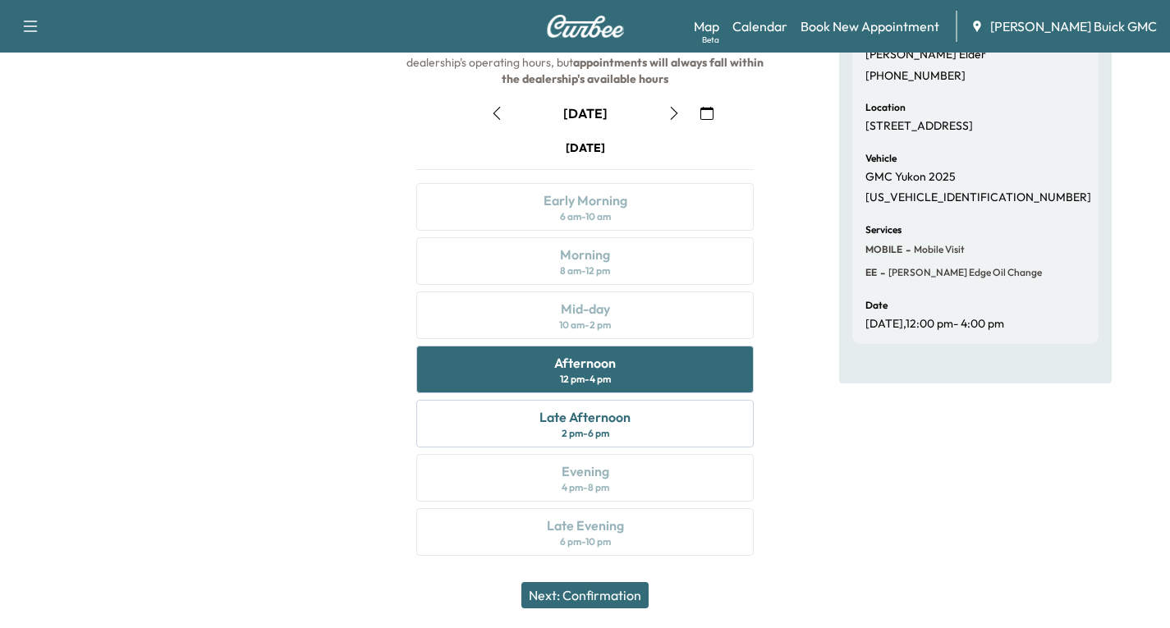
click at [594, 594] on button "Next: Confirmation" at bounding box center [584, 595] width 127 height 26
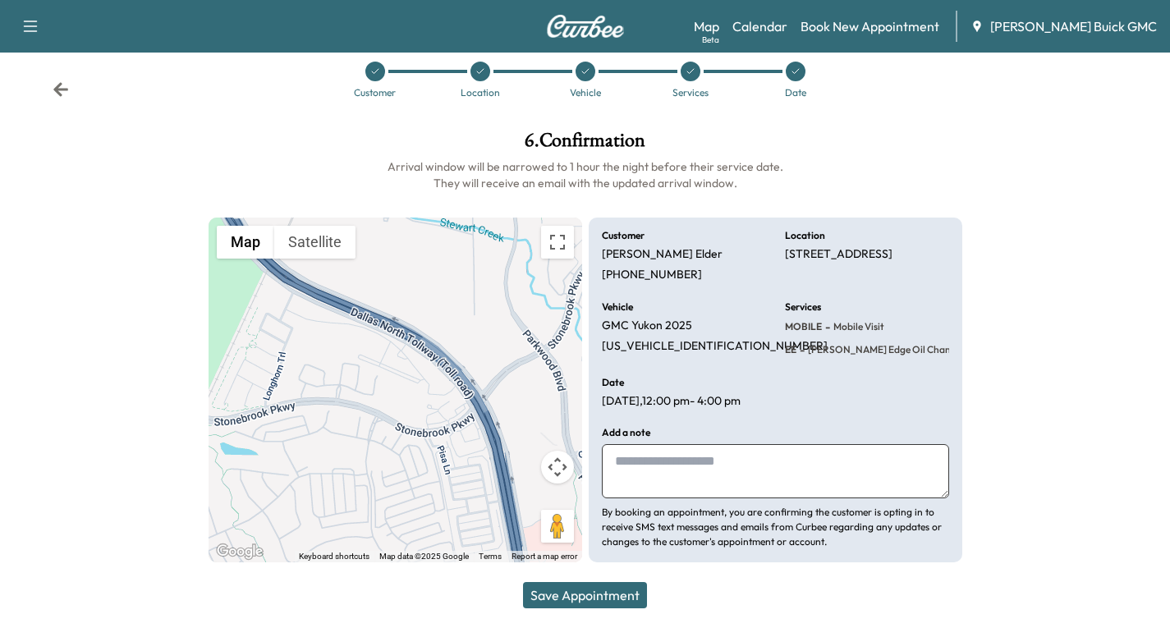
click at [566, 590] on button "Save Appointment" at bounding box center [585, 595] width 124 height 26
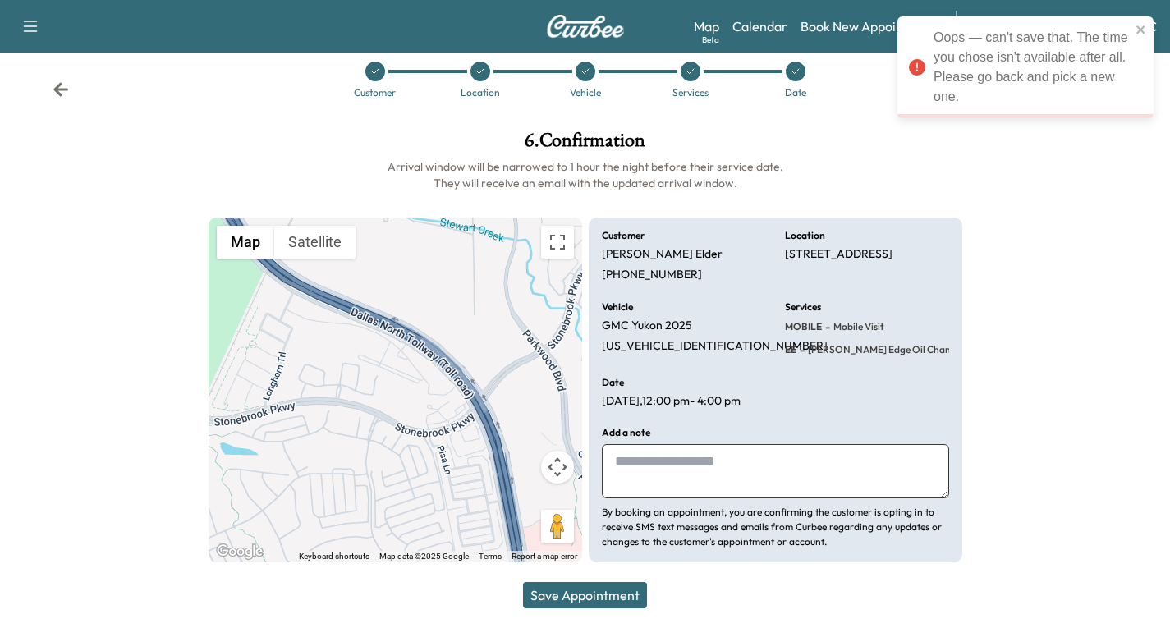
click at [56, 92] on icon at bounding box center [60, 89] width 15 height 14
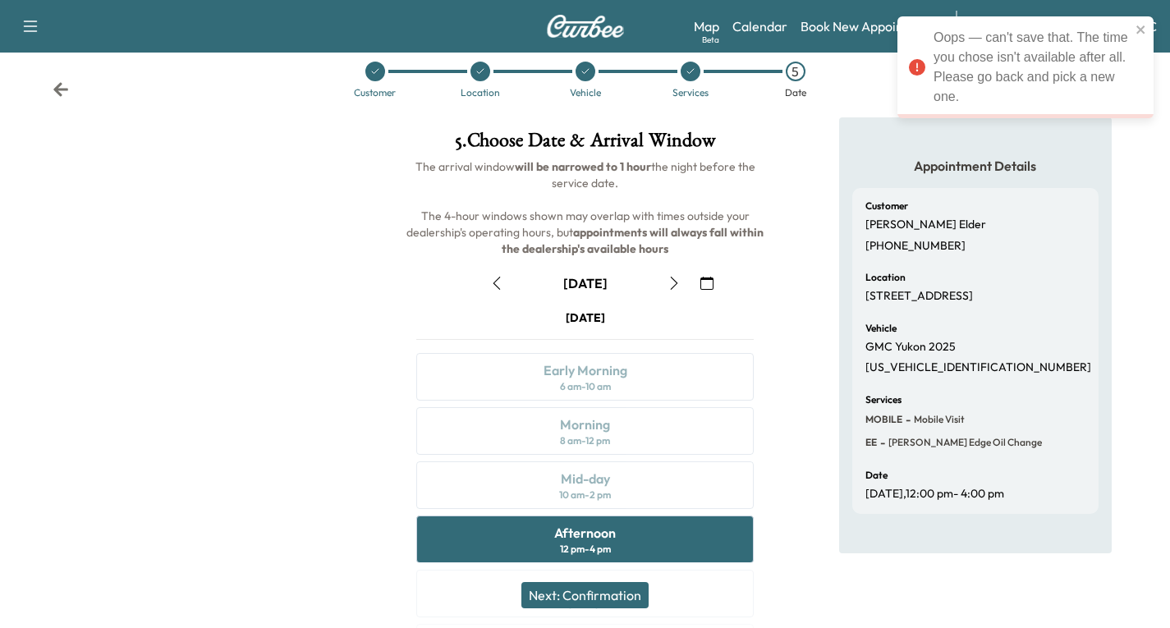
click at [675, 282] on icon "button" at bounding box center [674, 283] width 13 height 13
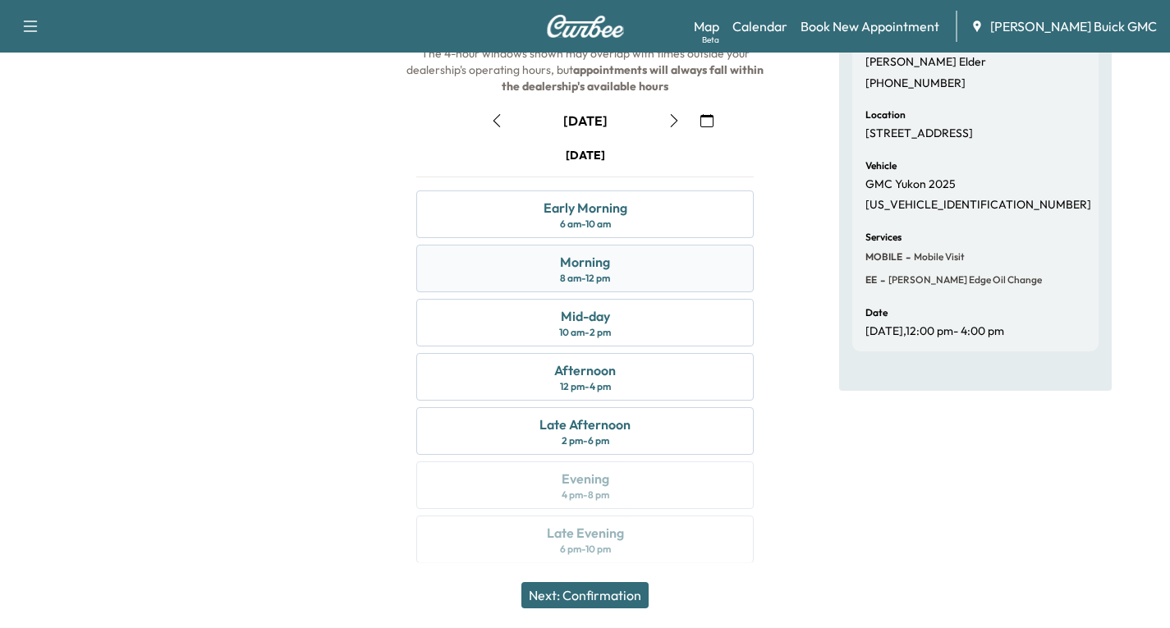
scroll to position [188, 0]
click at [492, 118] on icon "button" at bounding box center [496, 118] width 13 height 13
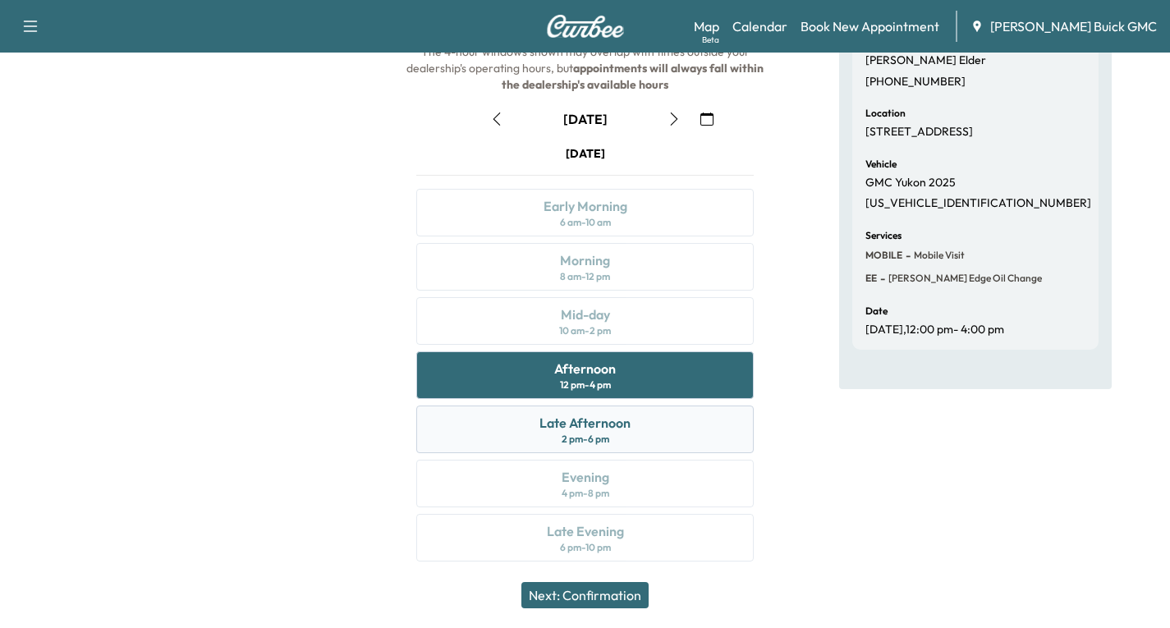
click at [619, 431] on div "Late Afternoon" at bounding box center [584, 423] width 91 height 20
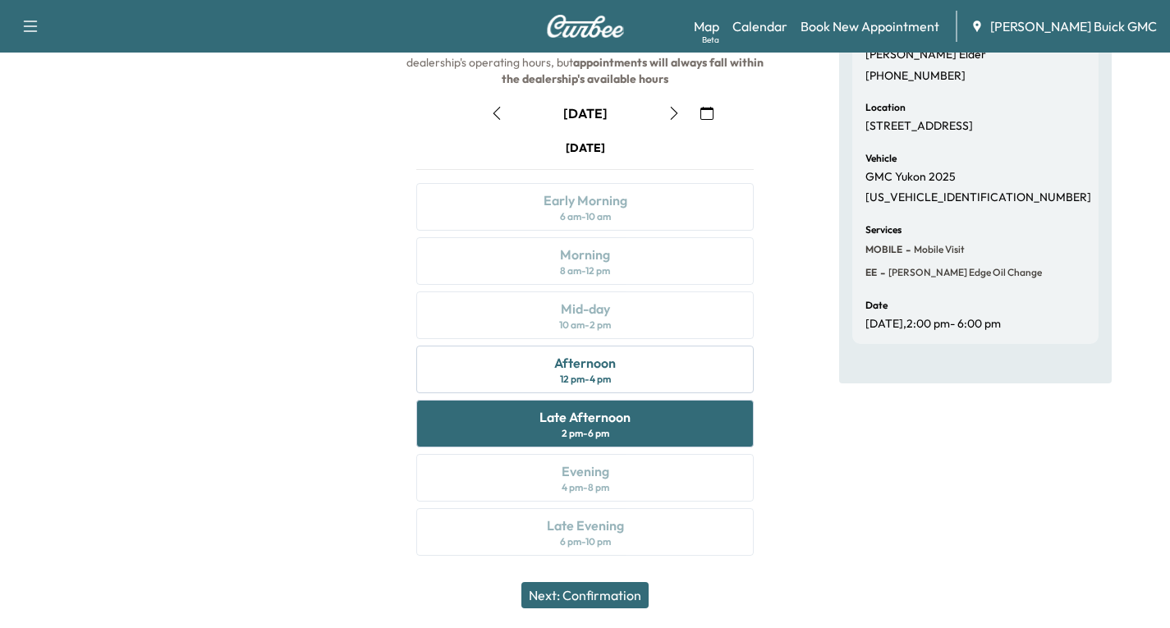
click at [588, 603] on button "Next: Confirmation" at bounding box center [584, 595] width 127 height 26
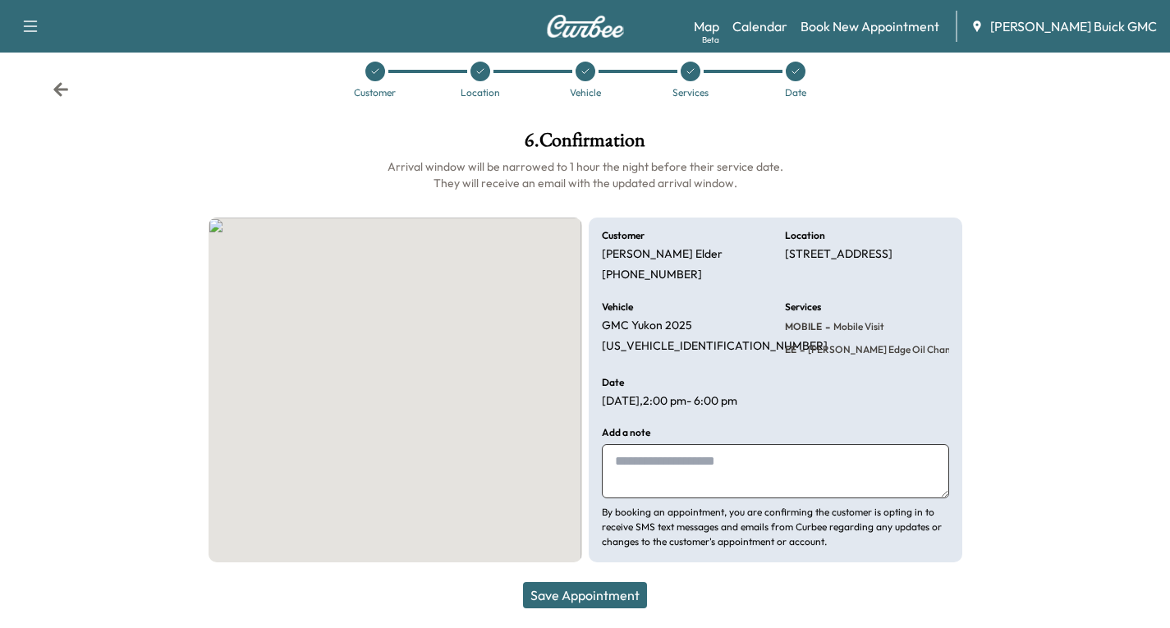
scroll to position [24, 0]
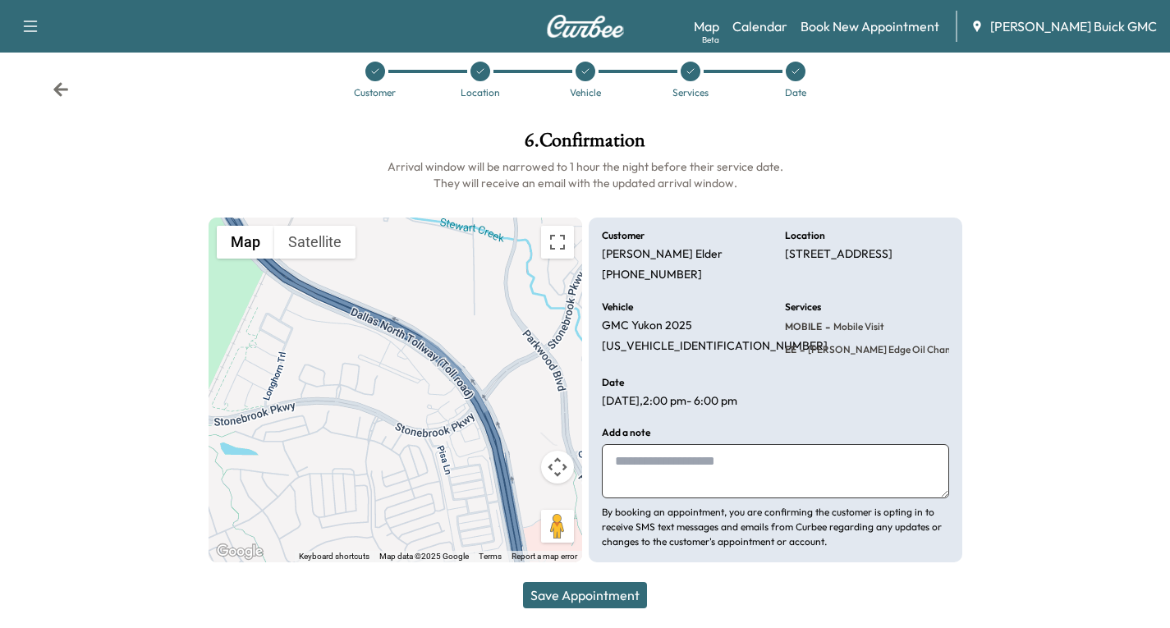
click at [603, 591] on button "Save Appointment" at bounding box center [585, 595] width 124 height 26
click at [54, 90] on icon at bounding box center [60, 89] width 15 height 14
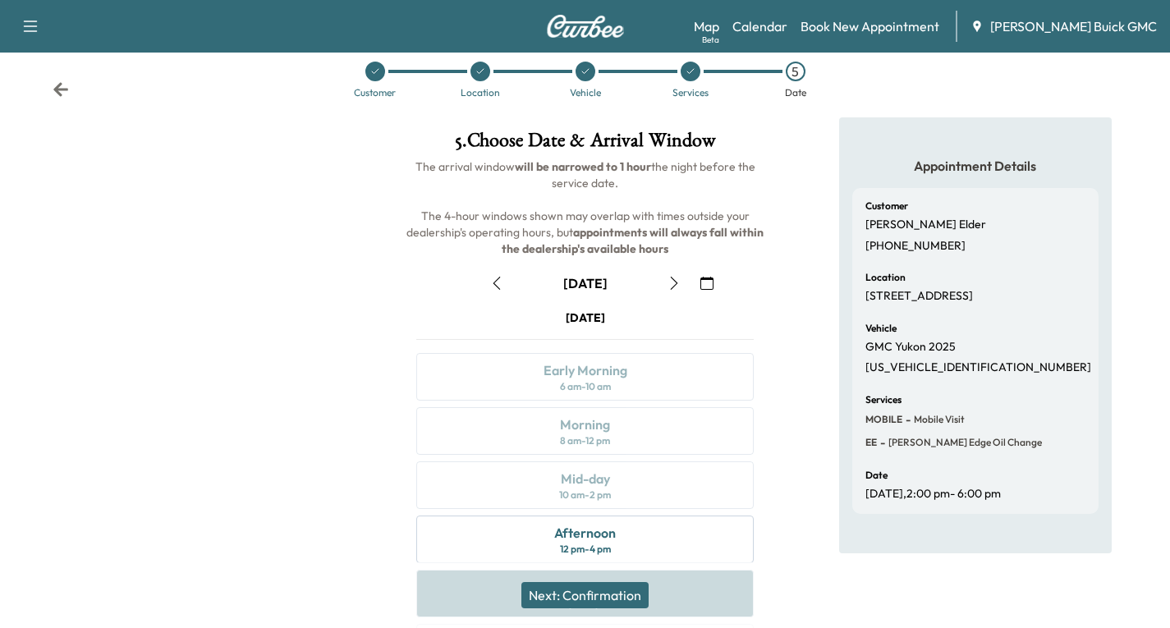
click at [674, 288] on icon "button" at bounding box center [674, 283] width 13 height 13
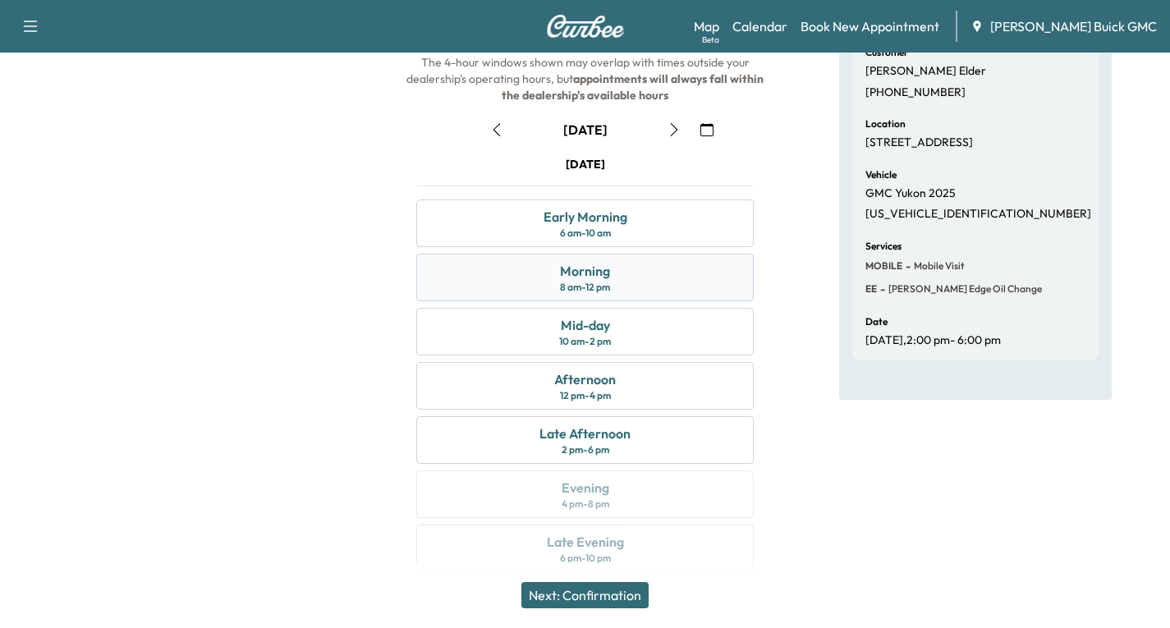
scroll to position [188, 0]
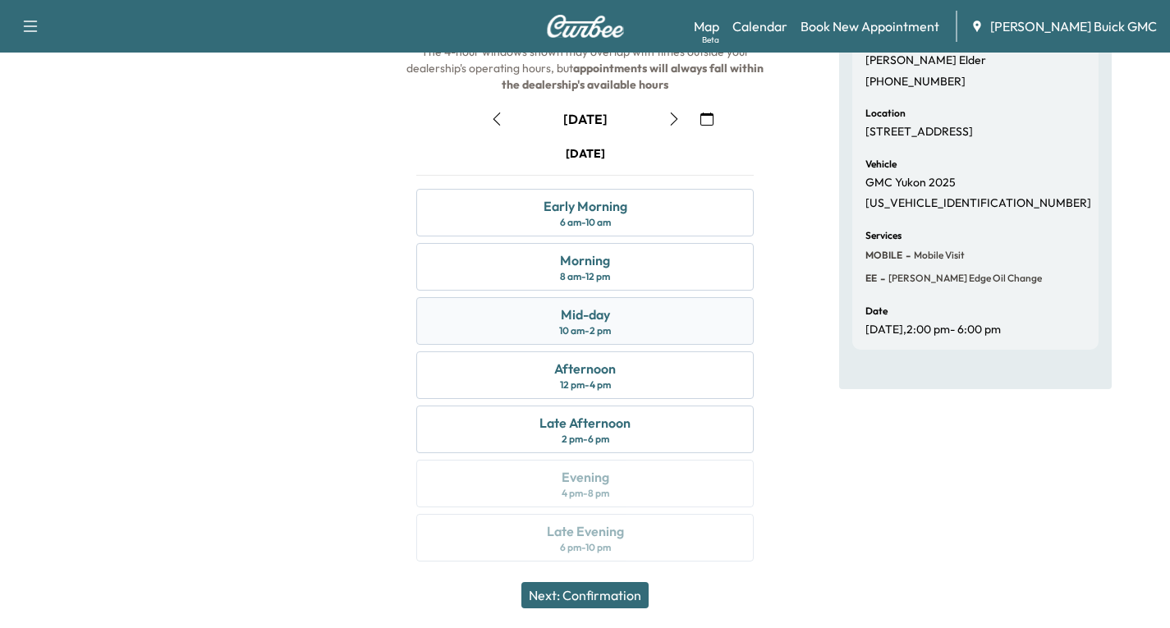
click at [626, 320] on div "Mid-day 10 am - 2 pm" at bounding box center [584, 321] width 337 height 48
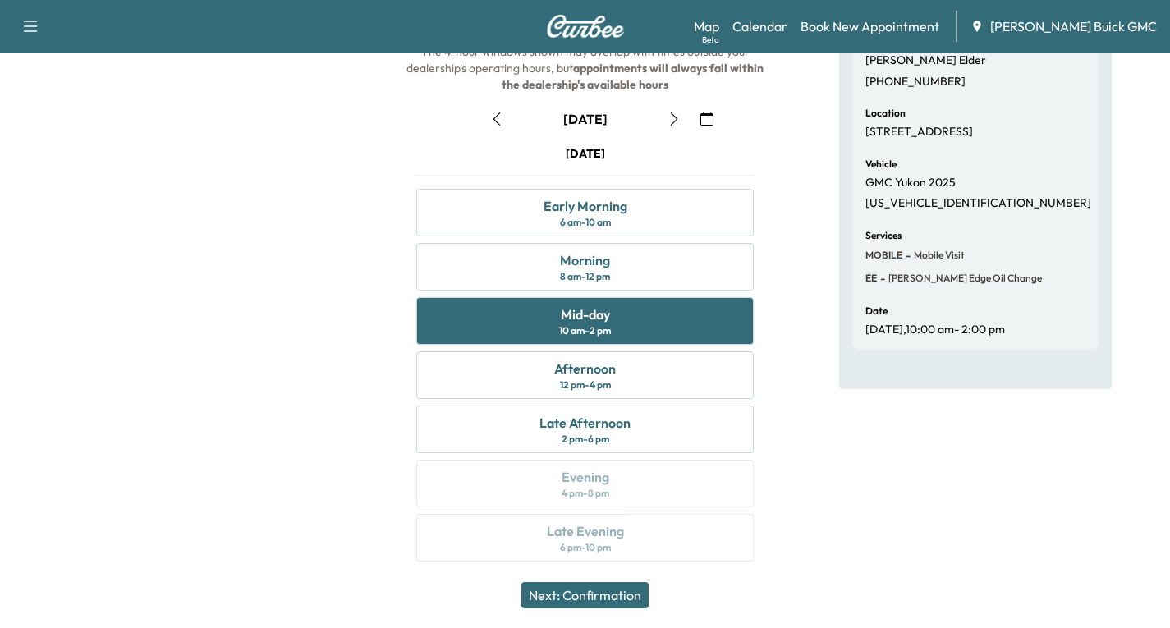
click at [608, 593] on button "Next: Confirmation" at bounding box center [584, 595] width 127 height 26
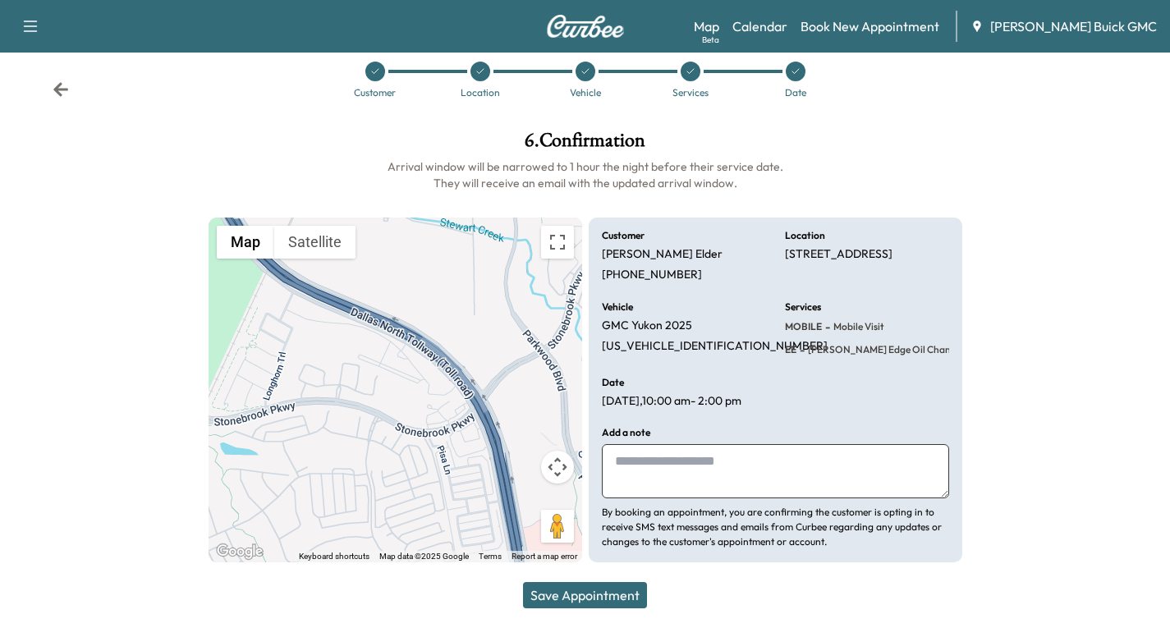
click at [591, 600] on button "Save Appointment" at bounding box center [585, 595] width 124 height 26
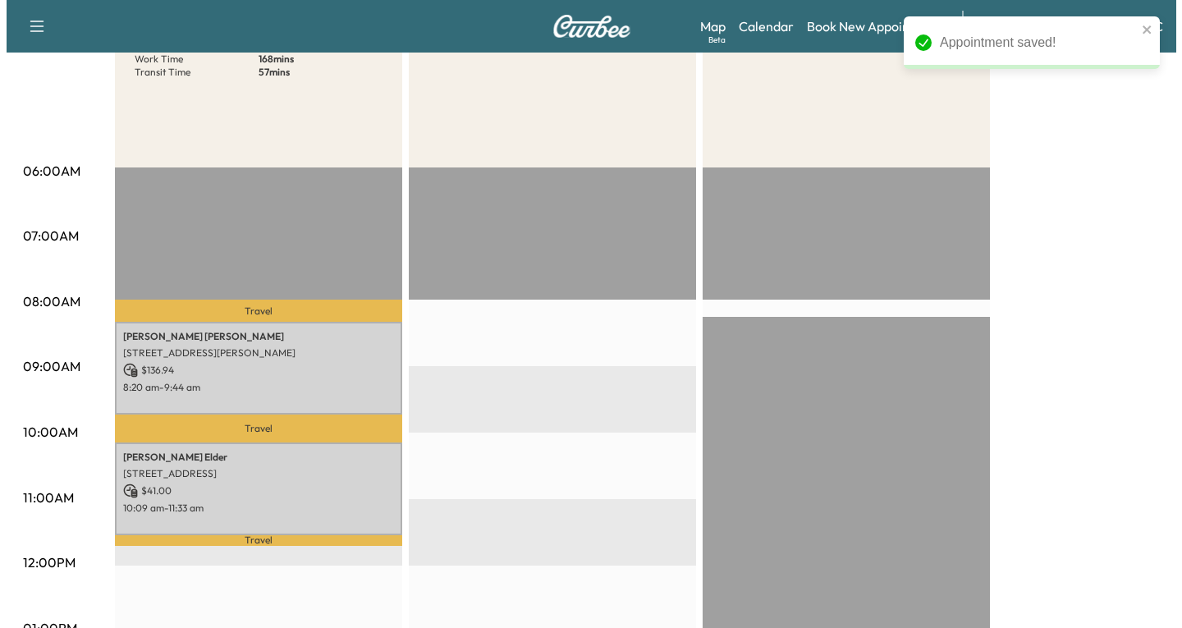
scroll to position [246, 0]
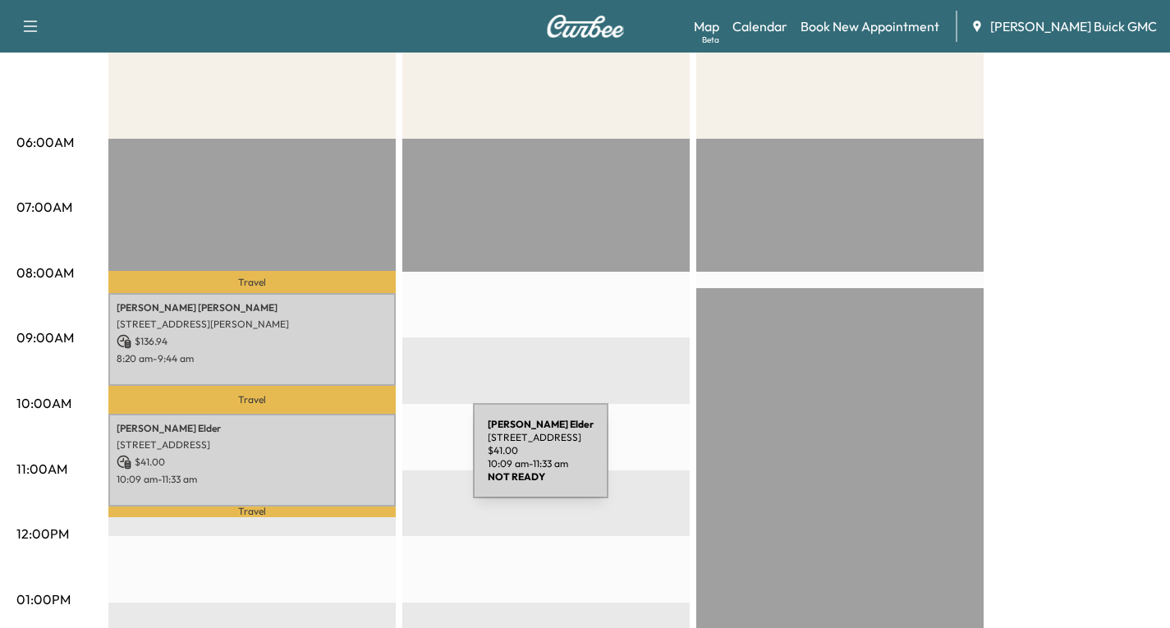
drag, startPoint x: 350, startPoint y: 461, endPoint x: 318, endPoint y: 481, distance: 38.0
click at [318, 481] on p "10:09 am - 11:33 am" at bounding box center [252, 479] width 271 height 13
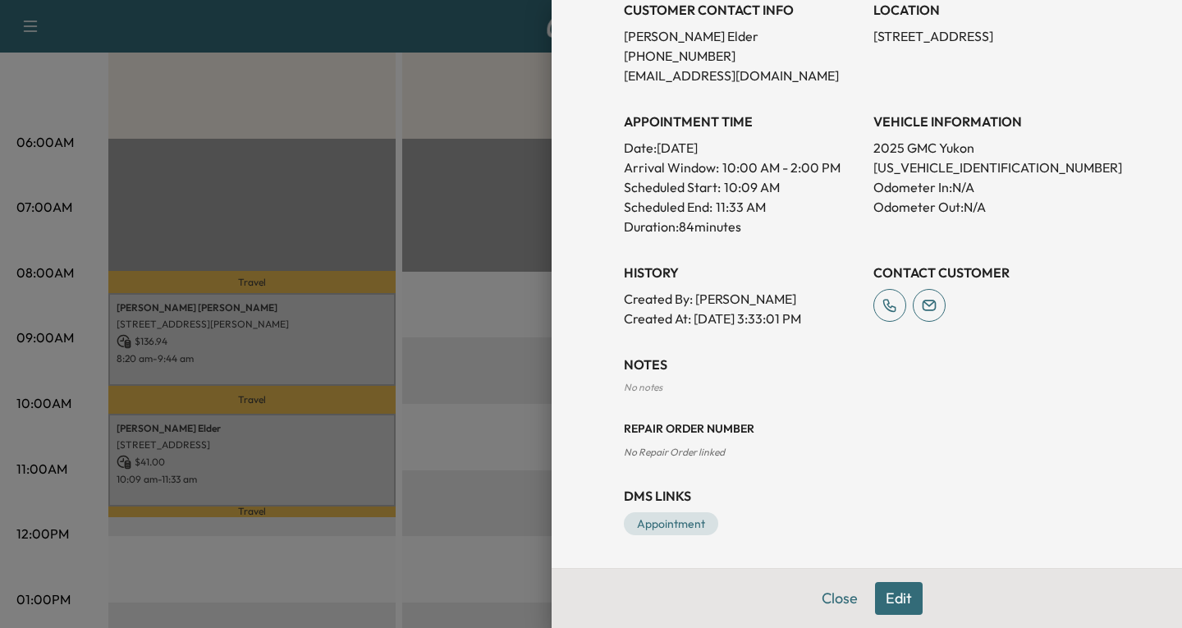
click at [878, 597] on button "Edit" at bounding box center [899, 598] width 48 height 33
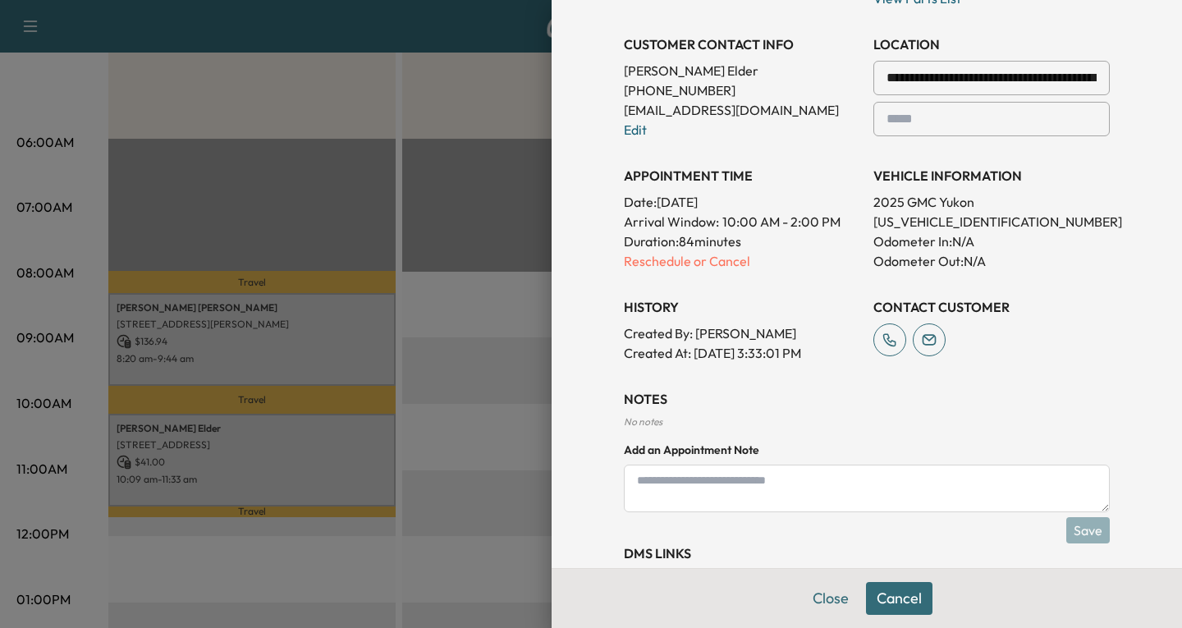
scroll to position [411, 0]
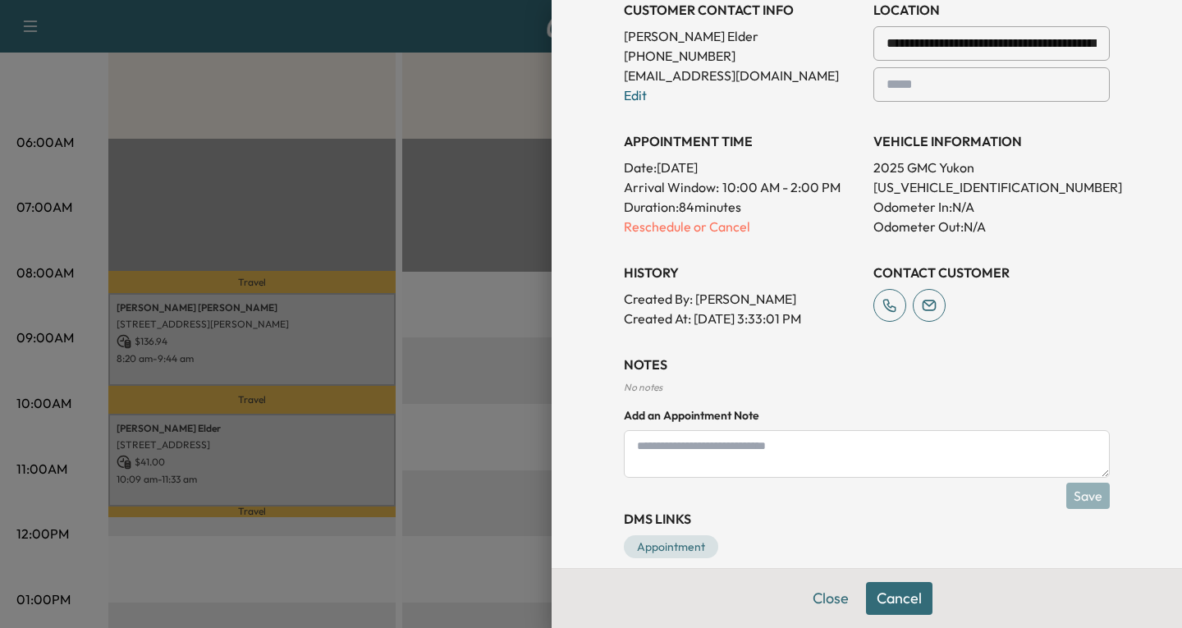
click at [636, 452] on textarea at bounding box center [867, 454] width 486 height 48
type textarea "**********"
click at [1085, 501] on button "Save" at bounding box center [1089, 496] width 44 height 26
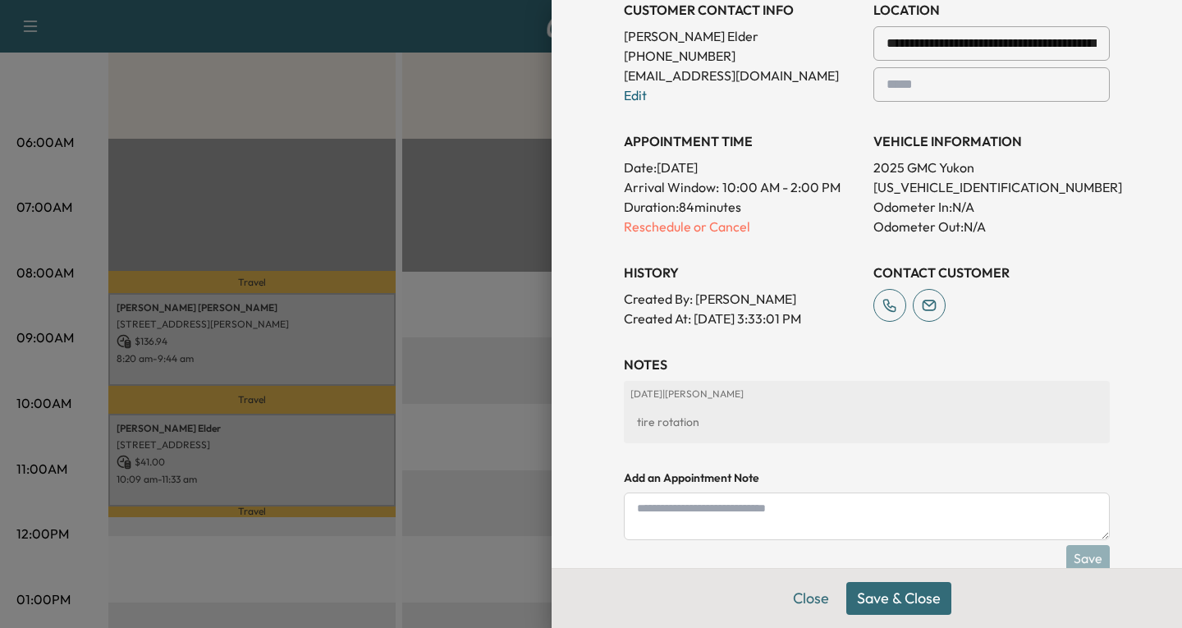
click at [900, 593] on button "Save & Close" at bounding box center [899, 598] width 105 height 33
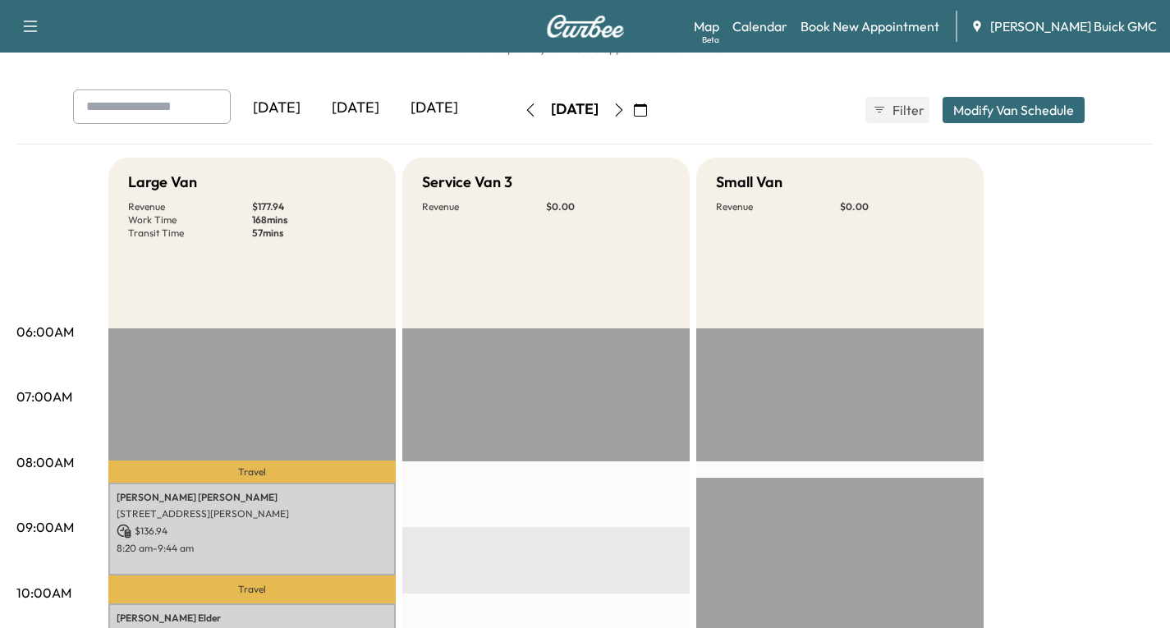
scroll to position [0, 0]
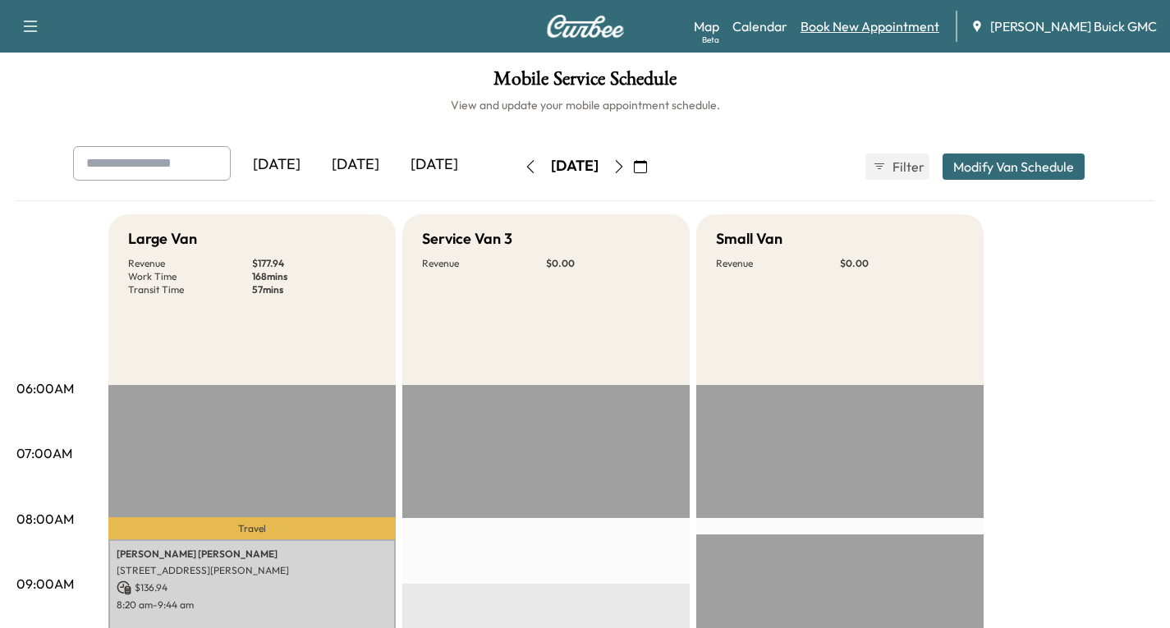
click at [910, 31] on link "Book New Appointment" at bounding box center [870, 26] width 139 height 20
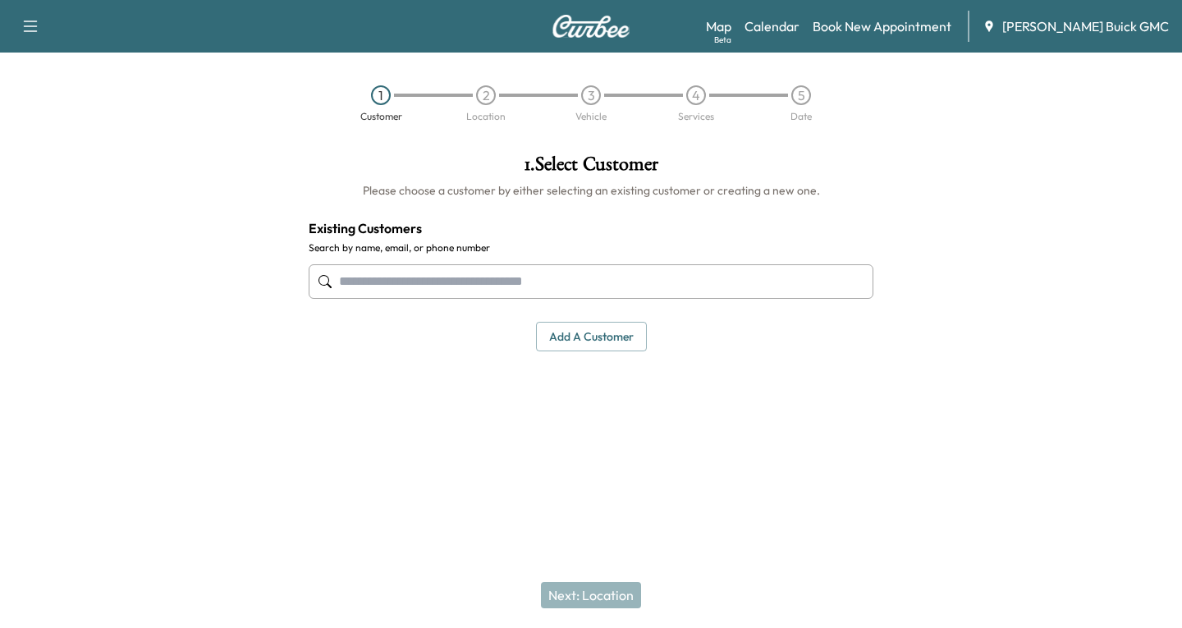
click at [378, 268] on input "text" at bounding box center [591, 281] width 565 height 34
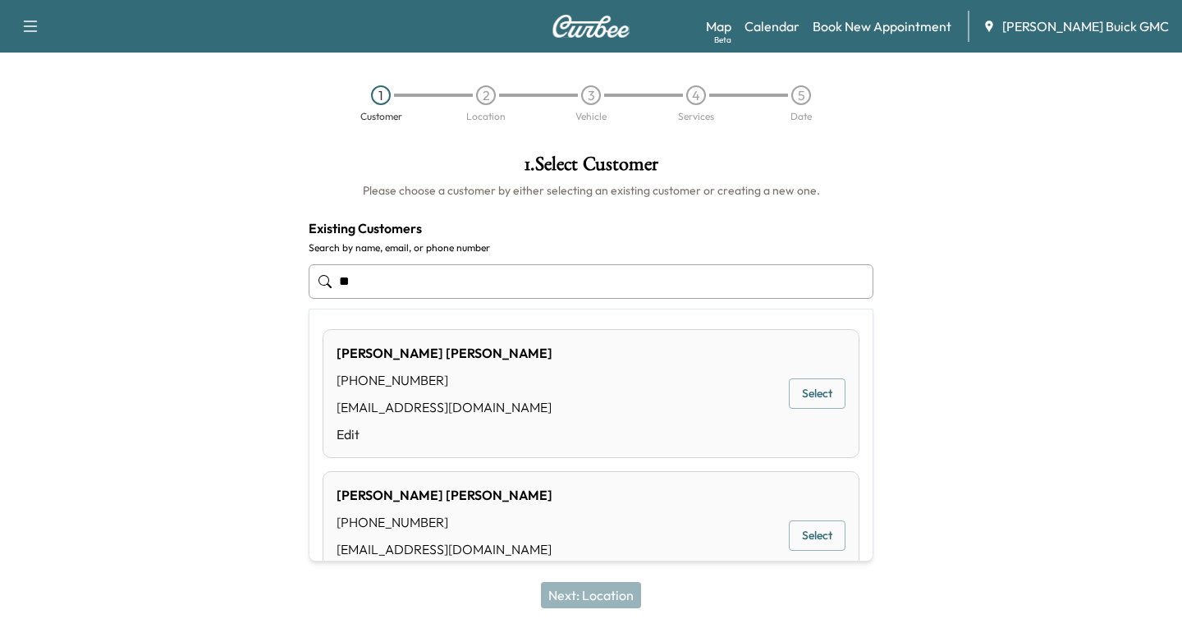
type input "*"
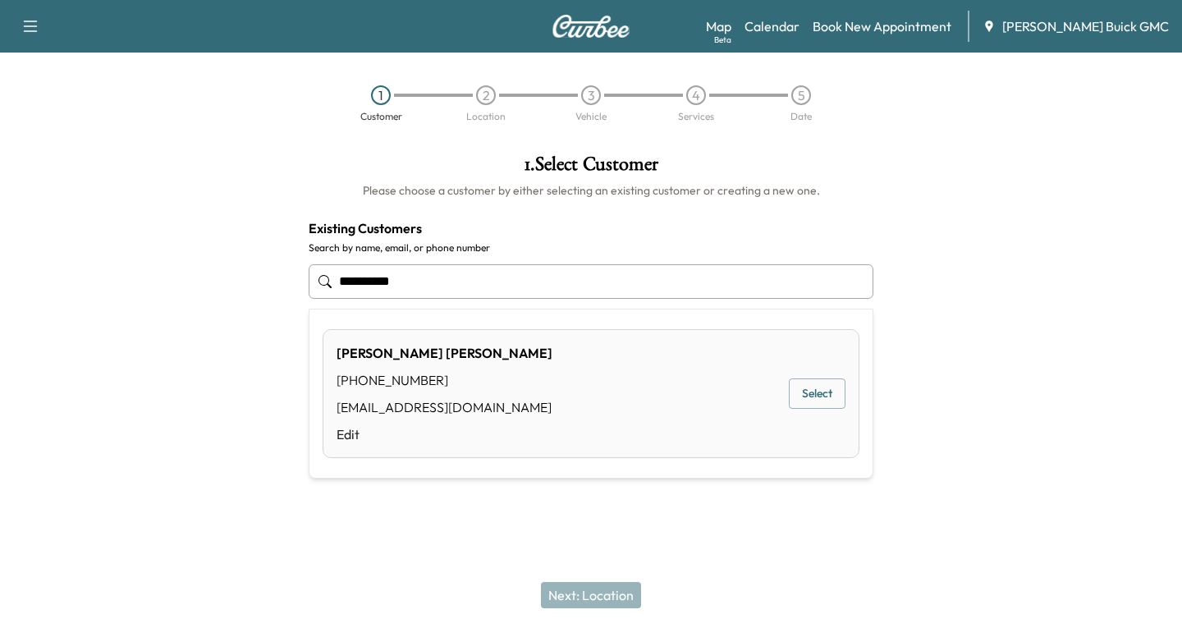
click at [802, 389] on button "Select" at bounding box center [817, 394] width 57 height 30
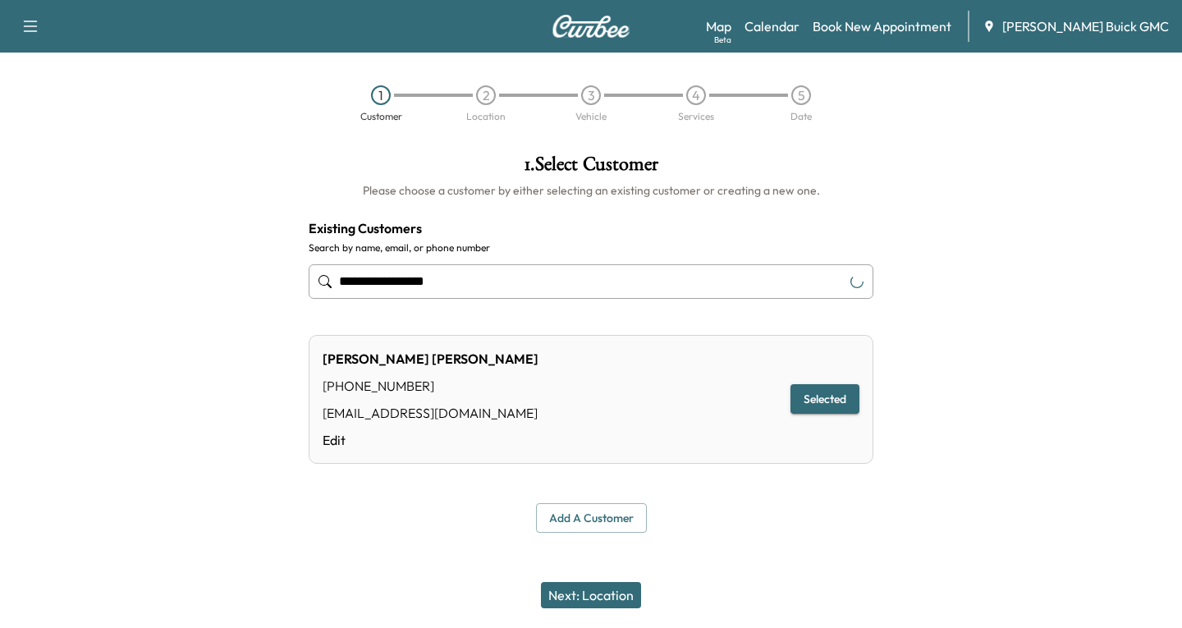
type input "**********"
click at [563, 595] on button "Next: Location" at bounding box center [591, 595] width 100 height 26
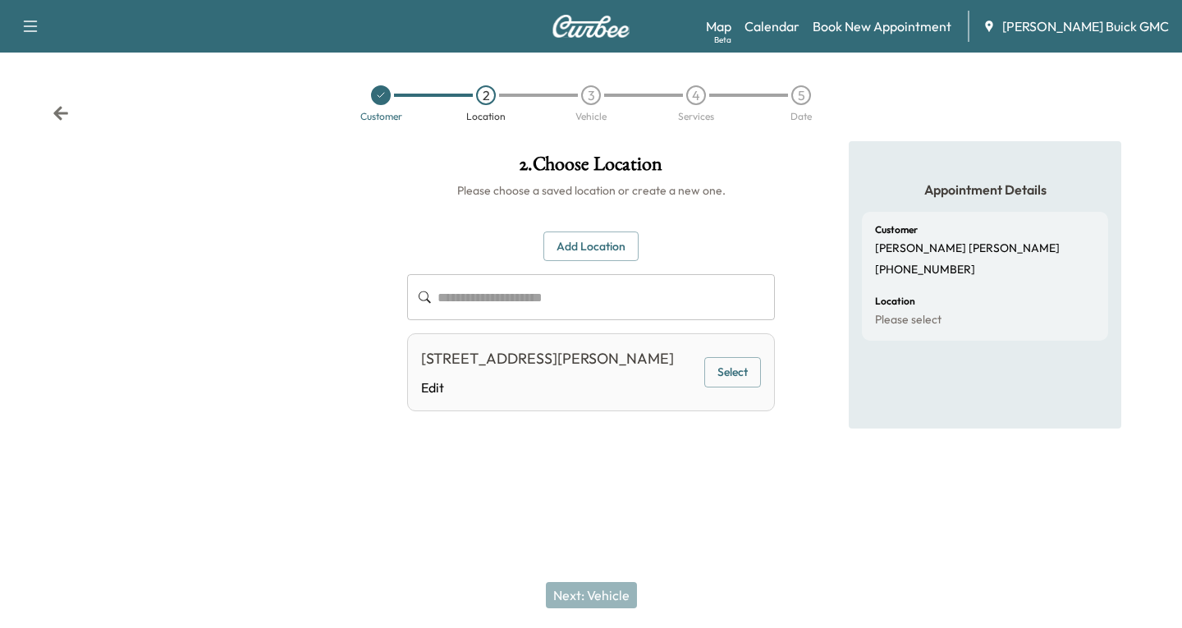
click at [734, 386] on button "Select" at bounding box center [732, 372] width 57 height 30
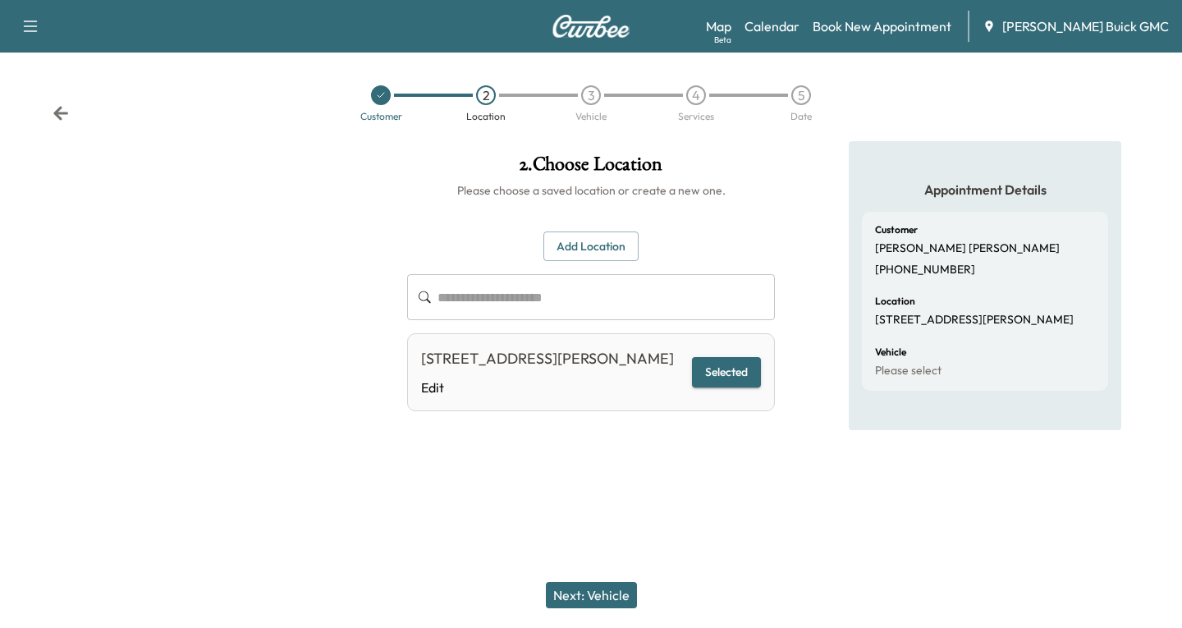
click at [600, 593] on button "Next: Vehicle" at bounding box center [591, 595] width 91 height 26
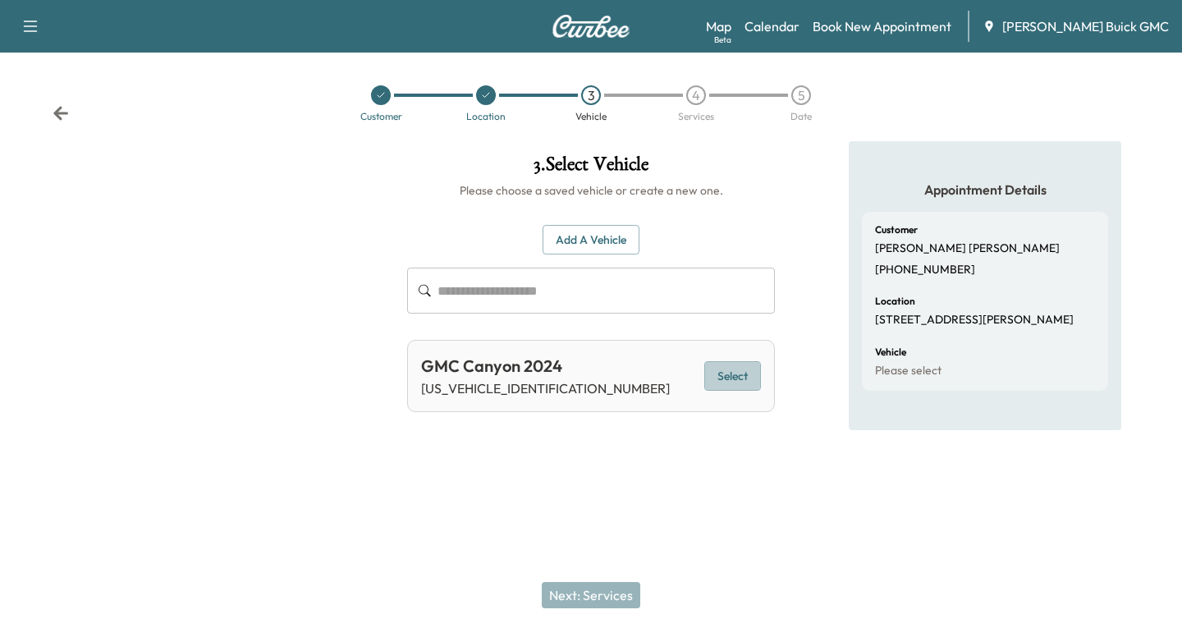
click at [727, 378] on button "Select" at bounding box center [732, 376] width 57 height 30
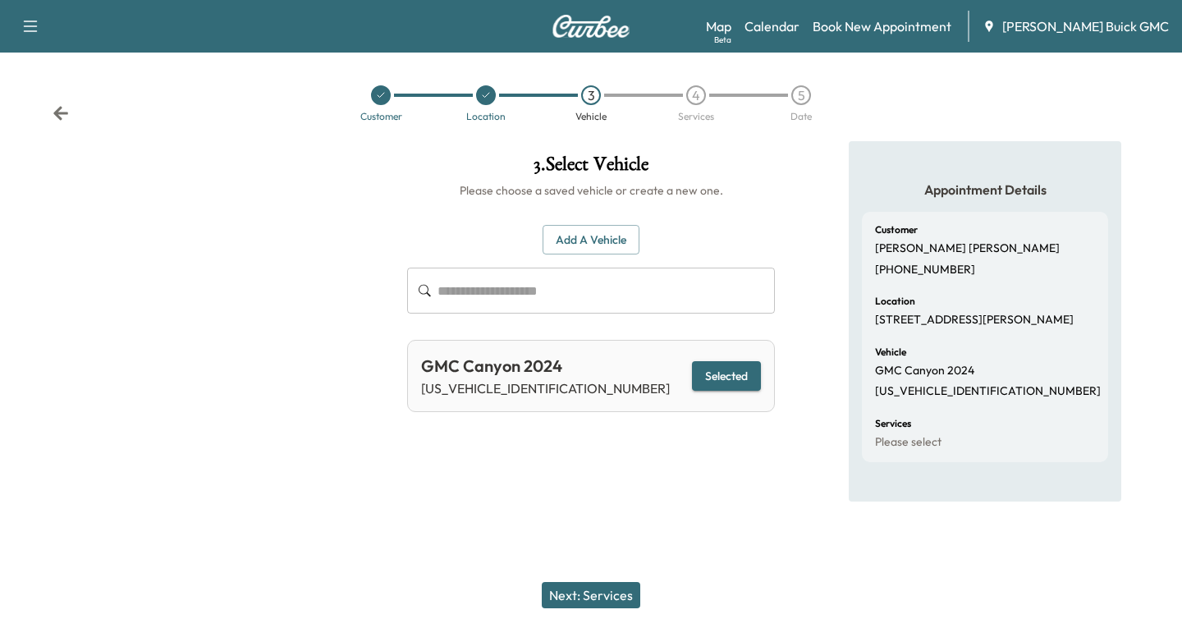
click at [593, 603] on button "Next: Services" at bounding box center [591, 595] width 99 height 26
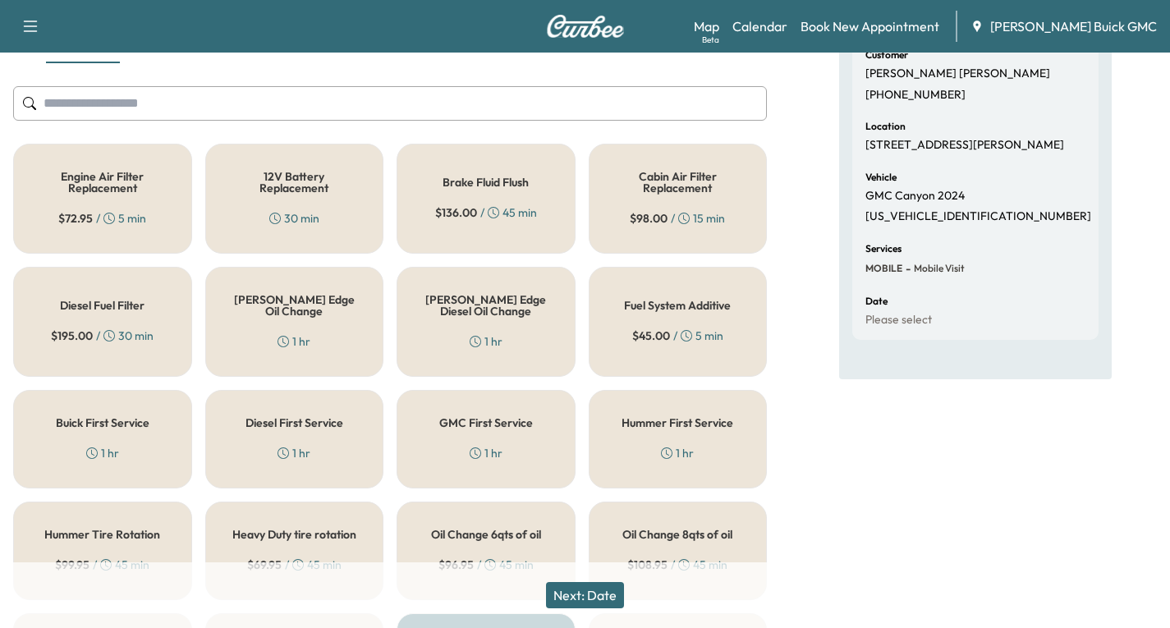
scroll to position [246, 0]
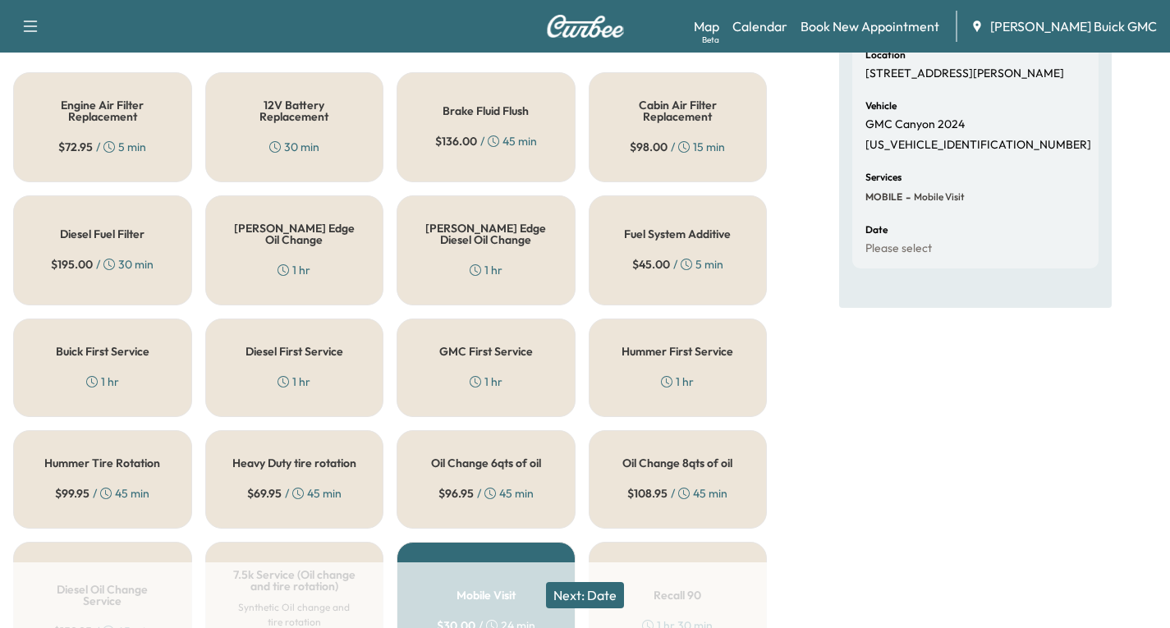
click at [464, 368] on div "GMC First Service 1 hr" at bounding box center [486, 368] width 179 height 99
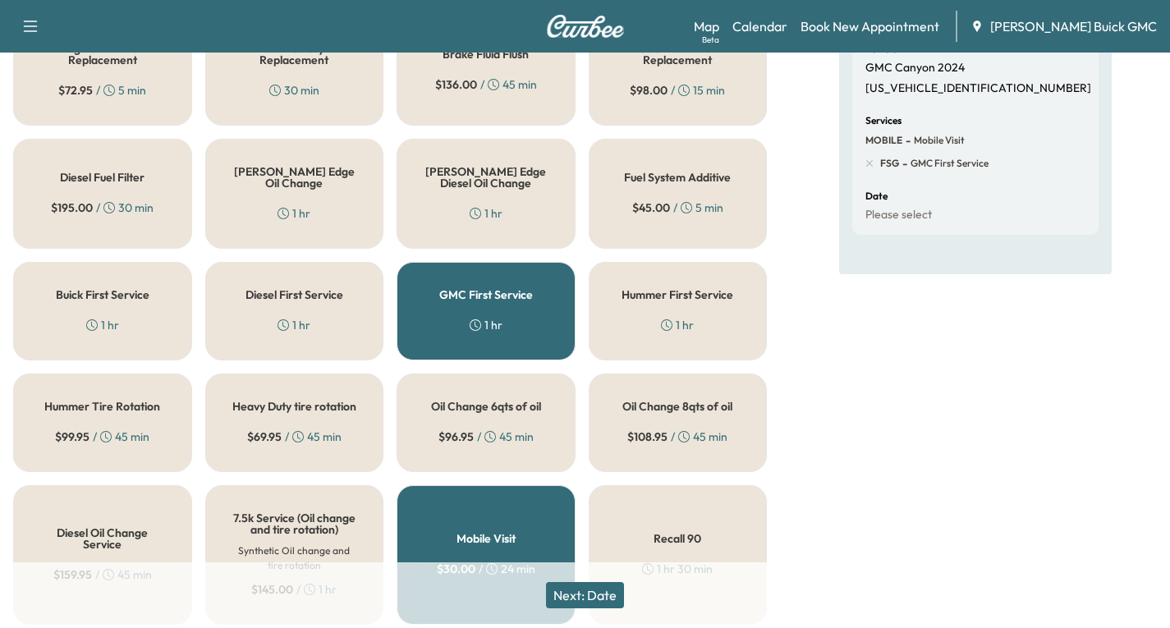
scroll to position [411, 0]
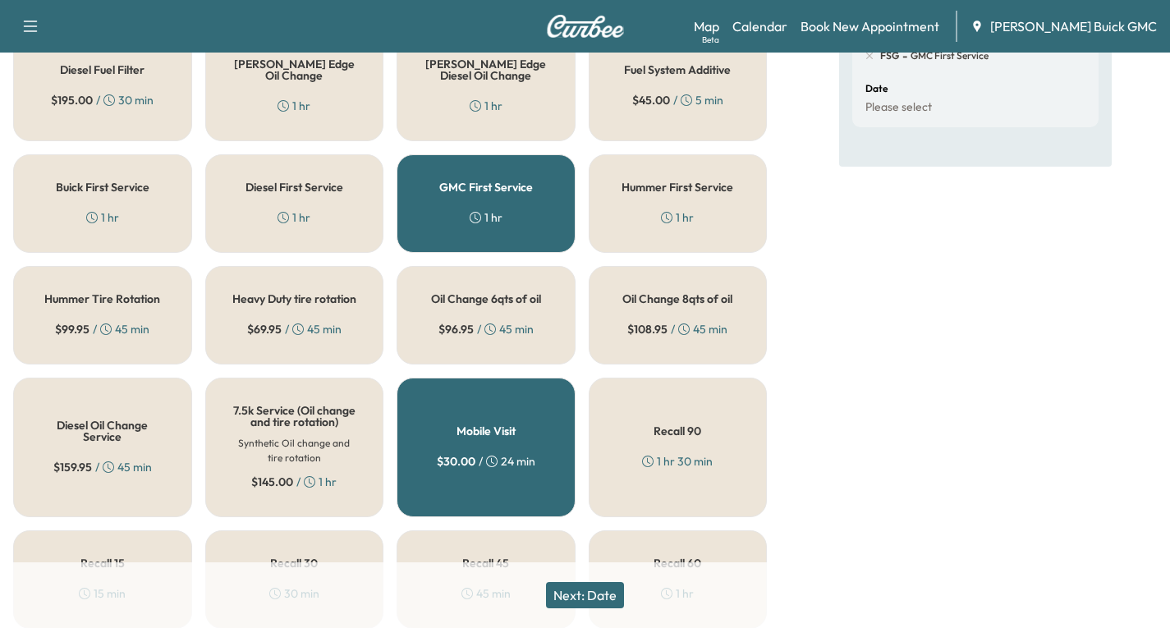
click at [600, 597] on button "Next: Date" at bounding box center [585, 595] width 78 height 26
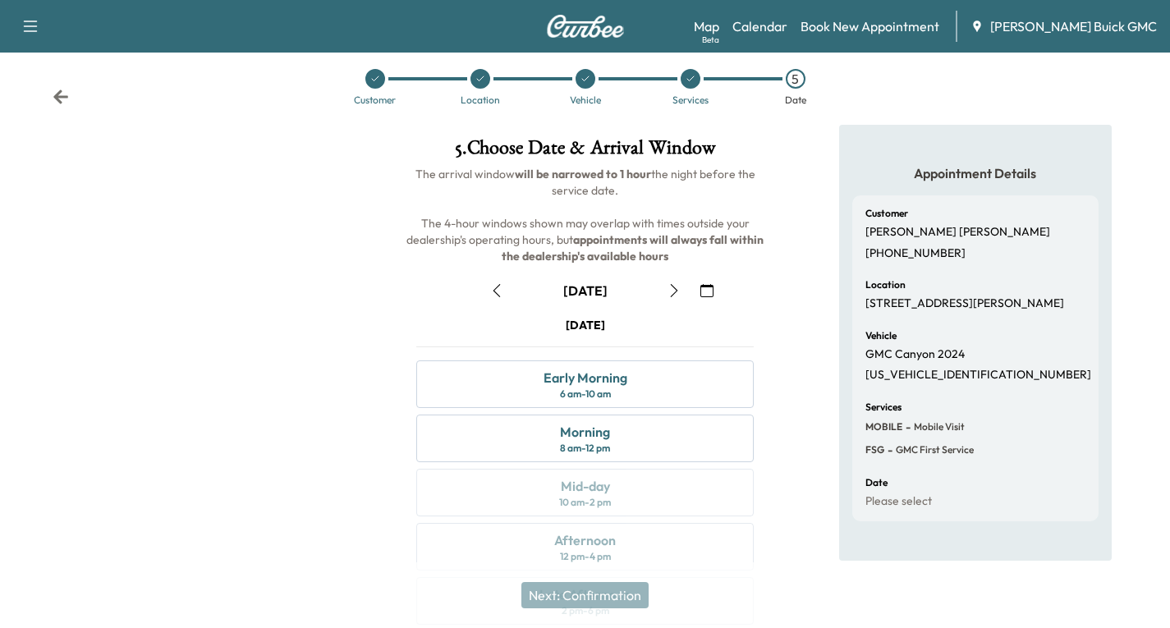
scroll to position [194, 0]
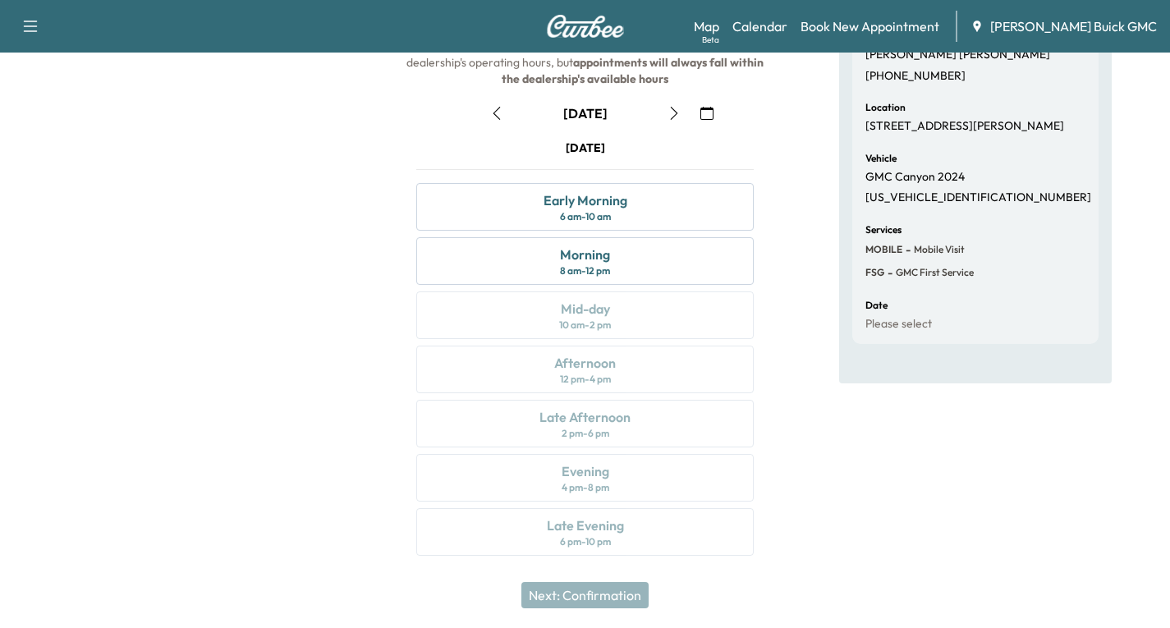
click at [672, 118] on icon "button" at bounding box center [674, 113] width 13 height 13
click at [707, 114] on icon "button" at bounding box center [706, 113] width 13 height 13
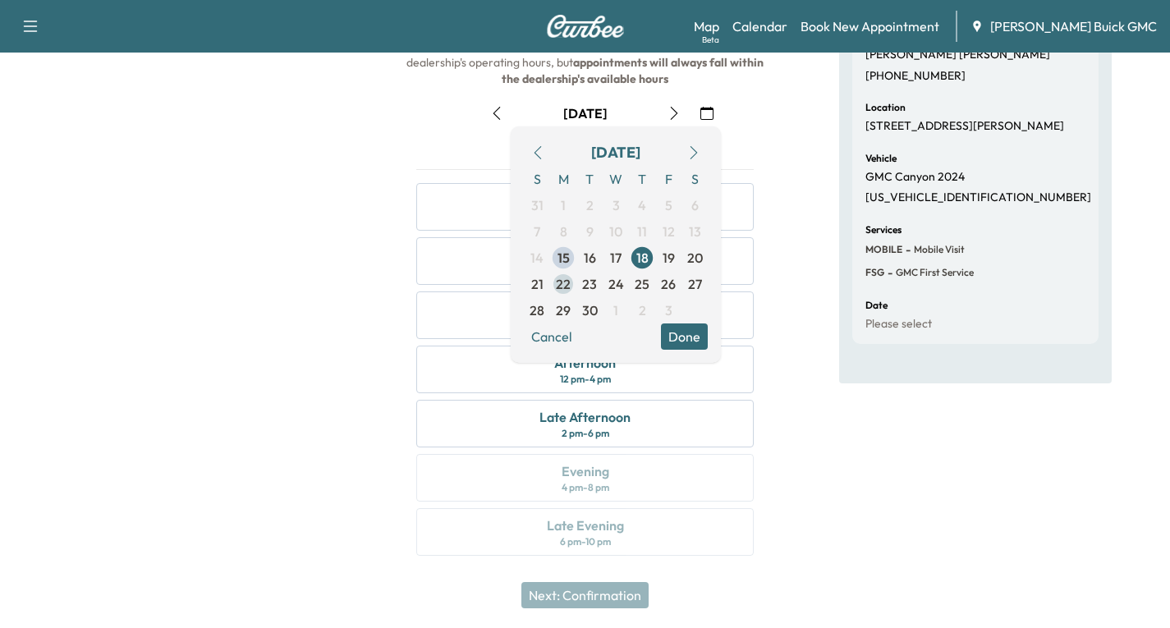
click at [558, 287] on span "22" at bounding box center [563, 284] width 15 height 20
click at [693, 330] on button "Done" at bounding box center [684, 336] width 47 height 26
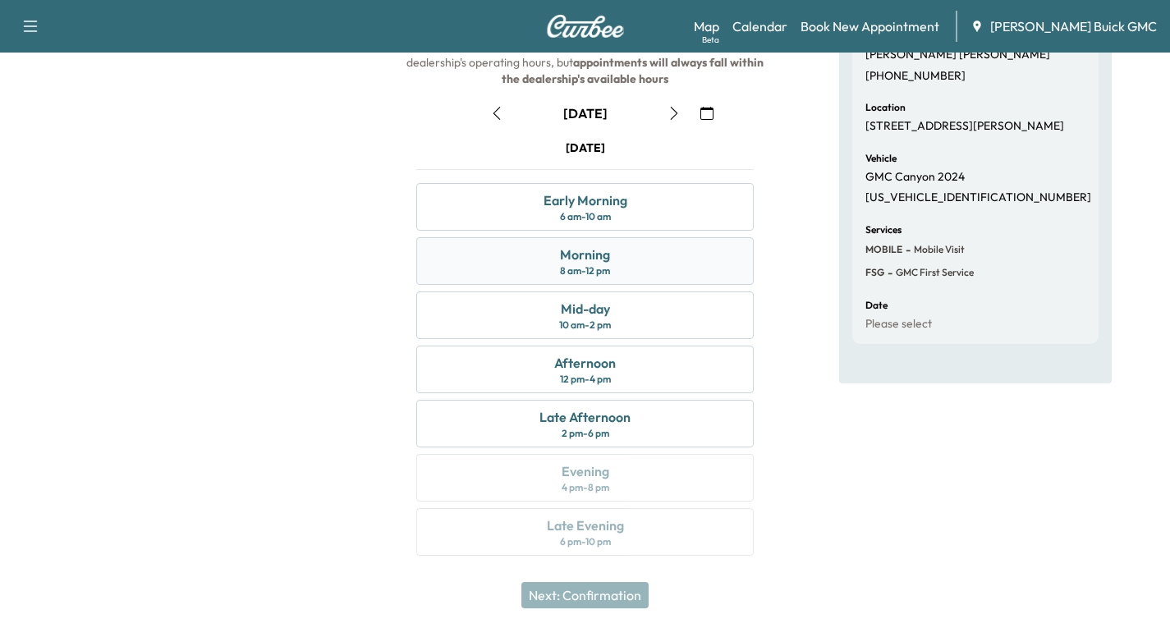
click at [687, 262] on div "Morning 8 am - 12 pm" at bounding box center [584, 261] width 337 height 48
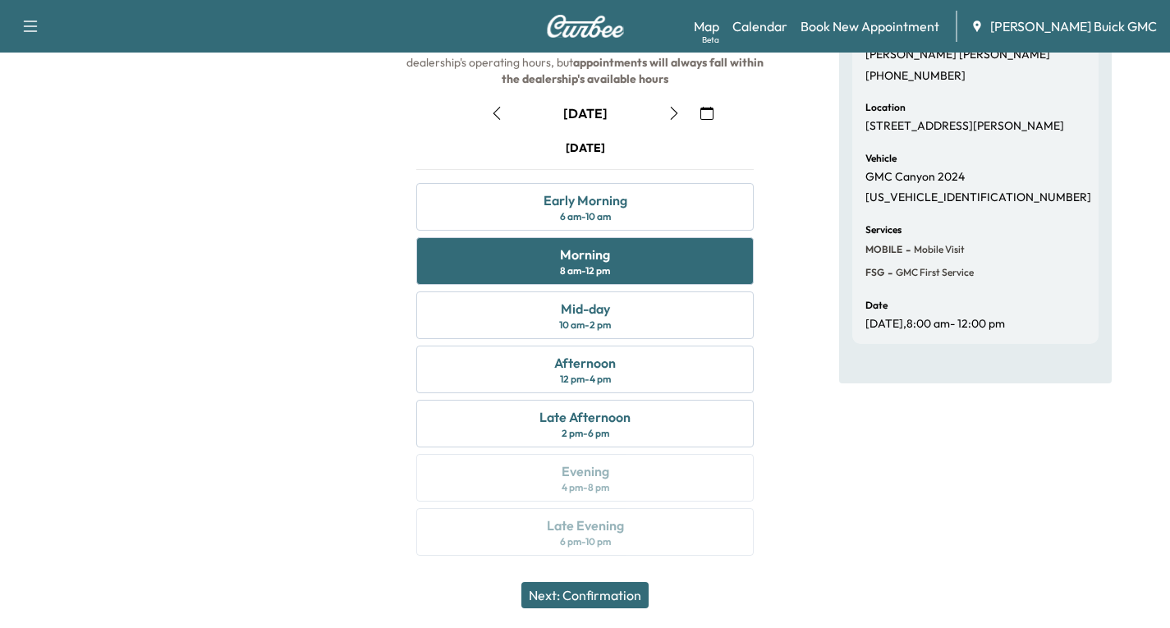
click at [571, 592] on button "Next: Confirmation" at bounding box center [584, 595] width 127 height 26
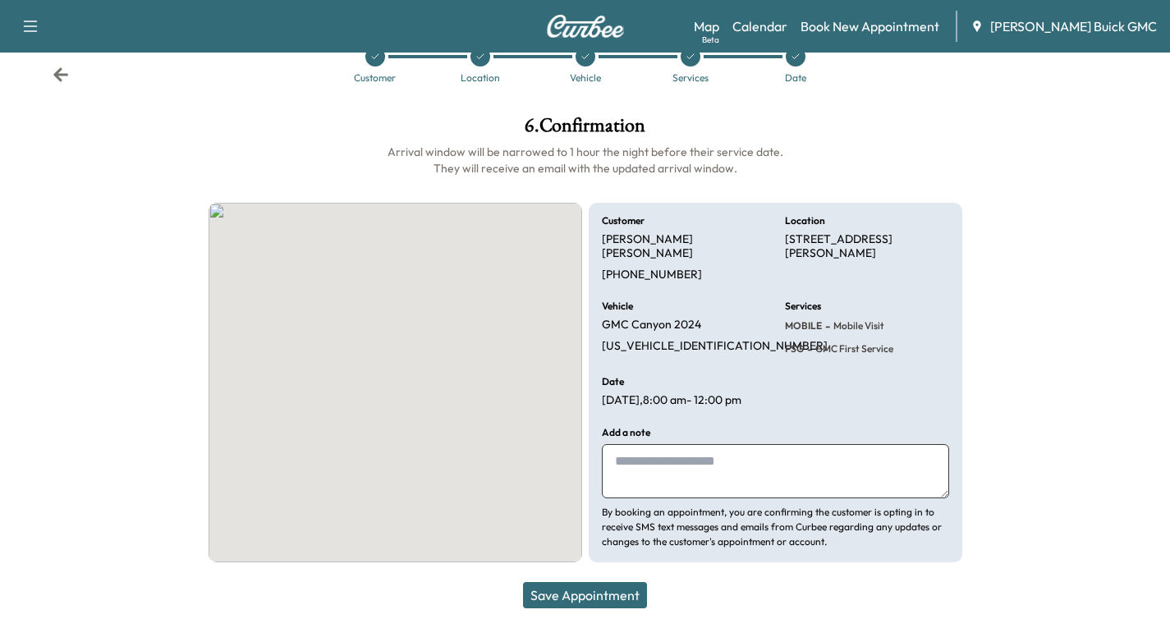
scroll to position [39, 0]
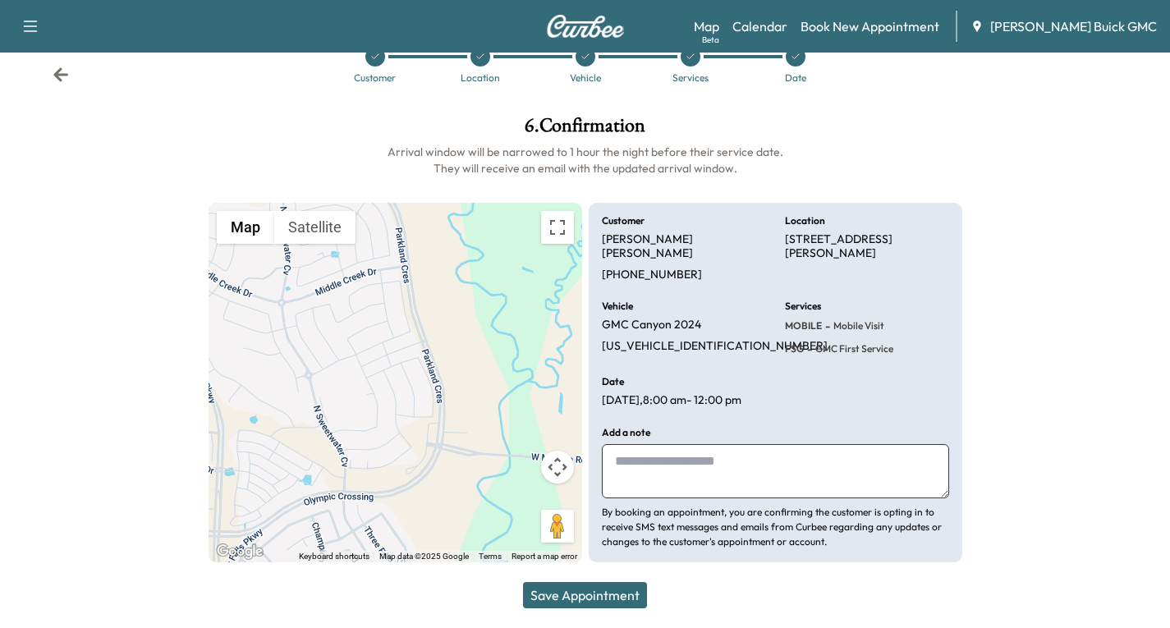
click at [642, 469] on textarea at bounding box center [775, 471] width 347 height 54
type textarea "**********"
click at [640, 599] on button "Save Appointment" at bounding box center [585, 595] width 124 height 26
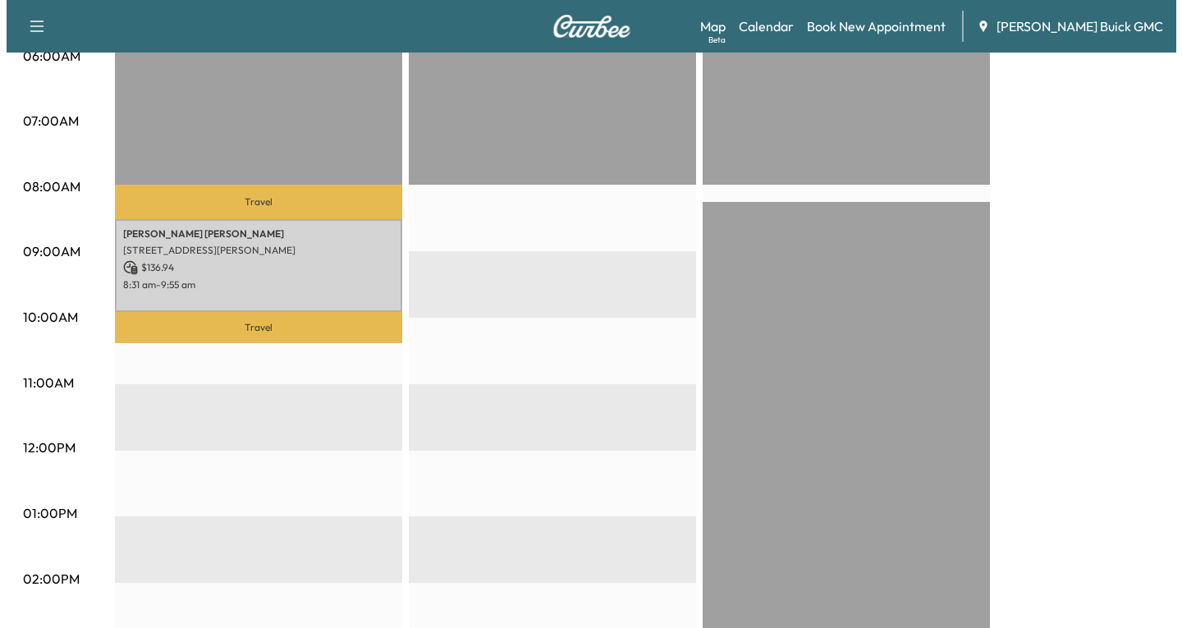
scroll to position [328, 0]
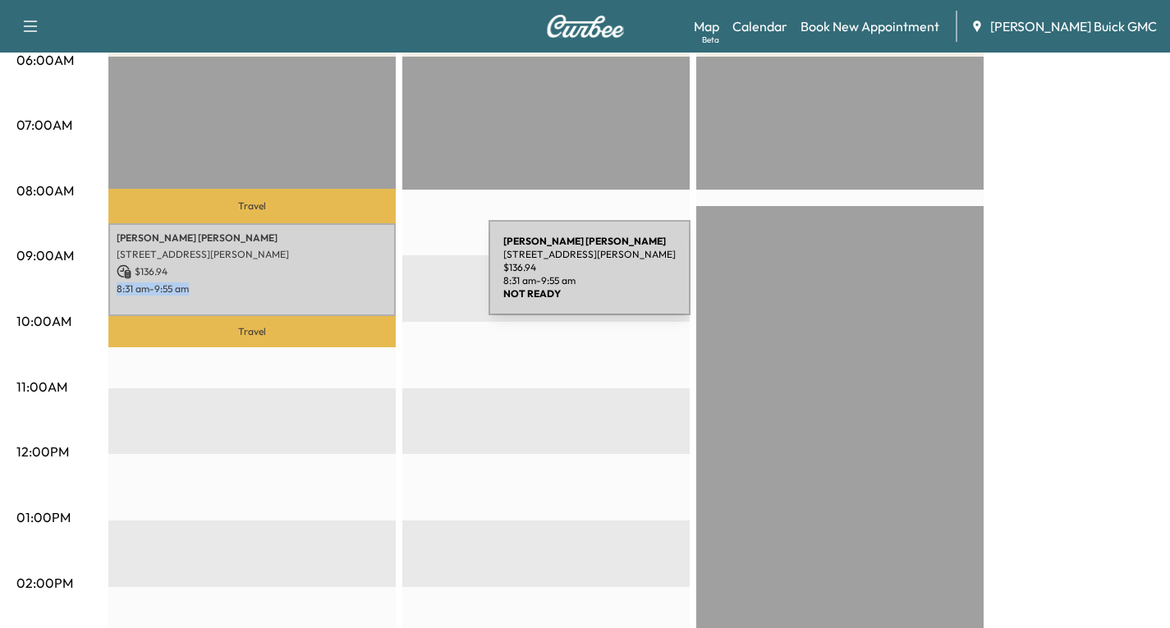
click at [364, 278] on div "[PERSON_NAME] [STREET_ADDRESS][PERSON_NAME] $ 136.94 8:31 am - 9:55 am" at bounding box center [251, 269] width 287 height 93
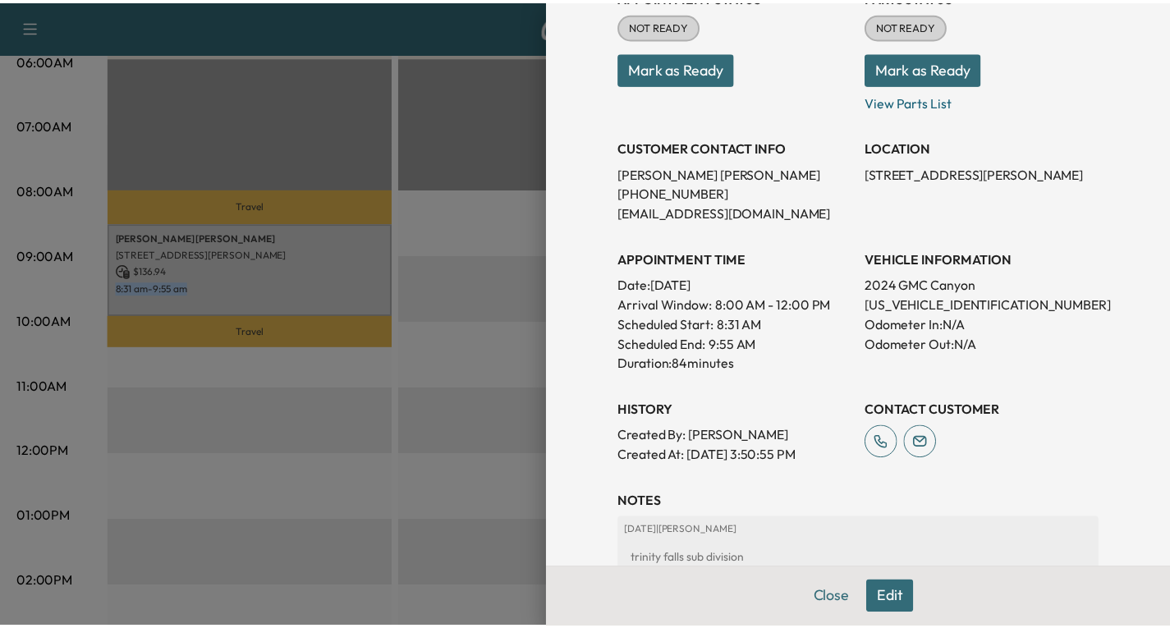
scroll to position [246, 0]
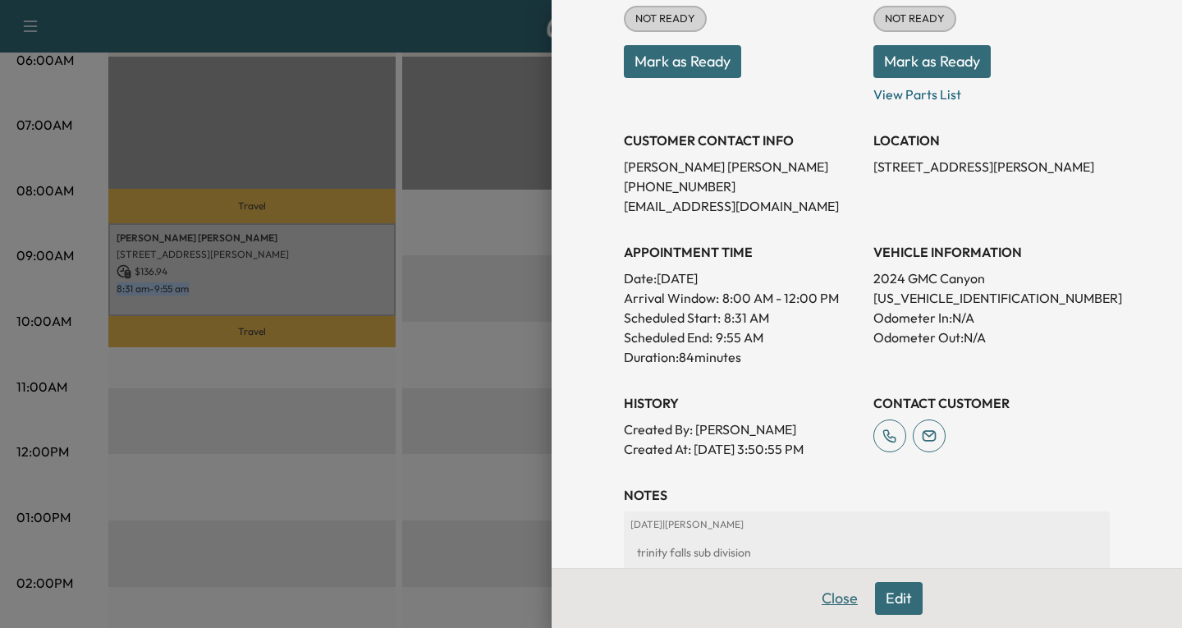
click at [824, 603] on button "Close" at bounding box center [839, 598] width 57 height 33
